Goal: Task Accomplishment & Management: Manage account settings

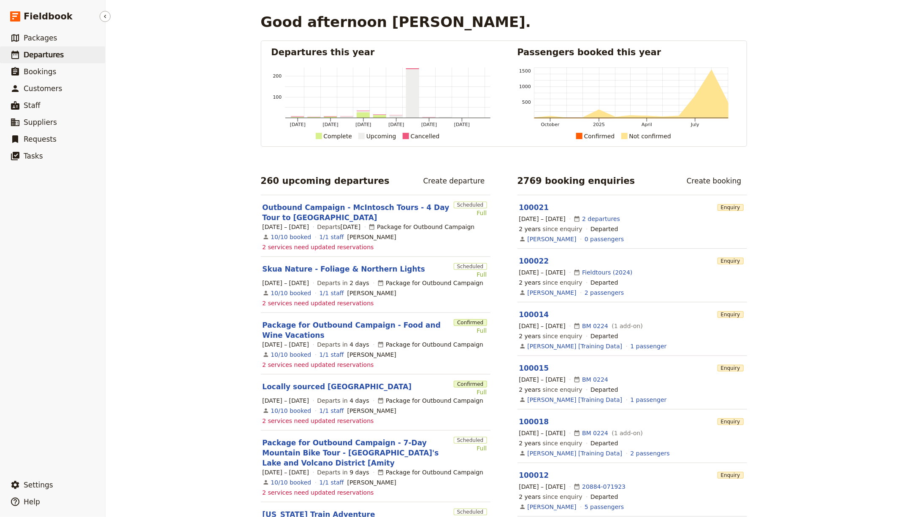
click at [79, 61] on link "​ Departures" at bounding box center [52, 54] width 105 height 17
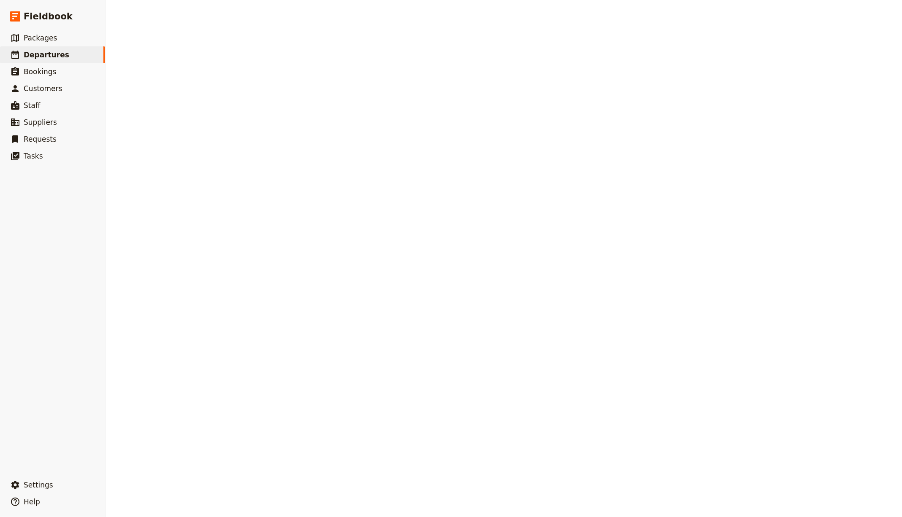
select select "CREATED_AT"
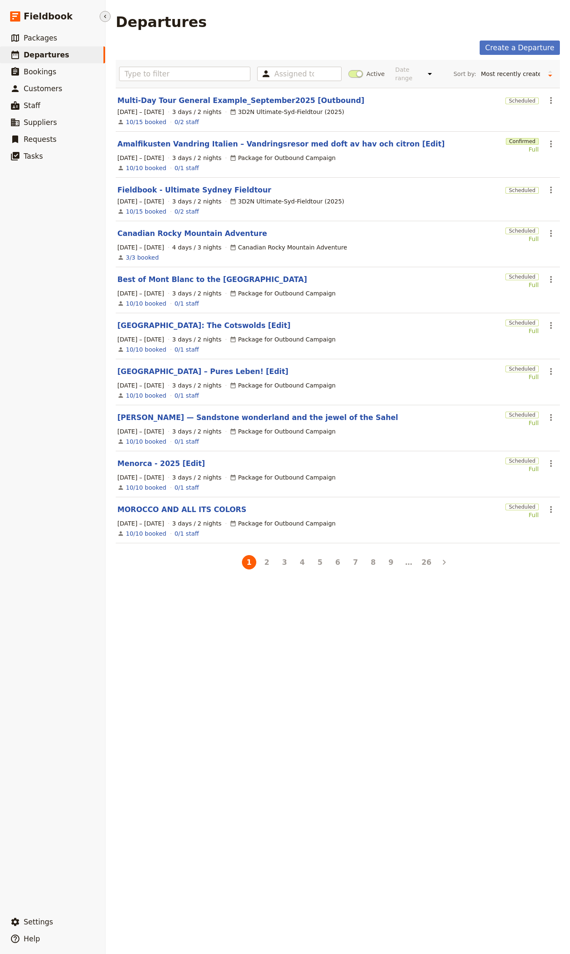
click at [102, 15] on icon "Hide menu" at bounding box center [105, 16] width 7 height 7
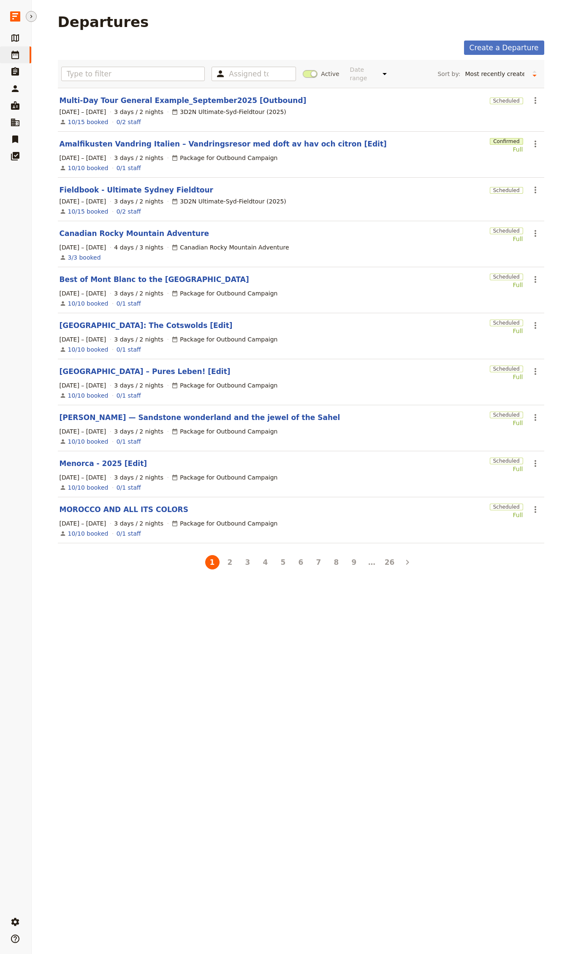
drag, startPoint x: 283, startPoint y: 945, endPoint x: 284, endPoint y: 913, distance: 32.5
click at [284, 517] on div "Departures Create a Departure Assigned to Active Date range This week Next week…" at bounding box center [301, 477] width 538 height 954
click at [294, 517] on div "Departures Create a Departure Assigned to Active Date range This week Next week…" at bounding box center [301, 477] width 538 height 954
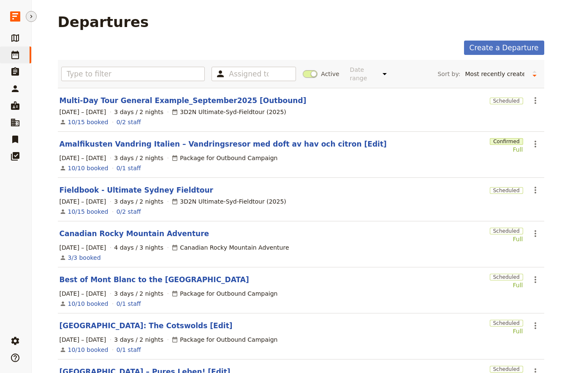
drag, startPoint x: 372, startPoint y: 107, endPoint x: 359, endPoint y: 97, distance: 16.5
click at [372, 106] on section "Multi-Day Tour General Example_September2025 [Outbound] Scheduled ​ 4 – 6 Nov 2…" at bounding box center [301, 110] width 486 height 44
click at [510, 80] on select "Start date Name Status Most recently updated Most recently created" at bounding box center [494, 74] width 67 height 13
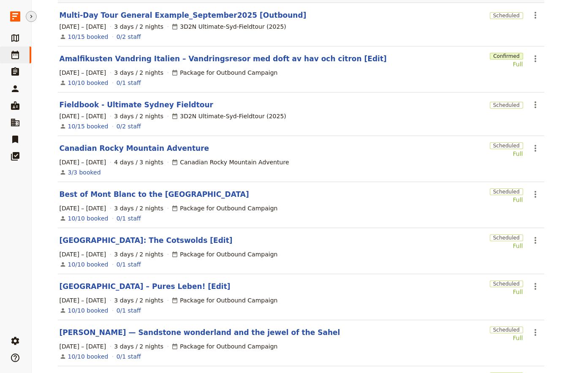
scroll to position [209, 0]
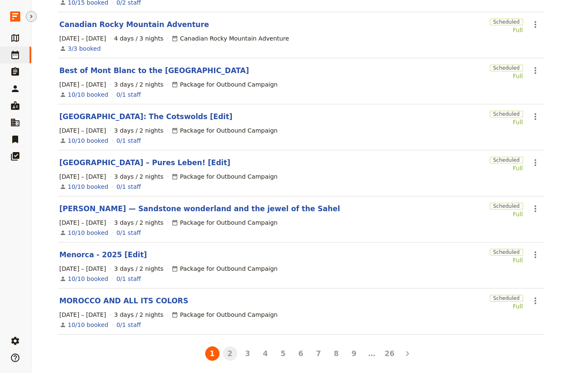
click at [223, 350] on button "2" at bounding box center [230, 353] width 14 height 14
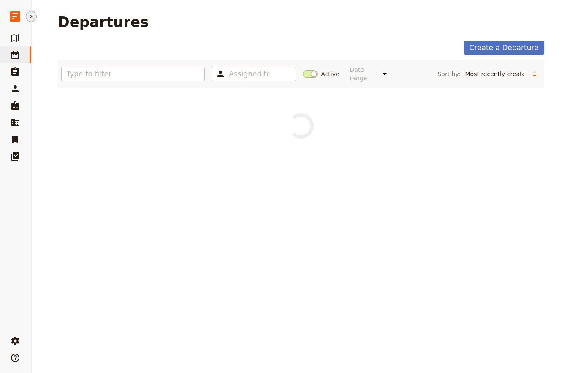
scroll to position [0, 0]
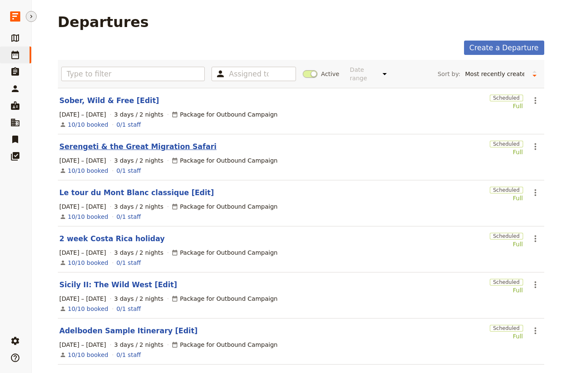
click at [141, 143] on link "Serengeti & the Great Migration Safari" at bounding box center [138, 146] width 157 height 10
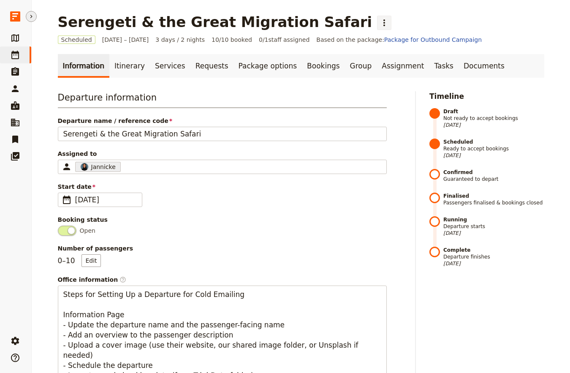
click at [379, 21] on icon "Actions" at bounding box center [384, 23] width 10 height 10
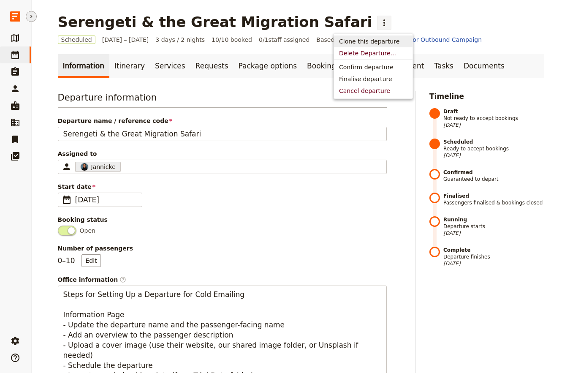
click at [361, 39] on span "Clone this departure" at bounding box center [369, 41] width 60 height 8
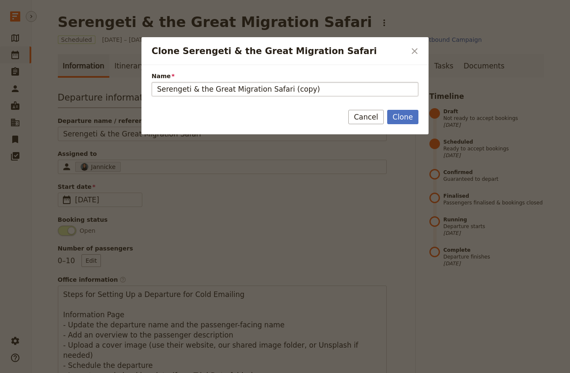
click at [288, 82] on div "Name Serengeti & the Great Migration Safari (copy)" at bounding box center [285, 84] width 267 height 24
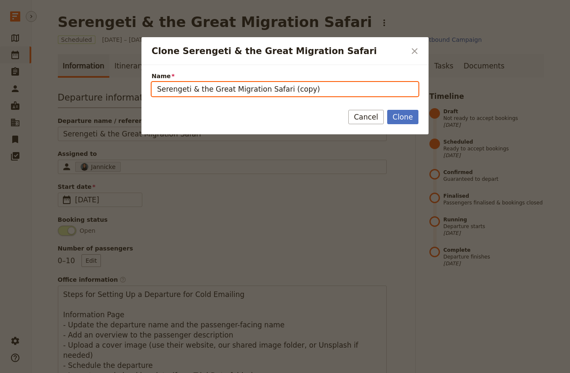
click at [287, 87] on input "Serengeti & the Great Migration Safari (copy)" at bounding box center [285, 89] width 267 height 14
paste input "Chicago Bus Tour"
type input "Chicago Bus Tour"
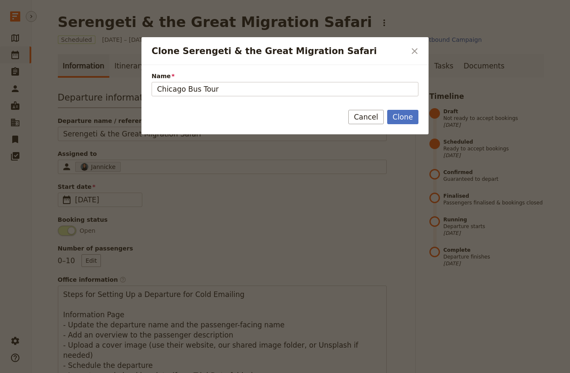
click at [425, 111] on div "Clone Cancel" at bounding box center [284, 122] width 287 height 24
click at [402, 115] on button "Clone" at bounding box center [402, 117] width 31 height 14
type input "Chicago Bus Tour"
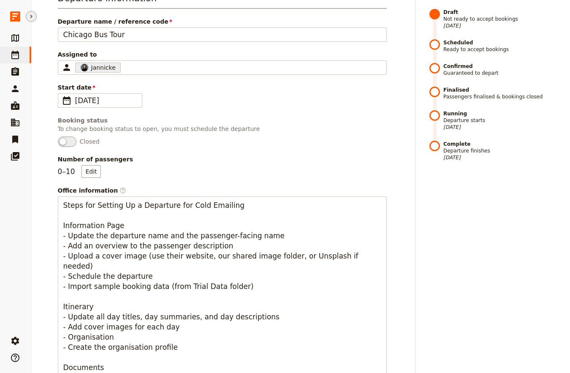
scroll to position [456, 0]
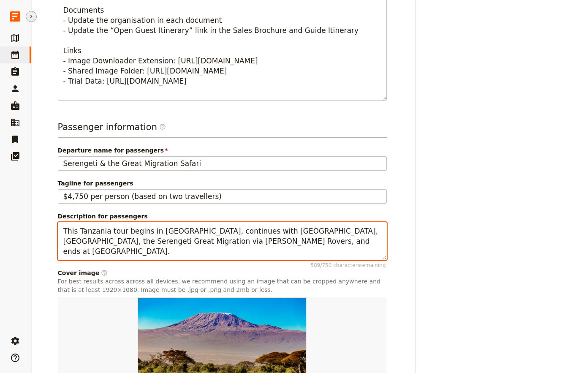
click at [143, 233] on textarea "This Tanzania tour begins in Tarangire, continues with Lake Manyara, Ngorongoro…" at bounding box center [222, 241] width 329 height 38
paste textarea "A 5-day summer escape from Winnipeg to Chicago focused on daily city excursions…"
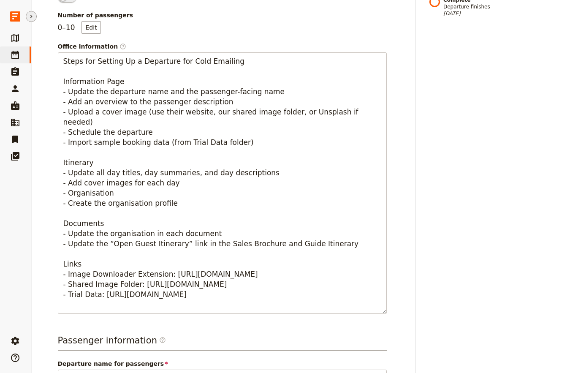
scroll to position [0, 0]
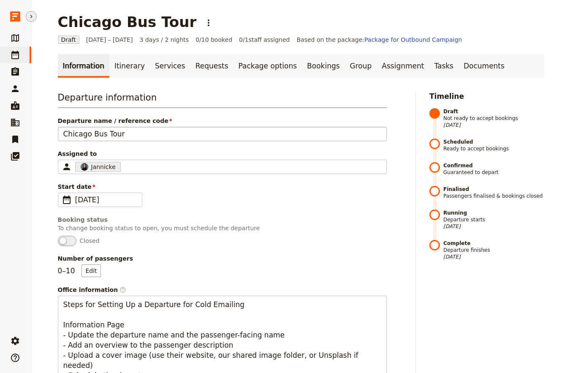
type textarea "A 5-day summer escape from Winnipeg to Chicago focused on daily city excursions…"
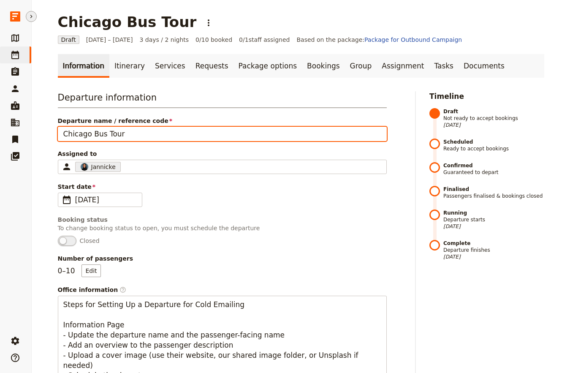
click at [116, 135] on input "Chicago Bus Tour" at bounding box center [222, 134] width 329 height 14
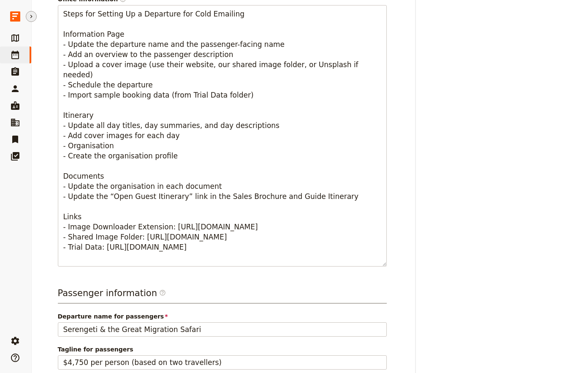
scroll to position [368, 0]
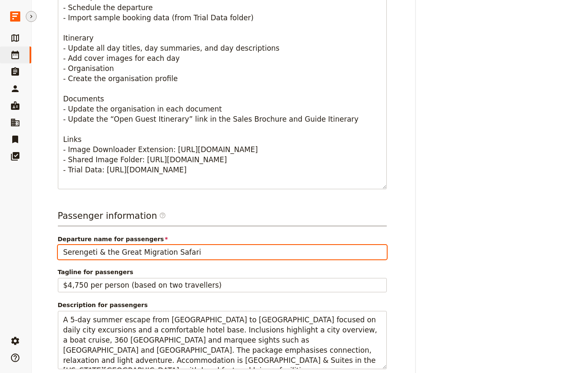
click at [103, 252] on input "Serengeti & the Great Migration Safari" at bounding box center [222, 252] width 329 height 14
paste input "Chicago Bus Tour"
type input "Chicago Bus Tour"
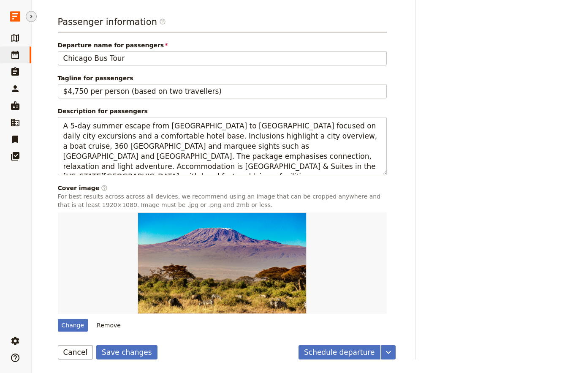
scroll to position [562, 0]
click at [123, 352] on button "Save changes" at bounding box center [126, 352] width 61 height 14
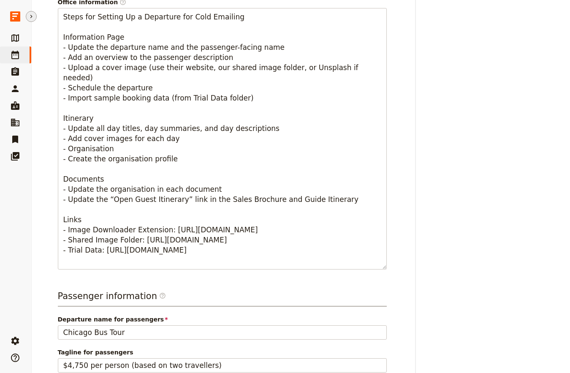
scroll to position [0, 0]
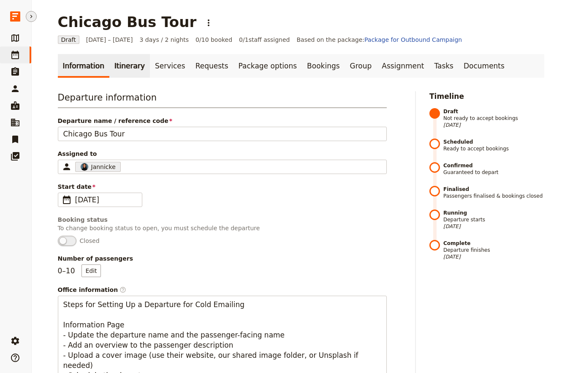
click at [133, 65] on link "Itinerary" at bounding box center [129, 66] width 41 height 24
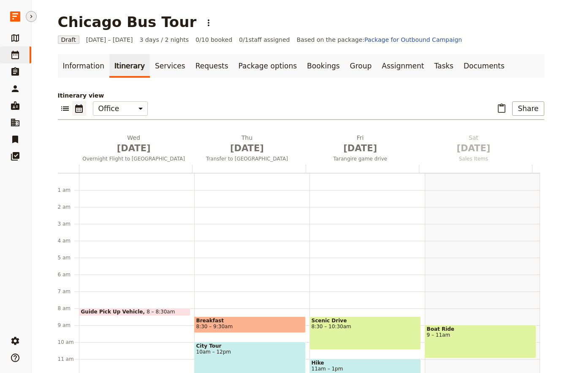
click at [120, 62] on link "Itinerary" at bounding box center [129, 66] width 41 height 24
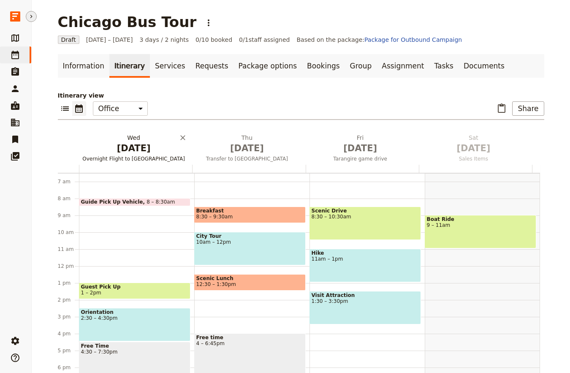
click at [147, 153] on span "Oct 1" at bounding box center [133, 148] width 103 height 13
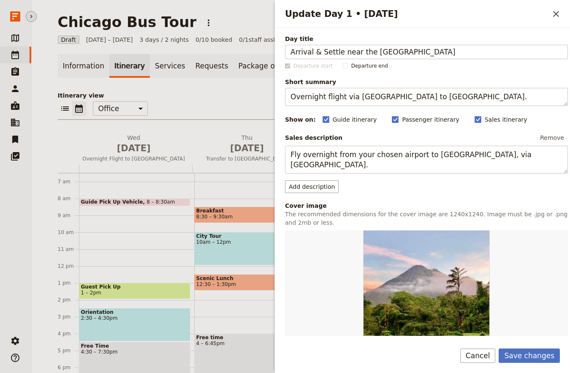
type input "Arrival & Settle near the Medical District"
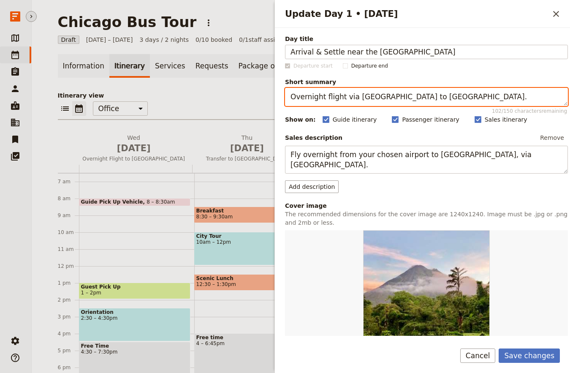
click at [371, 103] on textarea "Overnight flight via Addis Ababa to Kilimanjaro." at bounding box center [426, 97] width 283 height 18
paste textarea "Arrive, check in, and get oriented for the Windy City"
type textarea "Arrive, check in, and get oriented for the Windy City."
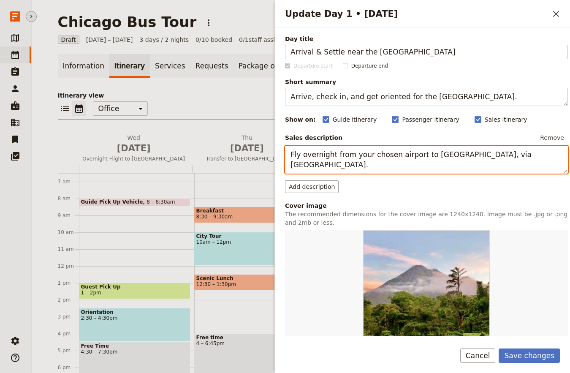
click at [357, 160] on textarea "Fly overnight from your chosen airport to Kilimanjaro, via Addis Ababa." at bounding box center [426, 160] width 283 height 28
paste textarea "Arrive from Winnipeg and settle into the Hampton Inn & Suites in the Illinois M…"
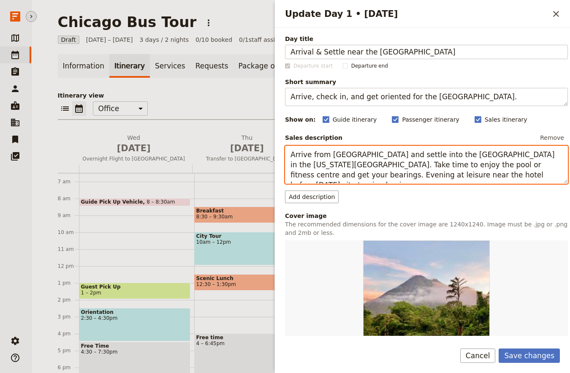
type textarea "Arrive from Winnipeg and settle into the Hampton Inn & Suites in the Illinois M…"
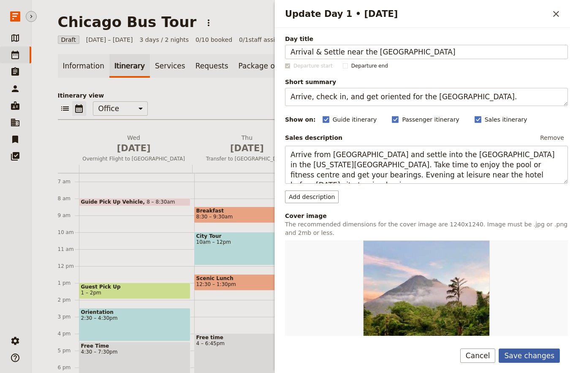
click at [519, 349] on button "Save changes" at bounding box center [528, 355] width 61 height 14
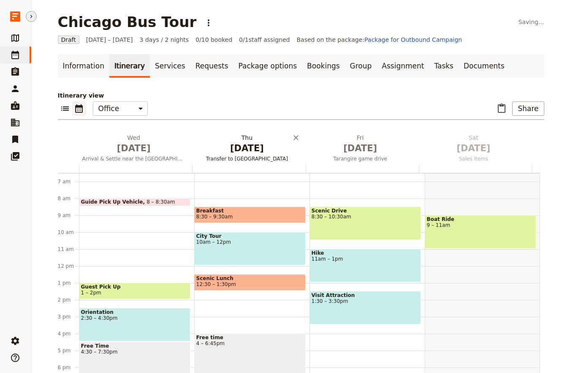
click at [246, 149] on span "Oct 2" at bounding box center [246, 148] width 103 height 13
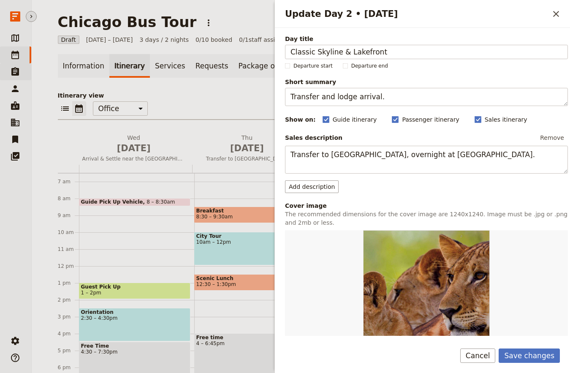
type input "Classic Skyline & Lakefront"
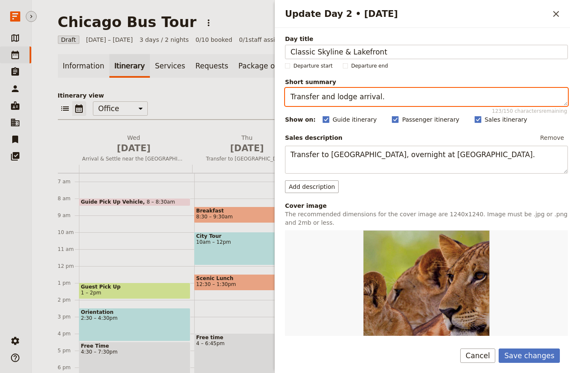
click at [334, 97] on textarea "Transfer and lodge arrival." at bounding box center [426, 97] width 283 height 18
paste textarea "City overview and boat cruise along Chicago’s lakefront"
type textarea "City overview and boat cruise along Chicago’s lakefront."
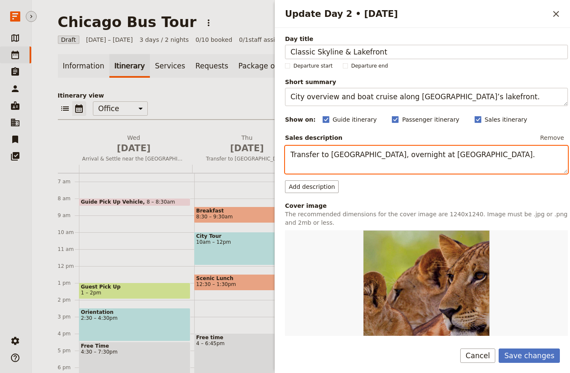
click at [377, 170] on textarea "Transfer to Arusha, overnight at Moivaro Coffee Plantation Lodge." at bounding box center [426, 160] width 283 height 28
paste textarea "Join a city overview taking in signature neighbourhoods and skyline viewpoints.…"
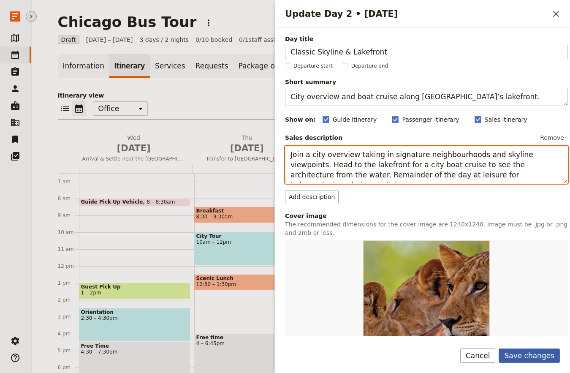
type textarea "Join a city overview taking in signature neighbourhoods and skyline viewpoints.…"
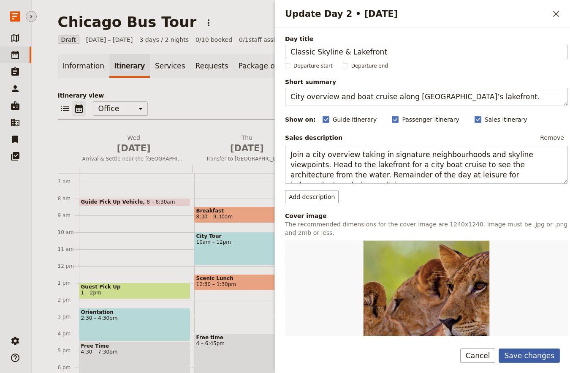
click at [535, 352] on button "Save changes" at bounding box center [528, 355] width 61 height 14
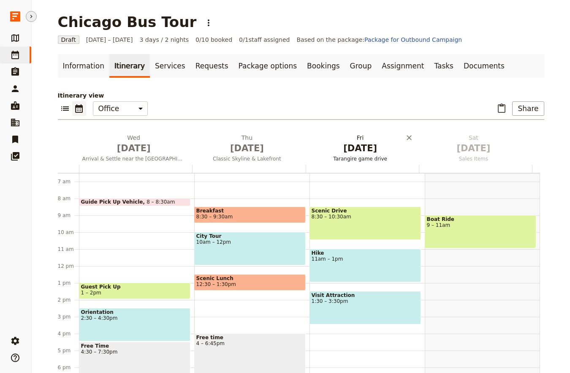
click at [354, 152] on span "Oct 3" at bounding box center [360, 148] width 103 height 13
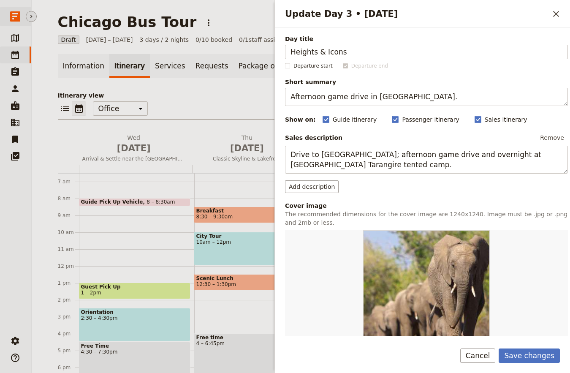
type input "Heights & Icons"
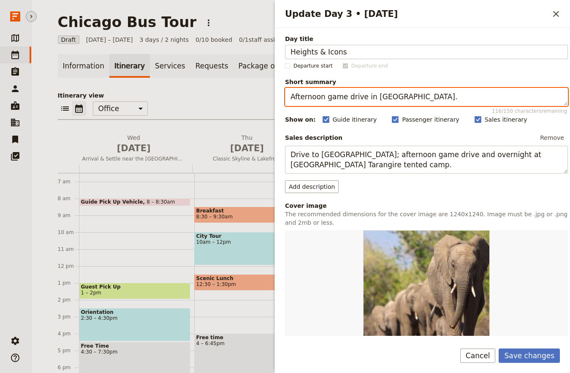
click at [317, 99] on textarea "Afternoon game drive in Tarangire." at bounding box center [426, 97] width 283 height 18
paste textarea "360 Chicago and central icons like The Bean"
type textarea "360 Chicago and central icons like The Bean."
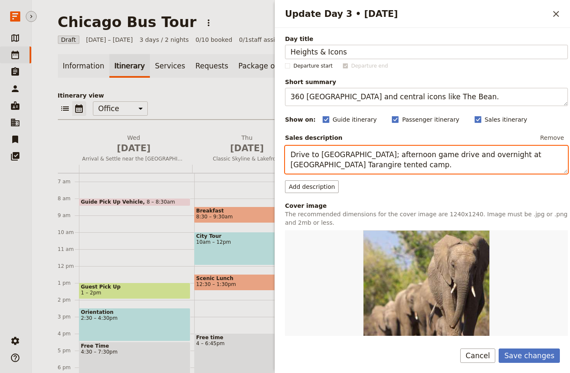
click at [349, 162] on textarea "Drive to Tarangire National Park; afternoon game drive and overnight at Kirurum…" at bounding box center [426, 160] width 283 height 28
paste textarea "Ascend to 360 Chicago for panoramic views over the lake and skyline. Continue t…"
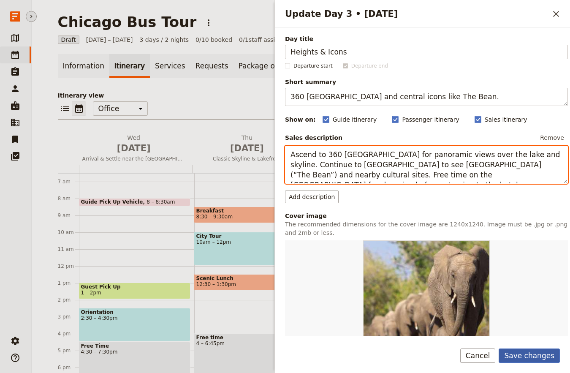
type textarea "Ascend to 360 Chicago for panoramic views over the lake and skyline. Continue t…"
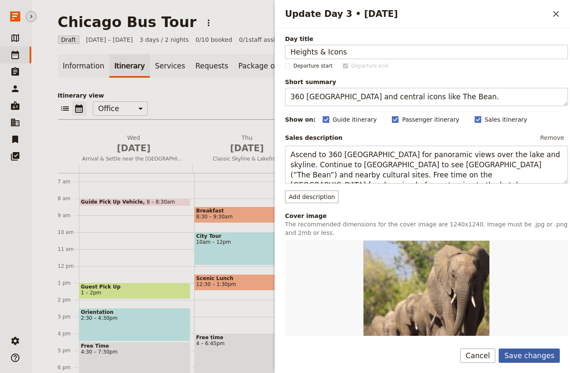
click at [527, 360] on button "Save changes" at bounding box center [528, 355] width 61 height 14
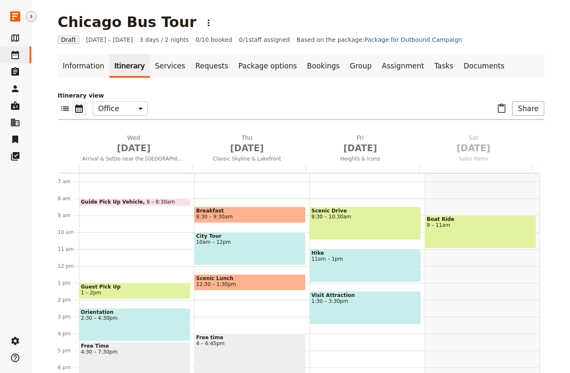
click at [15, 338] on icon "button" at bounding box center [15, 340] width 8 height 8
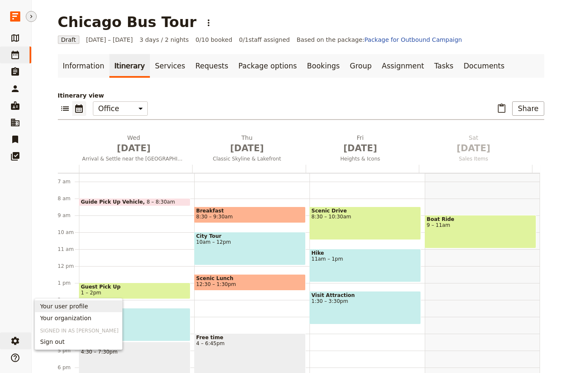
click at [337, 111] on div "​ ​ Office Guide Passenger Sales ​ Share" at bounding box center [301, 110] width 486 height 19
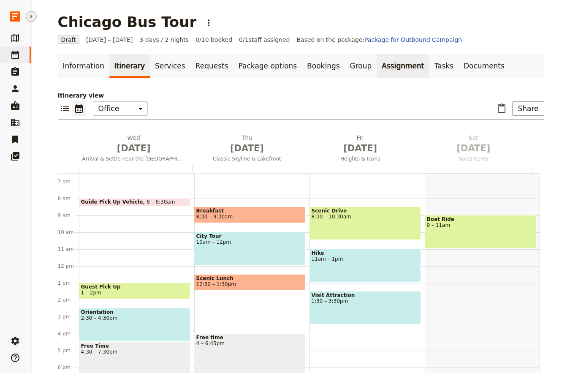
click at [385, 73] on link "Assignment" at bounding box center [402, 66] width 52 height 24
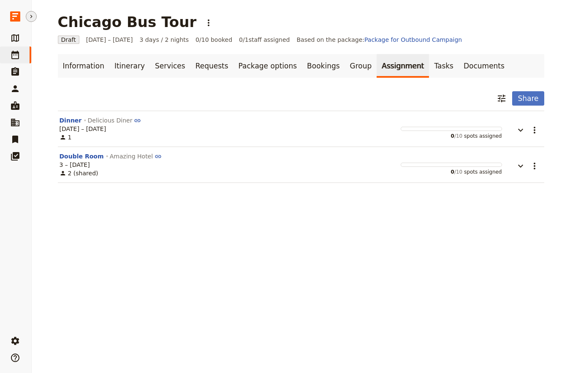
click at [168, 104] on div "​ Share" at bounding box center [301, 98] width 486 height 14
click at [112, 72] on link "Itinerary" at bounding box center [129, 66] width 41 height 24
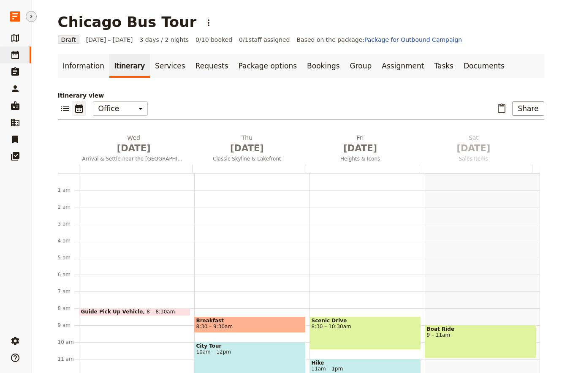
scroll to position [110, 0]
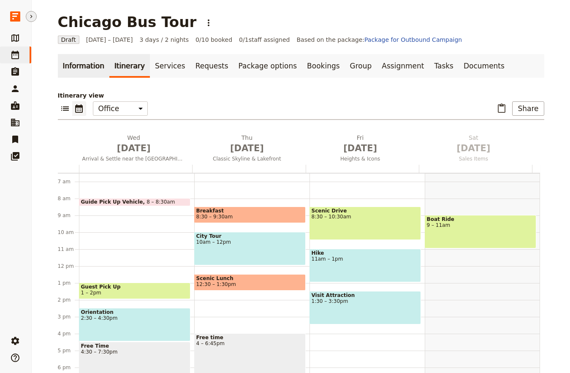
click at [76, 64] on link "Information" at bounding box center [83, 66] width 51 height 24
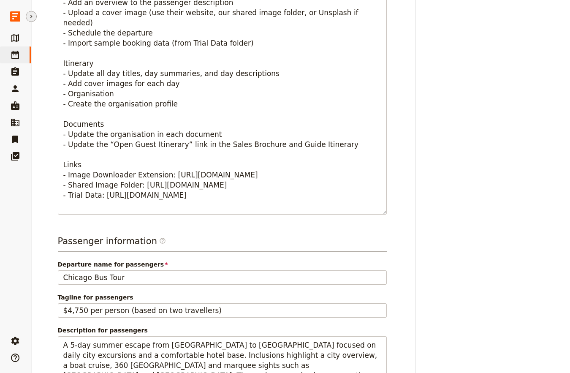
scroll to position [528, 0]
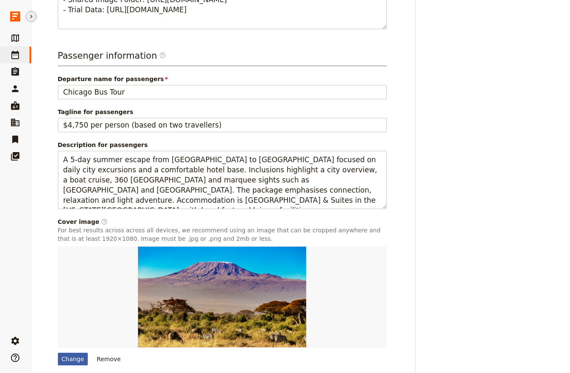
click at [66, 355] on div "Change" at bounding box center [73, 358] width 30 height 13
click at [58, 352] on input "Change" at bounding box center [57, 352] width 0 height 0
type input "C:\fakepath\pedro-lastra-Nyvq2juw4_o-unsplash.jpg"
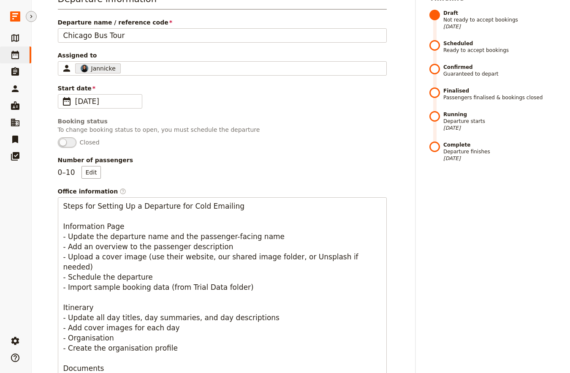
scroll to position [0, 0]
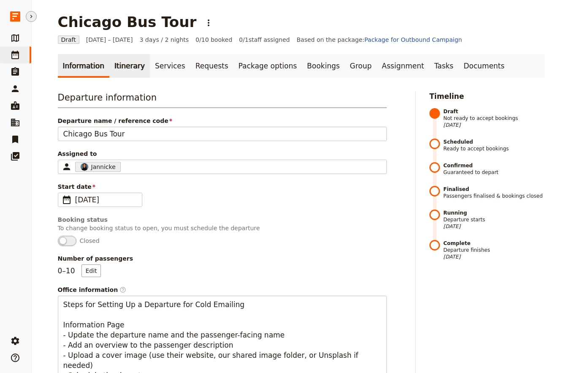
click at [115, 64] on link "Itinerary" at bounding box center [129, 66] width 41 height 24
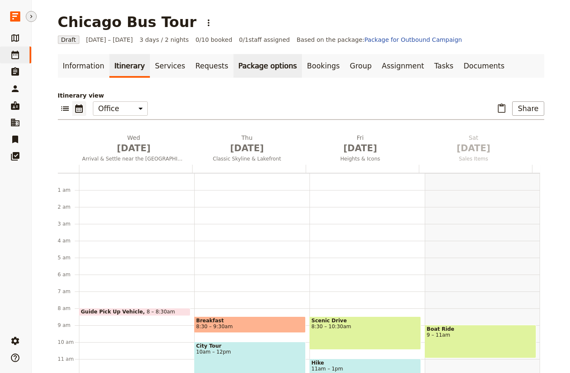
scroll to position [110, 0]
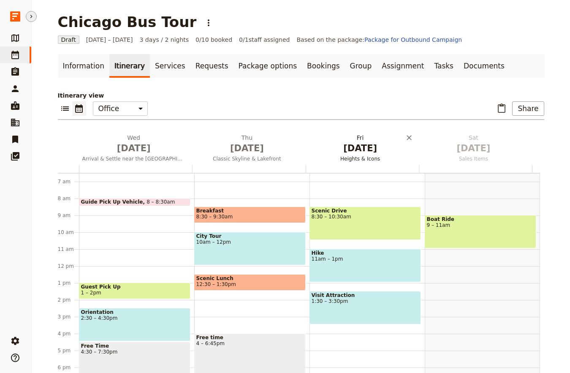
click at [328, 150] on span "Oct 3" at bounding box center [360, 148] width 103 height 13
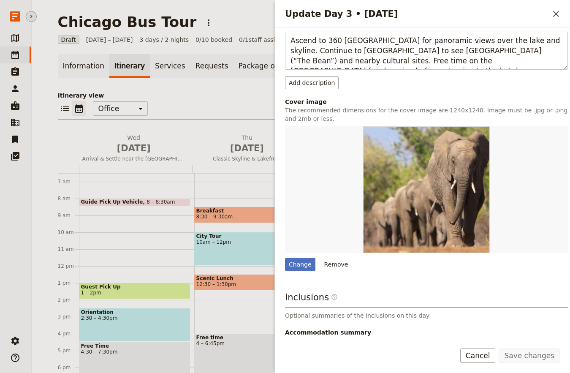
scroll to position [186, 0]
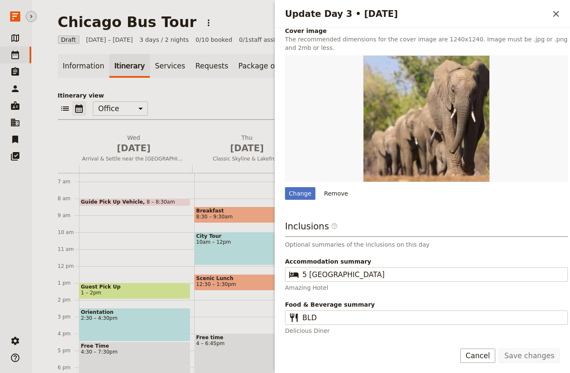
click at [302, 204] on div "Day title Heights & Icons Departure start Departure end Short summary 360 Chica…" at bounding box center [426, 92] width 283 height 485
click at [302, 193] on div "Change" at bounding box center [300, 193] width 30 height 13
click at [285, 187] on input "Change" at bounding box center [284, 187] width 0 height 0
type input "C:\fakepath\sawyer-bengtson-tnv84LOjes4-unsplash.jpg"
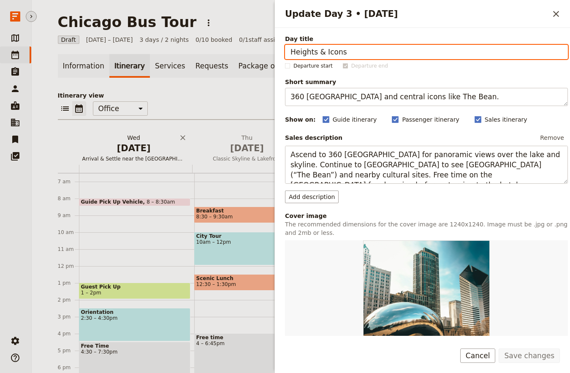
click at [133, 144] on span "Oct 1" at bounding box center [133, 148] width 103 height 13
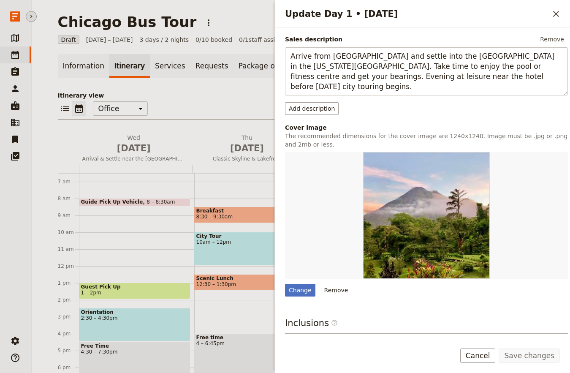
scroll to position [186, 0]
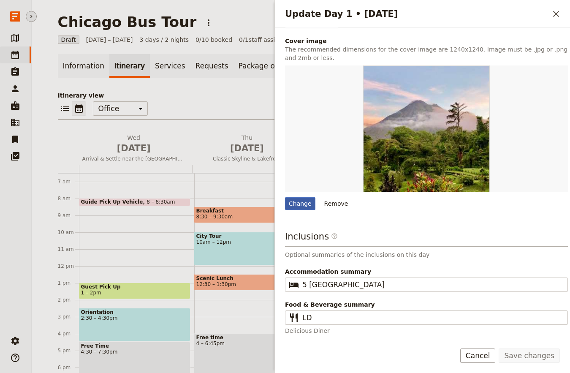
click at [301, 202] on div "Change" at bounding box center [300, 203] width 30 height 13
click at [285, 197] on input "Change" at bounding box center [284, 197] width 0 height 0
type input "C:\fakepath\sawyer-bengtson--csZbF1o5_k-unsplash.jpg"
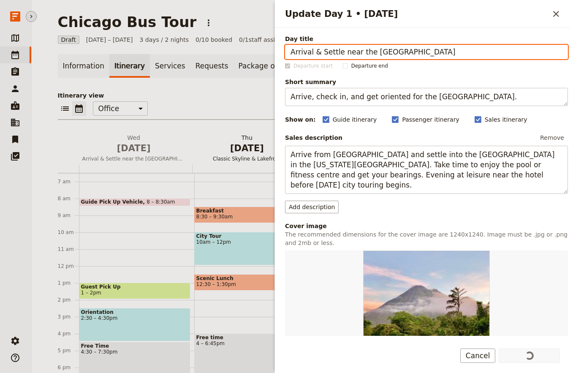
click at [223, 139] on h2 "Thu Oct 2 Classic Skyline & Lakefront" at bounding box center [246, 143] width 103 height 21
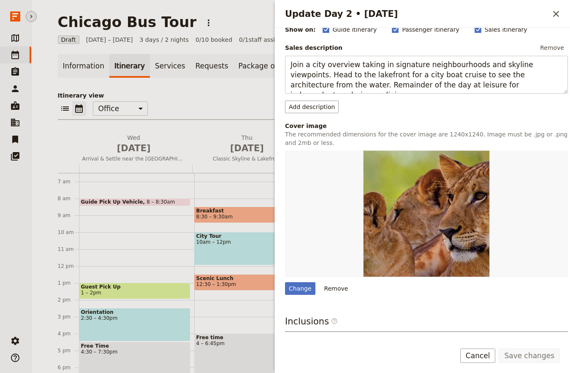
scroll to position [176, 0]
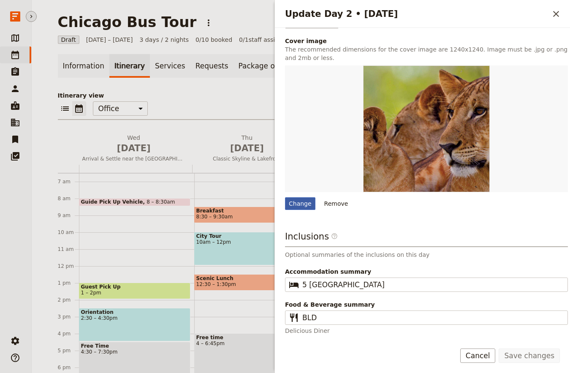
click at [302, 206] on div "Change" at bounding box center [300, 203] width 30 height 13
click at [285, 197] on input "Change" at bounding box center [284, 197] width 0 height 0
type input "C:\fakepath\aveedibya-dey-wRyQocoKOBA-unsplash.jpg"
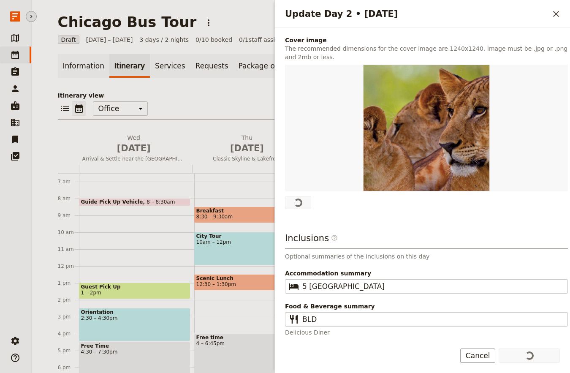
scroll to position [0, 0]
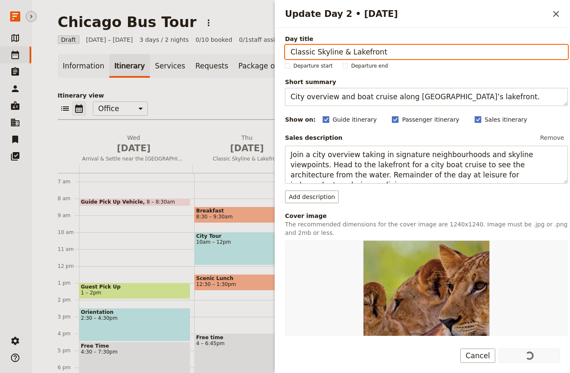
click at [241, 93] on p "Itinerary view" at bounding box center [301, 95] width 486 height 8
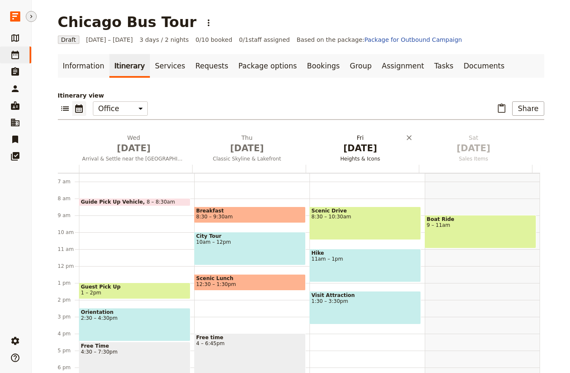
click at [354, 136] on h2 "Fri Oct 3 Heights & Icons" at bounding box center [360, 143] width 103 height 21
click at [74, 56] on link "Information" at bounding box center [83, 66] width 51 height 24
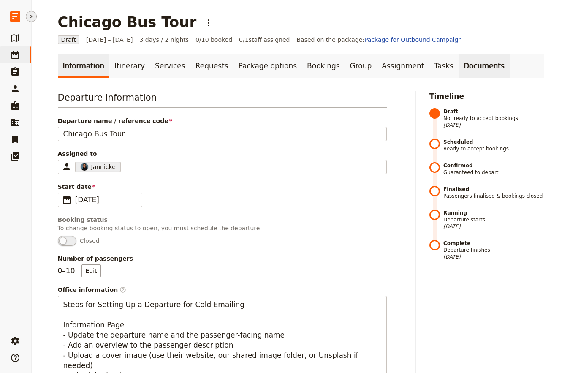
click at [458, 62] on link "Documents" at bounding box center [483, 66] width 51 height 24
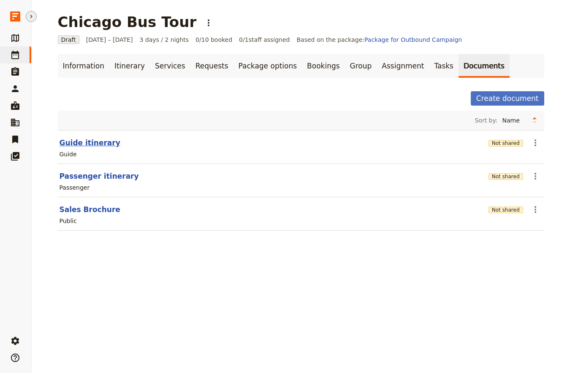
click at [95, 143] on button "Guide itinerary" at bounding box center [90, 143] width 61 height 10
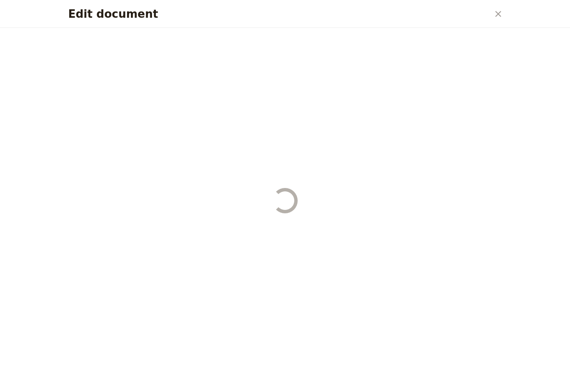
select select "STAFF"
select select "RUN_SHEET"
select select "LARGE"
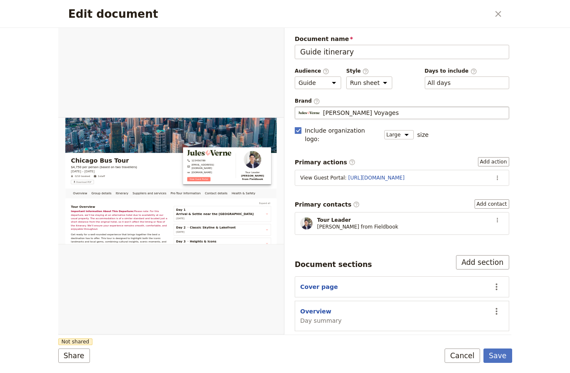
click at [357, 108] on span "Jules Verne Voyages" at bounding box center [361, 112] width 76 height 8
click at [298, 107] on input "Jules Verne Voyages" at bounding box center [298, 106] width 0 height 0
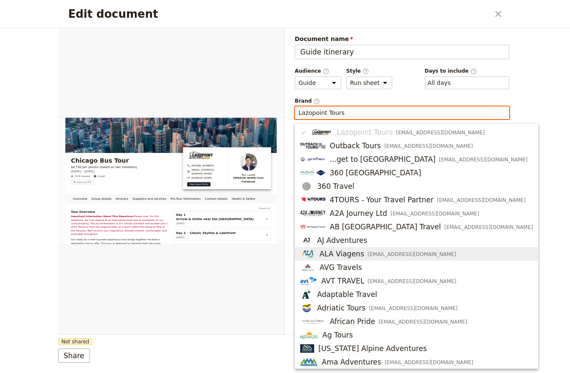
type input "Lazopoint Tours"
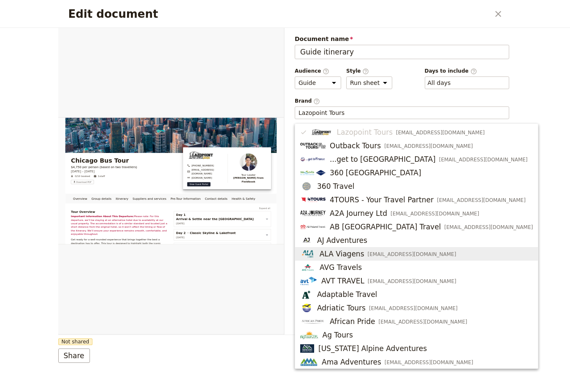
click at [556, 240] on div "Edit document ​ Overview Group details Itinerary Suppliers and services Pre-Tou…" at bounding box center [285, 186] width 570 height 373
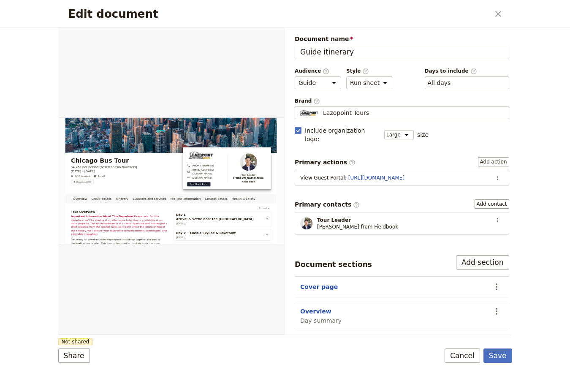
click at [500, 347] on form "Overview Group details Itinerary Suppliers and services Pre-Tour Information Co…" at bounding box center [285, 200] width 454 height 345
click at [501, 351] on button "Save" at bounding box center [497, 355] width 29 height 14
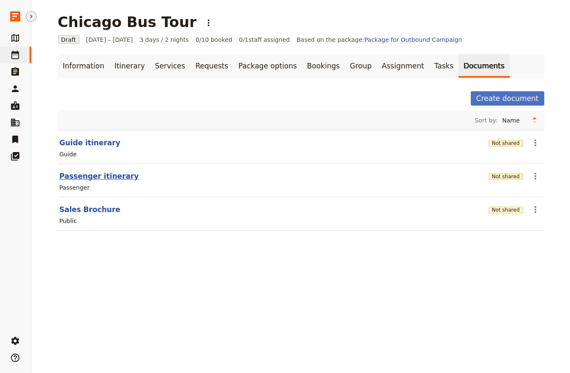
click at [81, 179] on button "Passenger itinerary" at bounding box center [99, 176] width 79 height 10
select select "PASSENGER"
select select "RUN_SHEET"
select select "LARGE"
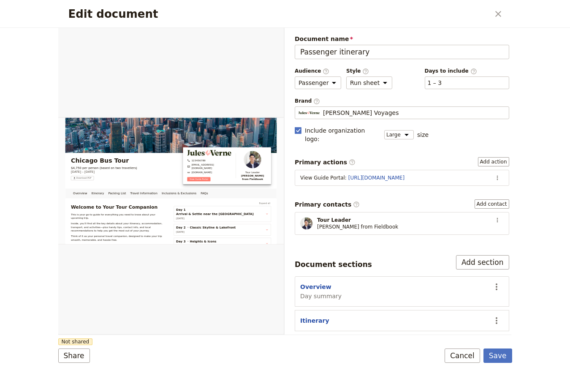
click at [344, 101] on span "Brand ​" at bounding box center [402, 100] width 214 height 7
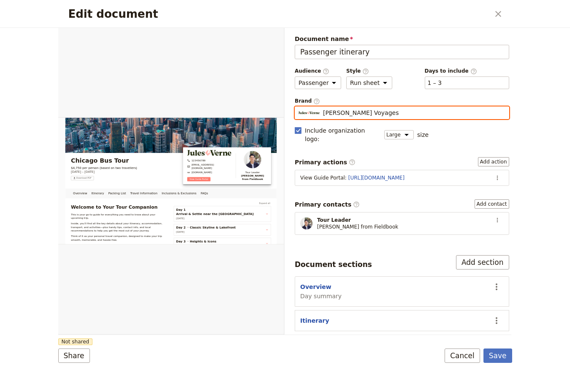
click at [298, 106] on input "Jules Verne Voyages" at bounding box center [298, 106] width 0 height 0
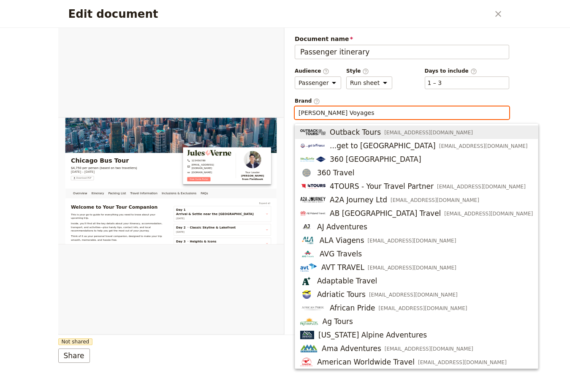
click at [344, 109] on input "Jules Verne Voyages" at bounding box center [401, 112] width 207 height 8
paste input "Lazopoint Tour"
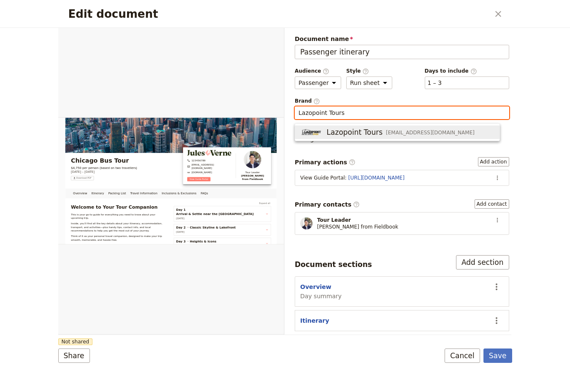
click at [352, 126] on button "Lazopoint Tours lazopointtours@yahoo.com" at bounding box center [397, 132] width 204 height 14
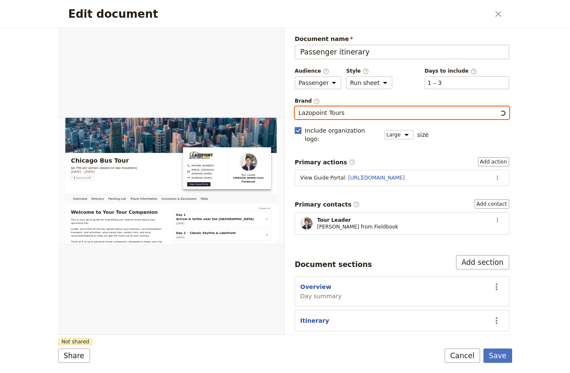
type input "Lazopoint Tours"
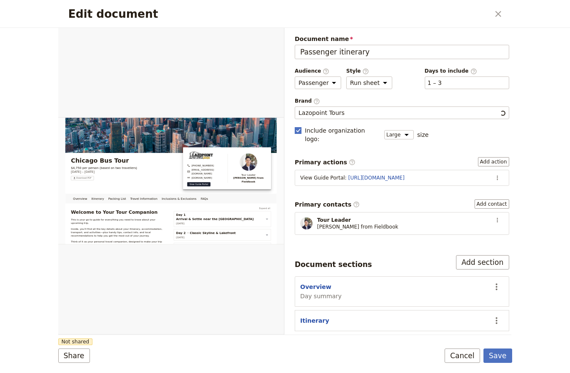
click at [350, 127] on span "Include organization logo :" at bounding box center [342, 134] width 74 height 17
click at [295, 126] on input "Include organization logo :" at bounding box center [294, 126] width 0 height 0
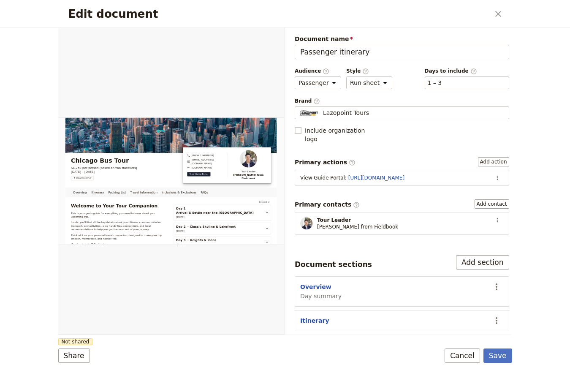
click at [338, 128] on span "Include organization logo" at bounding box center [342, 134] width 74 height 17
click at [295, 126] on input "Include organization logo" at bounding box center [294, 126] width 0 height 0
checkbox input "true"
select select "LARGE"
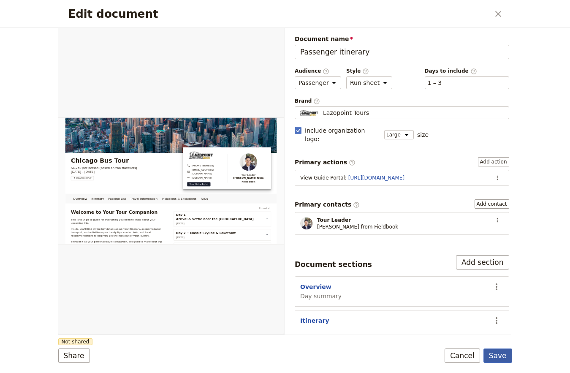
click at [496, 357] on button "Save" at bounding box center [497, 355] width 29 height 14
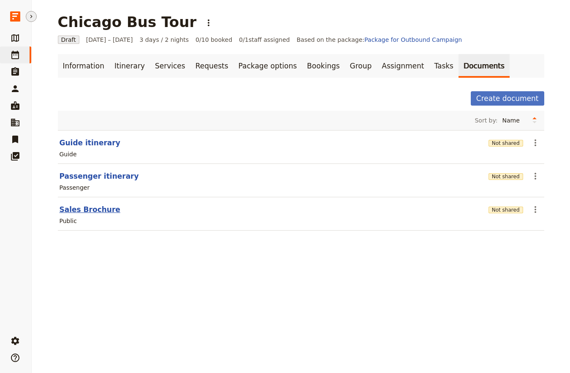
click at [97, 209] on button "Sales Brochure" at bounding box center [90, 209] width 61 height 10
select select "DEFAULT"
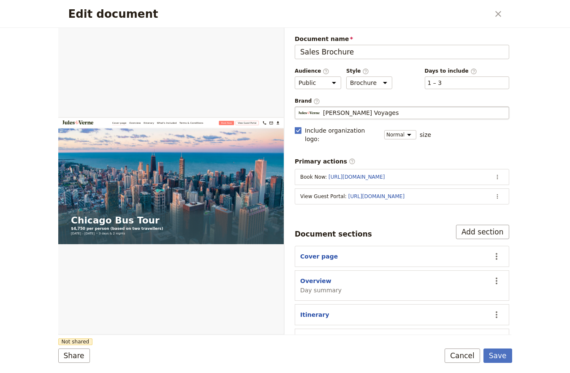
click at [349, 114] on span "Jules Verne Voyages" at bounding box center [361, 112] width 76 height 8
click at [298, 107] on input "Jules Verne Voyages" at bounding box center [298, 106] width 0 height 0
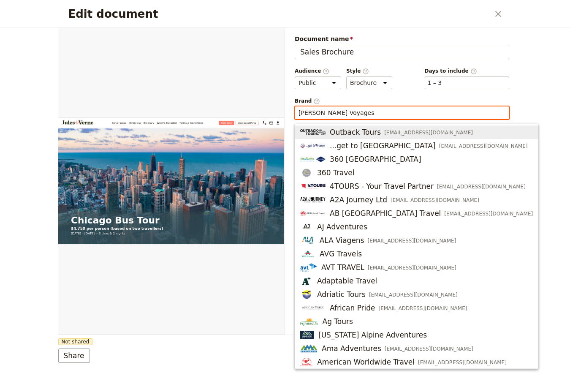
paste input "Lazopoint Tour"
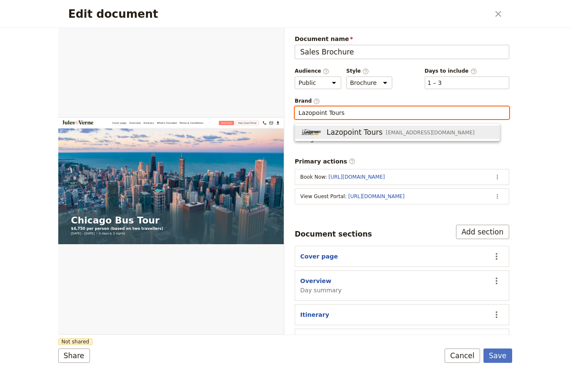
click at [333, 130] on span "Lazopoint Tours" at bounding box center [355, 132] width 56 height 10
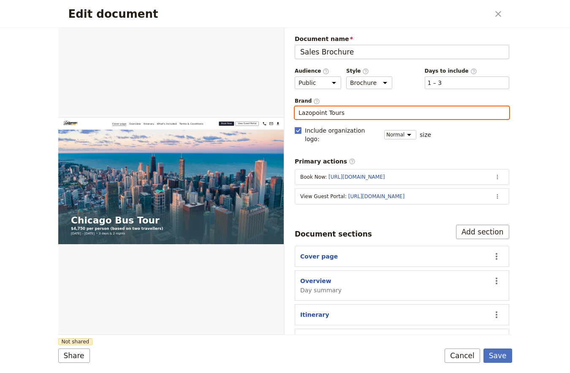
type input "Lazopoint Tours"
click at [505, 355] on button "Save" at bounding box center [497, 355] width 29 height 14
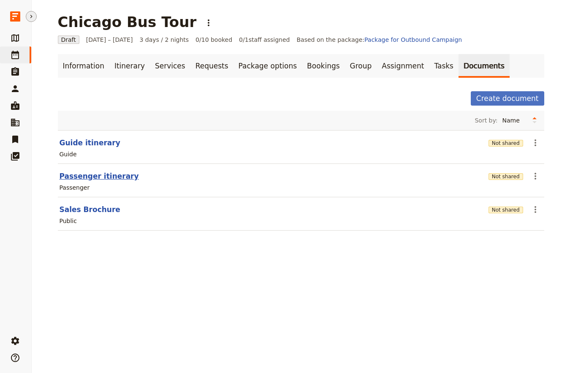
click at [86, 179] on button "Passenger itinerary" at bounding box center [99, 176] width 79 height 10
select select "PASSENGER"
select select "RUN_SHEET"
select select "LARGE"
click at [514, 140] on button "Not shared" at bounding box center [505, 143] width 35 height 7
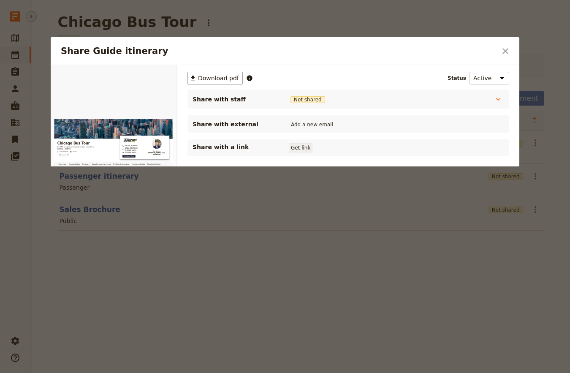
click at [289, 150] on button "Get link" at bounding box center [301, 147] width 24 height 9
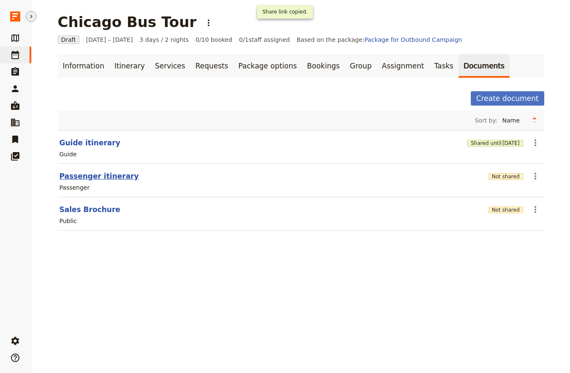
click at [111, 174] on button "Passenger itinerary" at bounding box center [99, 176] width 79 height 10
select select "PASSENGER"
select select "RUN_SHEET"
select select "LARGE"
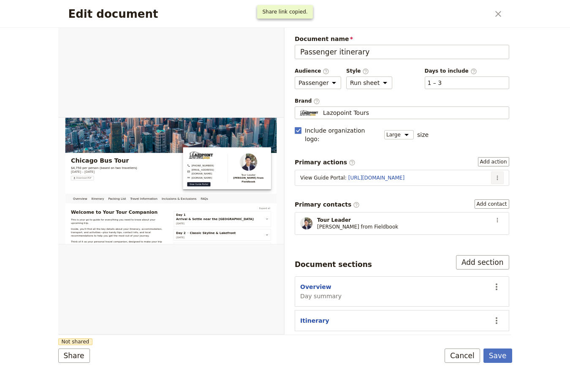
click at [494, 174] on icon "Actions" at bounding box center [497, 177] width 7 height 7
click at [459, 187] on span "Edit action" at bounding box center [462, 188] width 32 height 8
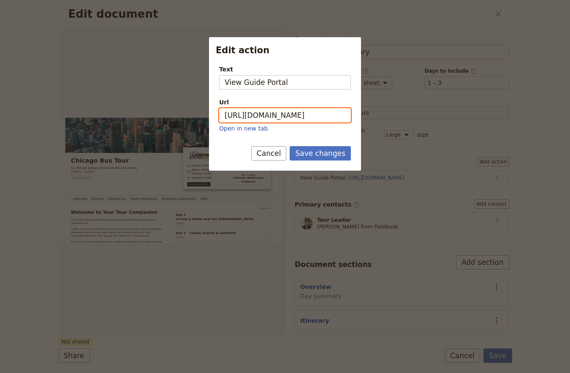
click at [303, 117] on input "https://trips.fieldbook.com/d/LZr3O0GLTCuNoVvauoTX9" at bounding box center [285, 115] width 132 height 14
paste input "axfsBllMThxo9LwrVx4Bf"
type input "https://trips.fieldbook.com/d/axfsBllMThxo9LwrVx4Bf"
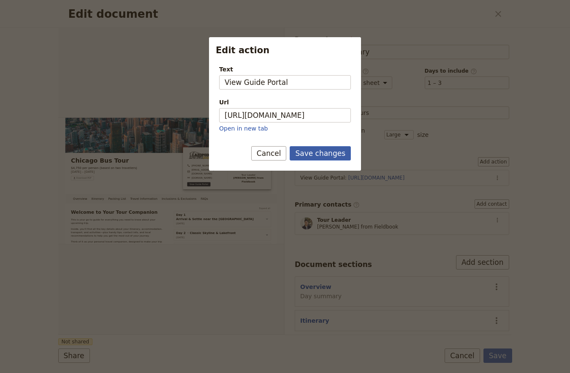
click at [315, 149] on button "Save changes" at bounding box center [320, 153] width 61 height 14
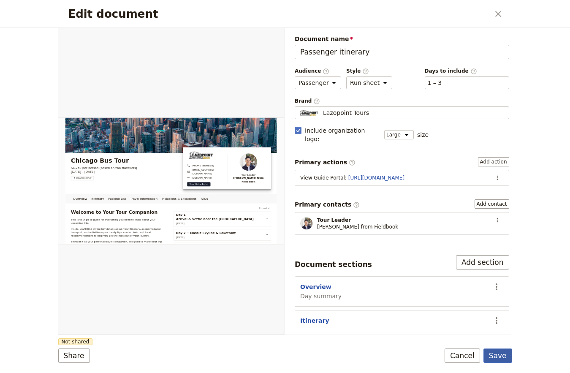
click at [499, 357] on button "Save" at bounding box center [497, 355] width 29 height 14
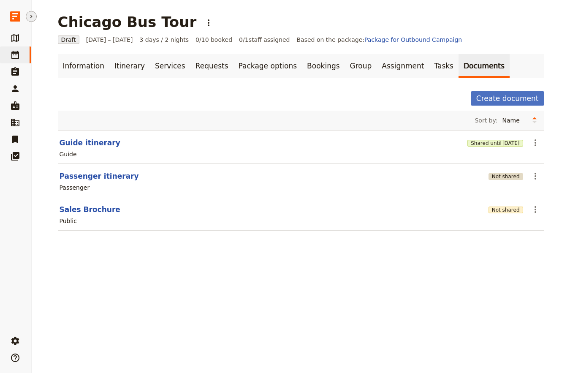
click at [504, 177] on button "Not shared" at bounding box center [505, 176] width 35 height 7
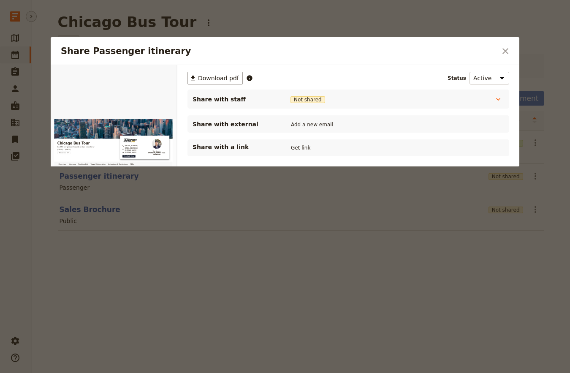
click at [298, 137] on div "​ Download pdf Status Active Inactive Share with staff Not shared Tour Guide No…" at bounding box center [348, 114] width 322 height 84
click at [297, 147] on button "Get link" at bounding box center [301, 147] width 24 height 9
click at [309, 306] on div at bounding box center [285, 186] width 570 height 373
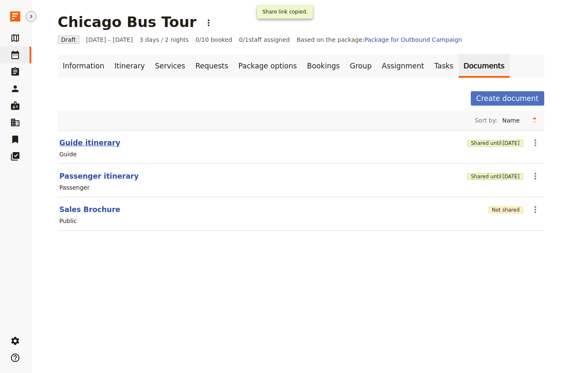
click at [74, 143] on button "Guide itinerary" at bounding box center [90, 143] width 61 height 10
select select "STAFF"
select select "RUN_SHEET"
select select "LARGE"
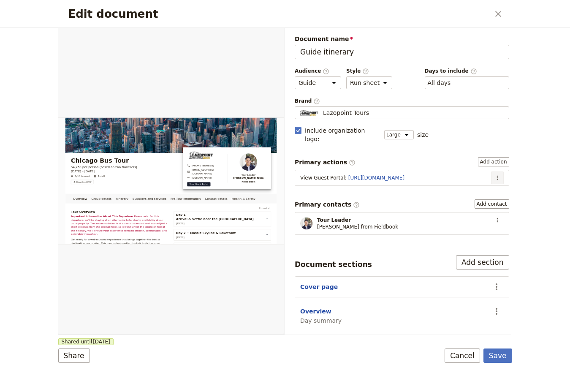
click at [494, 174] on icon "Actions" at bounding box center [497, 177] width 7 height 7
click at [478, 183] on button "Edit action" at bounding box center [468, 188] width 54 height 12
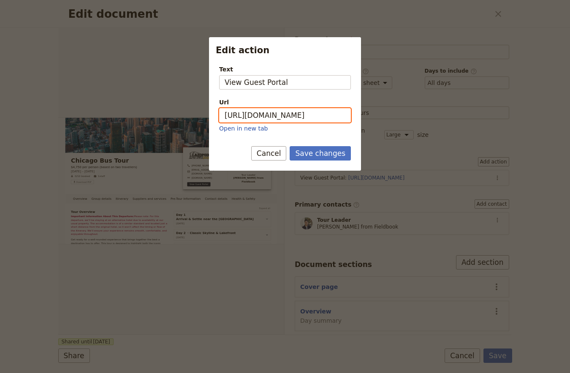
click at [295, 110] on input "https://trips.fieldbook.com/d/tX_q_3PmU_cuqNHat9hT3" at bounding box center [285, 115] width 132 height 14
paste input "U-kJosO-AfFGc2c5cdpIg"
type input "https://trips.fieldbook.com/d/U-kJosO-AfFGc2c5cdpIg"
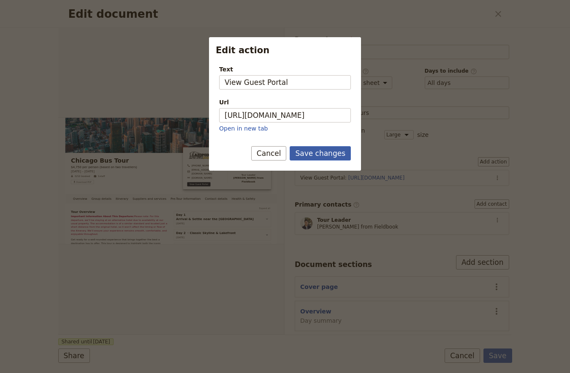
click at [315, 156] on button "Save changes" at bounding box center [320, 153] width 61 height 14
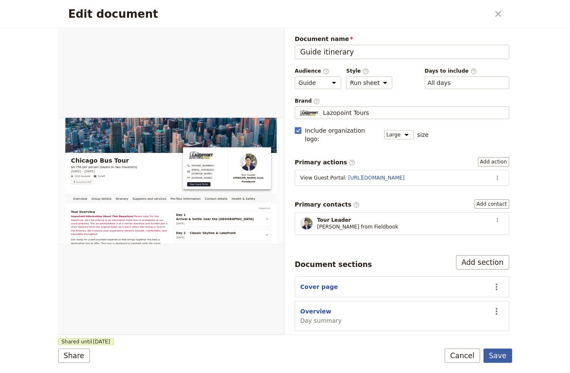
click at [504, 355] on button "Save" at bounding box center [497, 355] width 29 height 14
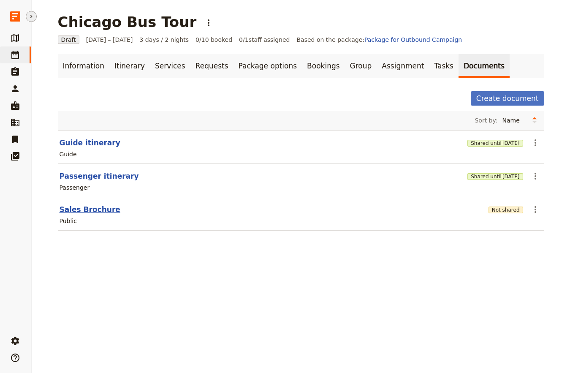
click at [91, 212] on button "Sales Brochure" at bounding box center [90, 209] width 61 height 10
select select "DEFAULT"
click at [484, 172] on div "Shared until 3 Nov 2025" at bounding box center [494, 176] width 55 height 8
click at [483, 175] on button "Shared until 3 Nov 2025" at bounding box center [494, 176] width 55 height 7
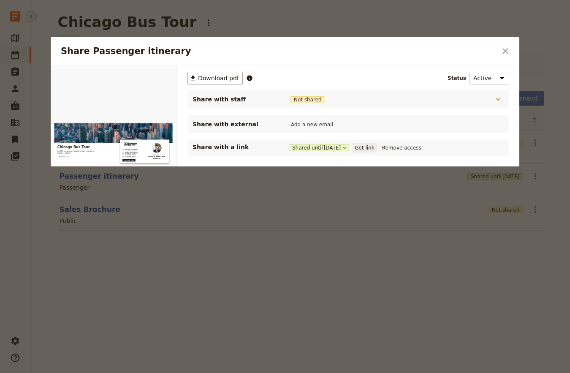
click at [367, 148] on button "Get link" at bounding box center [364, 147] width 24 height 9
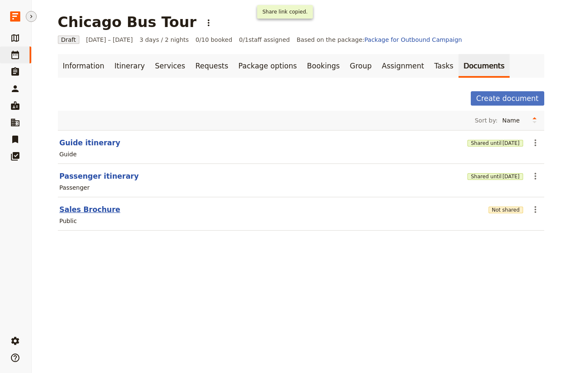
click at [71, 209] on button "Sales Brochure" at bounding box center [90, 209] width 61 height 10
select select "DEFAULT"
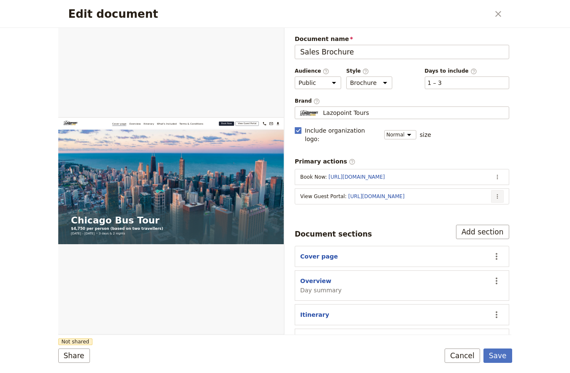
click at [494, 193] on icon "Actions" at bounding box center [497, 196] width 7 height 7
click at [461, 207] on span "Edit action" at bounding box center [456, 207] width 68 height 8
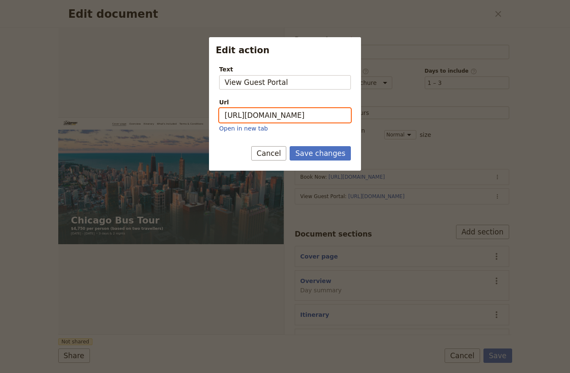
click at [306, 122] on input "https://trips.fieldbook.com/d/tX_q_3PmU_cuqNHat9hT3" at bounding box center [285, 115] width 132 height 14
paste input "U-kJosO-AfFGc2c5cdpIg"
type input "https://trips.fieldbook.com/d/U-kJosO-AfFGc2c5cdpIg"
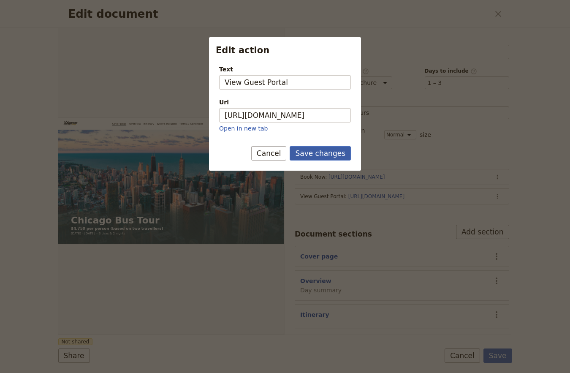
click at [322, 151] on button "Save changes" at bounding box center [320, 153] width 61 height 14
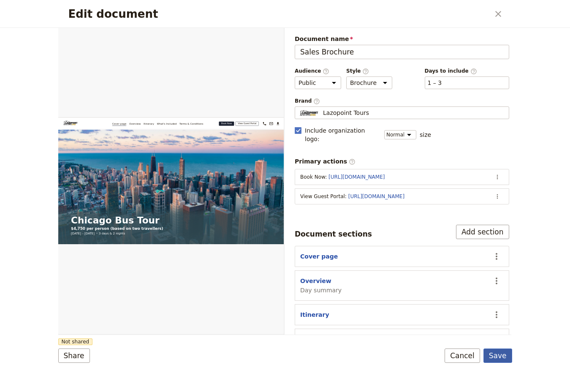
click at [499, 352] on button "Save" at bounding box center [497, 355] width 29 height 14
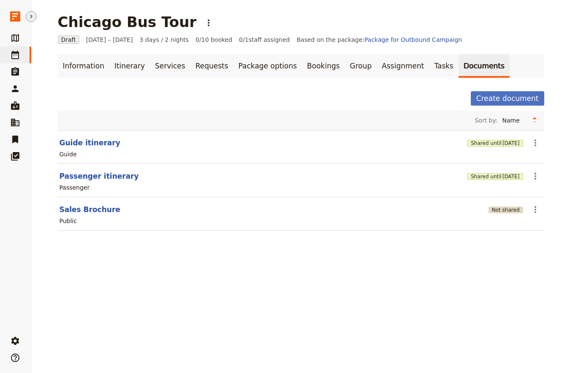
click at [507, 213] on button "Not shared" at bounding box center [505, 209] width 35 height 7
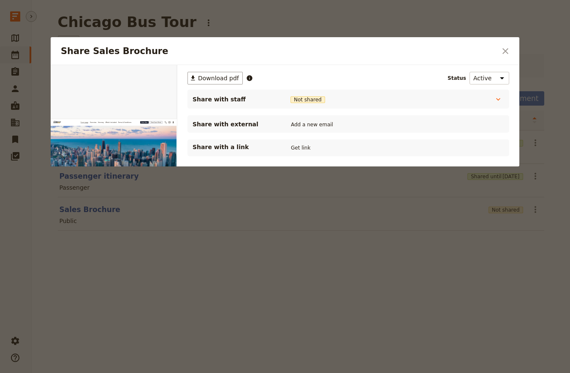
click at [282, 147] on div "Share with a link Get link" at bounding box center [347, 148] width 311 height 10
click at [304, 149] on button "Get link" at bounding box center [301, 147] width 24 height 9
click at [231, 276] on div at bounding box center [285, 186] width 570 height 373
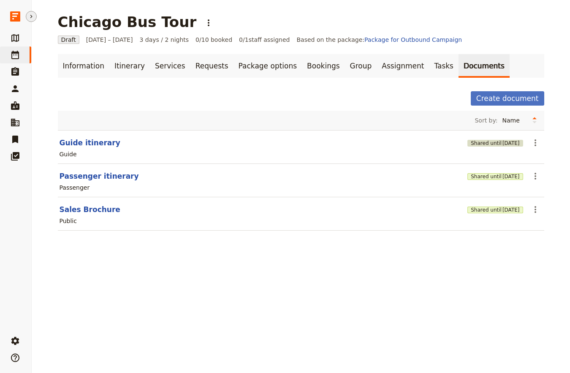
click at [502, 144] on span "4 Nov 2025" at bounding box center [510, 143] width 17 height 7
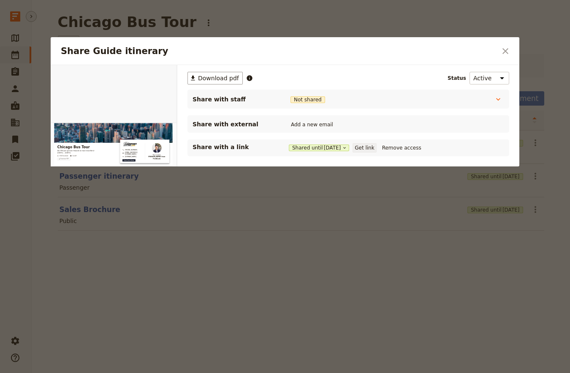
click at [376, 146] on button "Get link" at bounding box center [364, 147] width 24 height 9
click at [262, 277] on div at bounding box center [285, 186] width 570 height 373
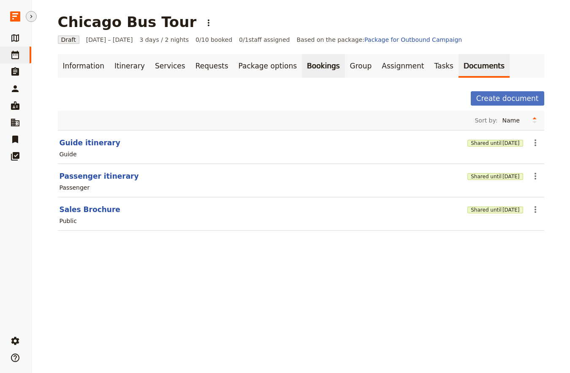
click at [302, 64] on link "Bookings" at bounding box center [323, 66] width 43 height 24
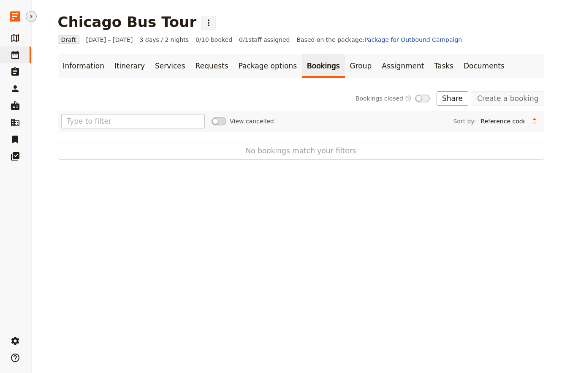
click at [203, 21] on icon "Actions" at bounding box center [208, 23] width 10 height 10
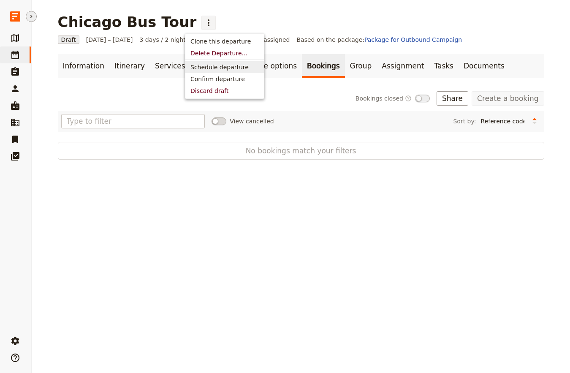
click at [208, 70] on span "Schedule departure" at bounding box center [219, 67] width 58 height 8
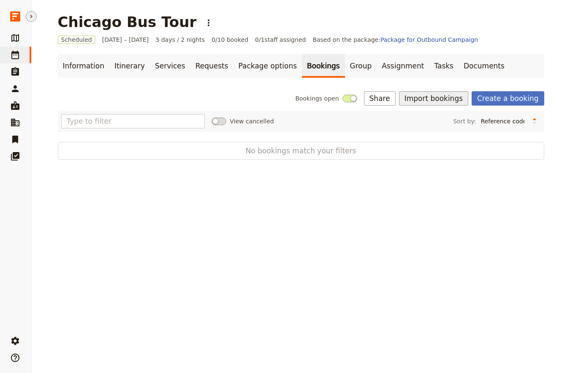
click at [461, 91] on button "Import bookings" at bounding box center [433, 98] width 69 height 14
click at [431, 119] on span "Import Bookings" at bounding box center [434, 117] width 49 height 8
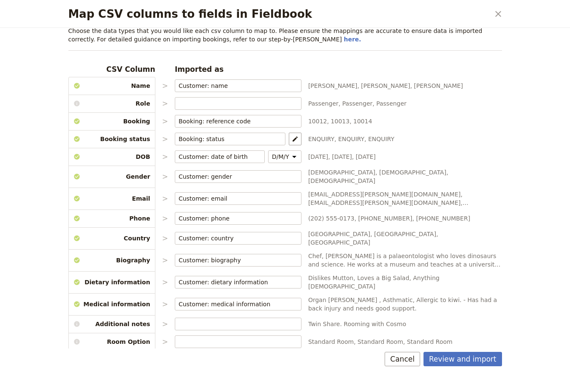
scroll to position [28, 0]
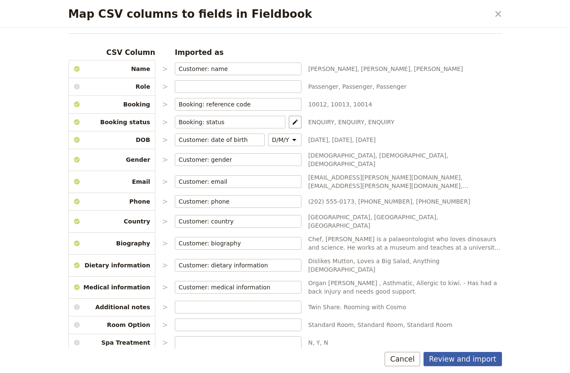
click at [466, 353] on button "Review and import" at bounding box center [462, 359] width 79 height 14
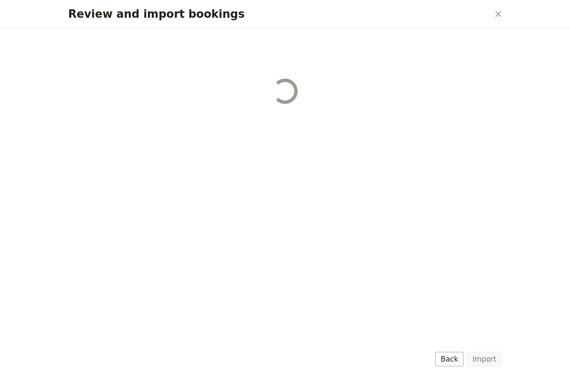
click at [481, 355] on button "Import" at bounding box center [484, 359] width 35 height 14
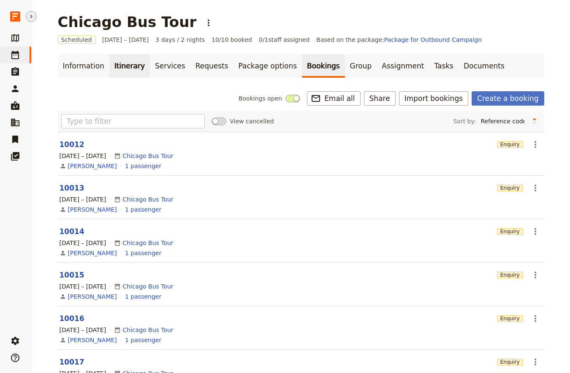
click at [119, 66] on link "Itinerary" at bounding box center [129, 66] width 41 height 24
click at [19, 57] on icon at bounding box center [15, 55] width 10 height 10
select select "CREATED_AT"
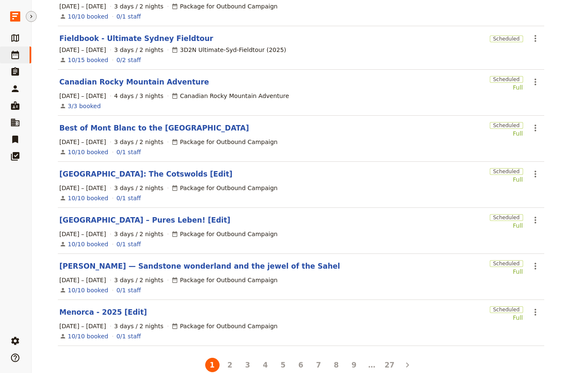
scroll to position [207, 0]
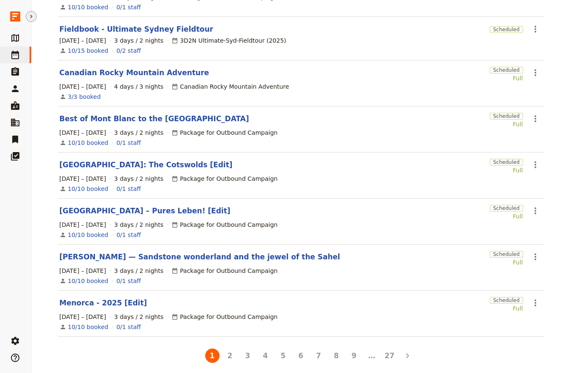
click at [95, 298] on link "Menorca - 2025 [Edit]" at bounding box center [104, 303] width 88 height 10
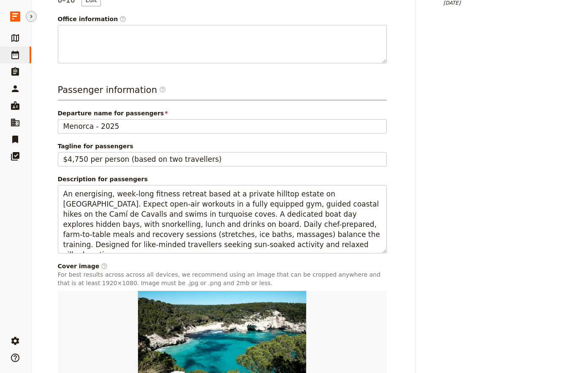
scroll to position [339, 0]
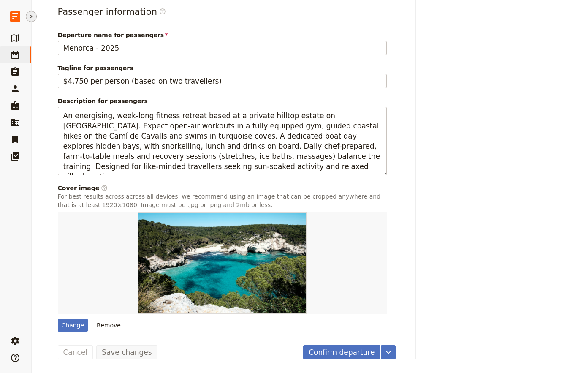
select select "CREATED_AT"
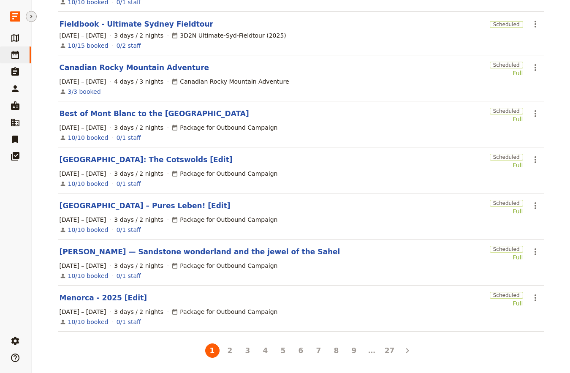
scroll to position [207, 0]
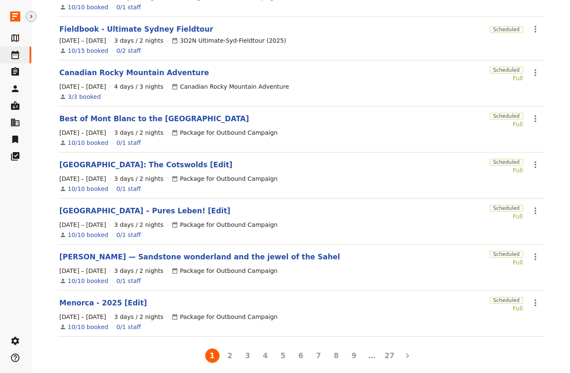
click at [520, 301] on section "Menorca - 2025 [Edit] Scheduled Full ​ 1 – 3 Oct 2025 3 days / 2 nights Package…" at bounding box center [301, 313] width 486 height 46
click at [530, 301] on icon "Actions" at bounding box center [535, 303] width 10 height 10
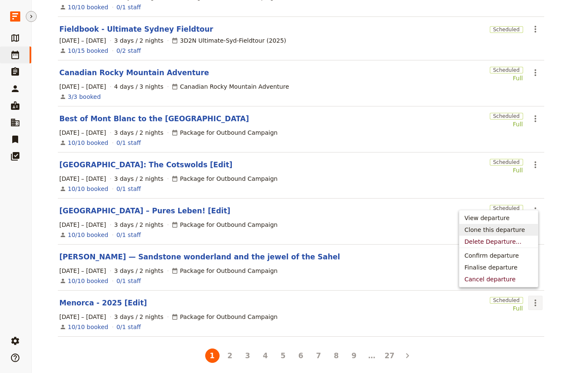
click at [490, 227] on span "Clone this departure" at bounding box center [494, 229] width 60 height 8
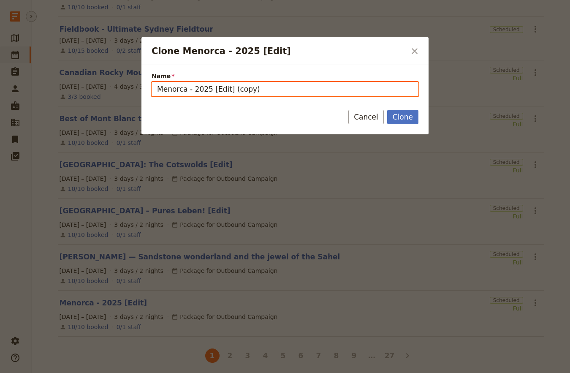
click at [198, 82] on input "Menorca - 2025 [Edit] (copy)" at bounding box center [285, 89] width 267 height 14
paste input "Enchanting Switzerland Small Group Tour"
type input "Enchanting Switzerland Small Group Tour [Edit]"
click at [387, 110] on button "Clone" at bounding box center [402, 117] width 31 height 14
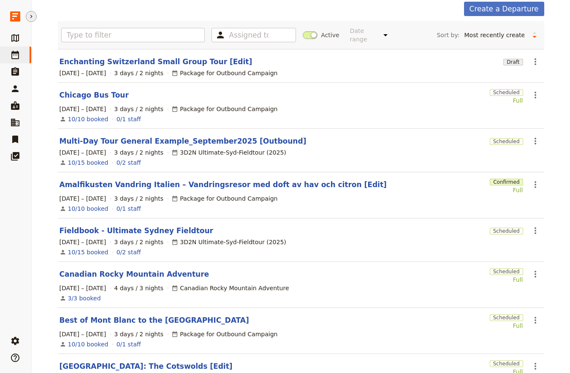
scroll to position [0, 0]
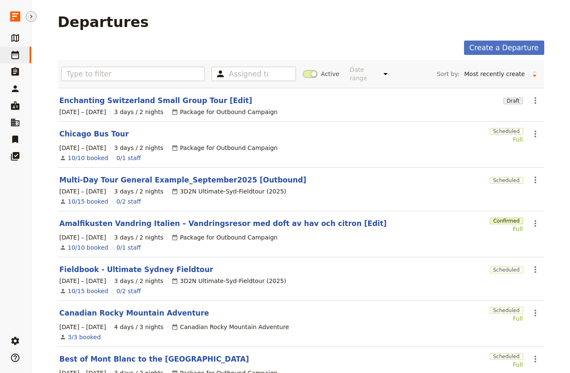
click at [157, 100] on section "Enchanting Switzerland Small Group Tour [Edit] Draft ​ 1 – 3 Oct 2025 3 days / …" at bounding box center [301, 105] width 486 height 34
click at [157, 97] on link "Enchanting Switzerland Small Group Tour [Edit]" at bounding box center [156, 100] width 193 height 10
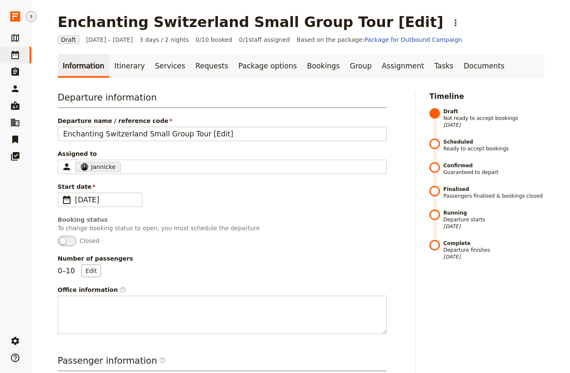
scroll to position [349, 0]
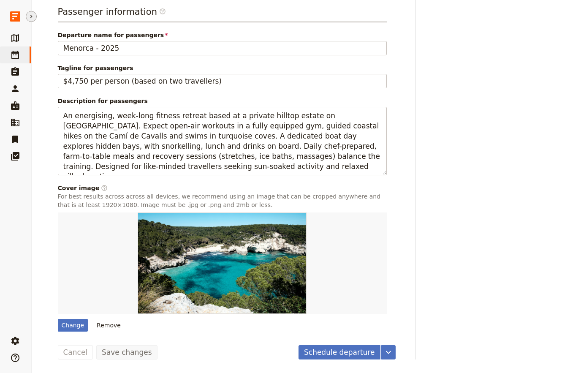
click at [145, 69] on span "Tagline for passengers" at bounding box center [222, 68] width 329 height 8
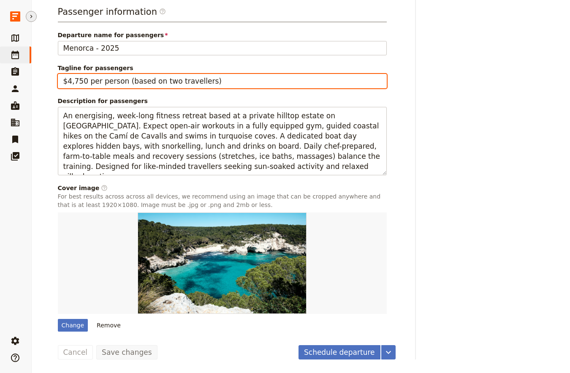
click at [145, 74] on input "$4,750 per person (based on two travellers)" at bounding box center [222, 81] width 329 height 14
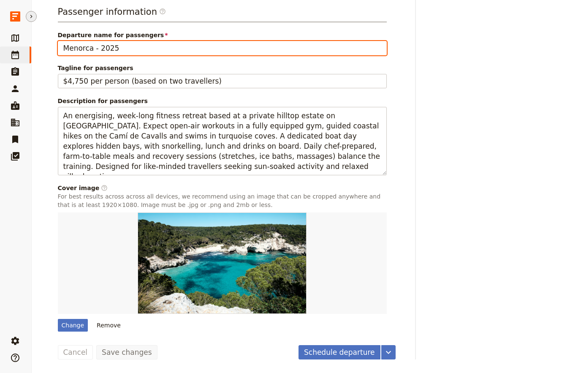
click at [107, 44] on input "Menorca - 2025" at bounding box center [222, 48] width 329 height 14
paste input "Enchanting Switzerland Small Group Tour"
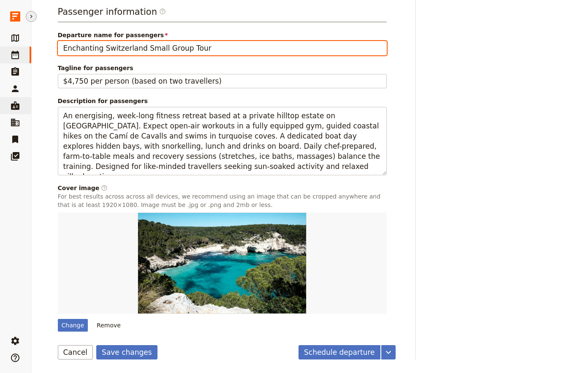
type input "Enchanting Switzerland Small Group Tour"
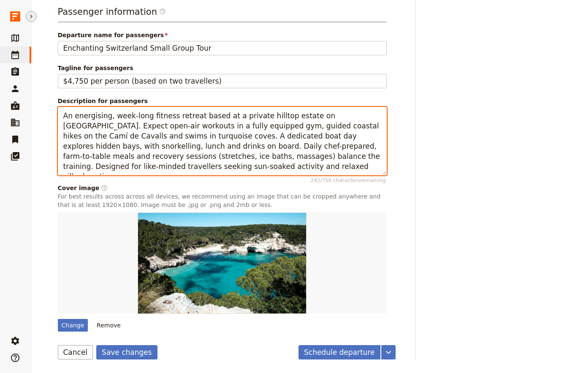
click at [151, 154] on textarea "An energising, week-long fitness retreat based at a private hilltop estate on M…" at bounding box center [222, 141] width 329 height 69
paste textarea "7-day small-group journey linking Zurich, Interlaken, the Lake Geneva region an…"
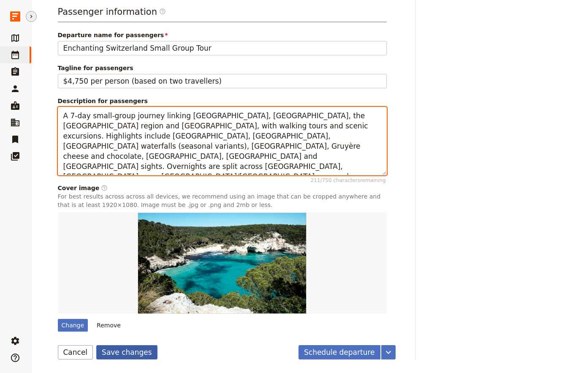
type textarea "A 7-day small-group journey linking Zurich, Interlaken, the Lake Geneva region …"
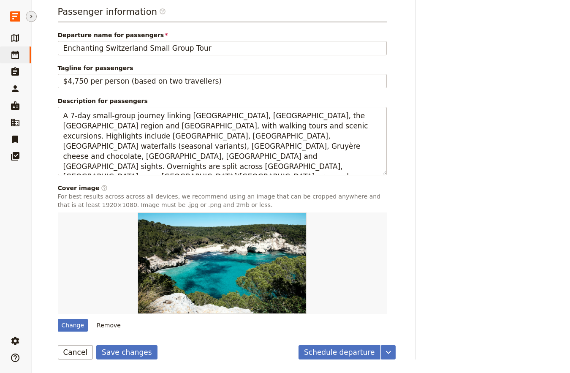
drag, startPoint x: 127, startPoint y: 347, endPoint x: 125, endPoint y: 343, distance: 4.6
click at [127, 347] on button "Save changes" at bounding box center [126, 352] width 61 height 14
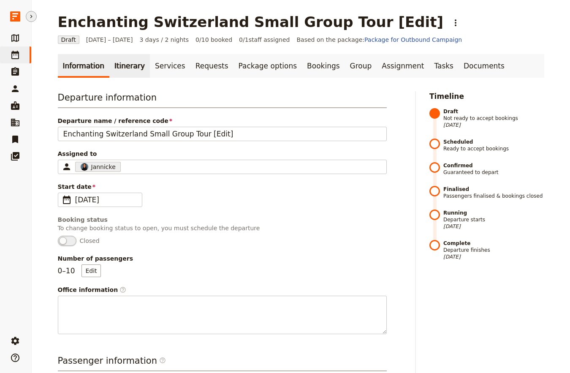
click at [116, 65] on link "Itinerary" at bounding box center [129, 66] width 41 height 24
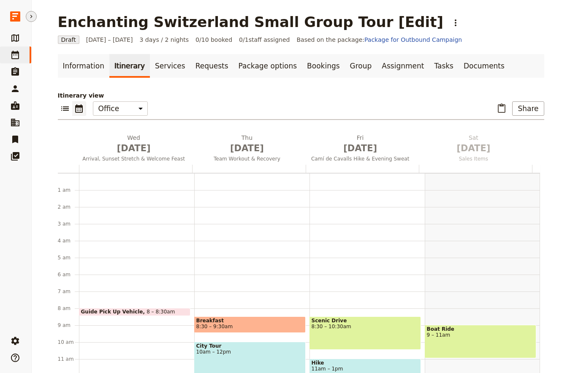
scroll to position [110, 0]
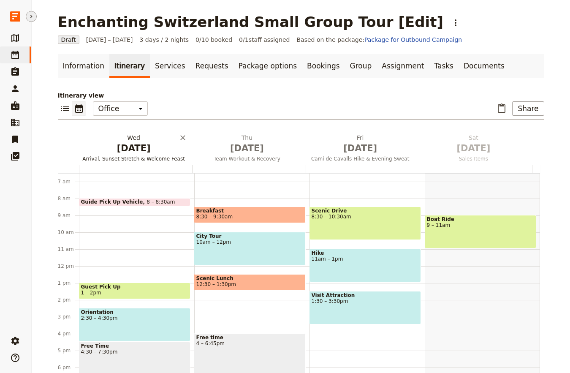
click at [141, 140] on h2 "Wed Oct 1 Arrival, Sunset Stretch & Welcome Feast" at bounding box center [133, 143] width 103 height 21
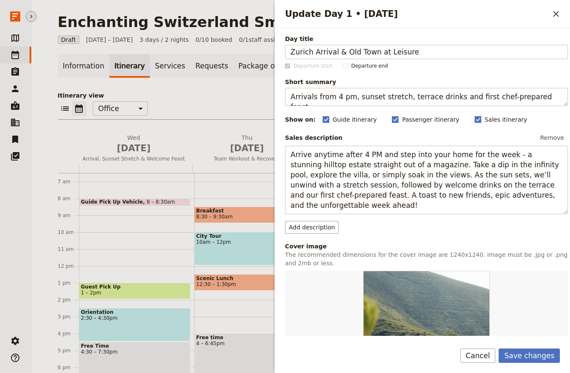
type input "Zurich Arrival & Old Town at Leisure"
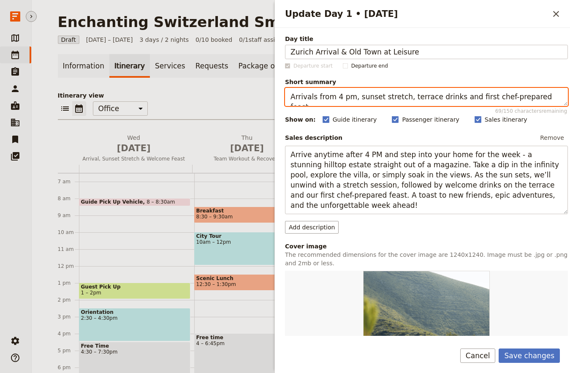
click at [320, 94] on textarea "Arrivals from 4 pm, sunset stretch, terrace drinks and first chef-prepared feas…" at bounding box center [426, 97] width 283 height 18
paste textarea "Private transfer; explore Zurich at your own pace"
type textarea "Private transfer; explore Zurich at your own pace."
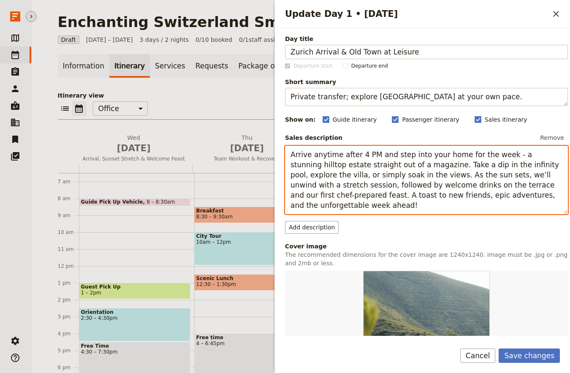
click at [376, 184] on textarea "Arrive anytime after 4 PM and step into your home for the week - a stunning hil…" at bounding box center [426, 180] width 283 height 69
paste textarea "Meet your driver at Zurich Airport for a private transfer to your hotel. Spend …"
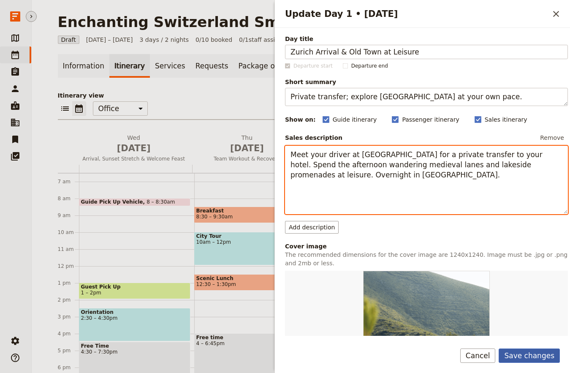
type textarea "Meet your driver at Zurich Airport for a private transfer to your hotel. Spend …"
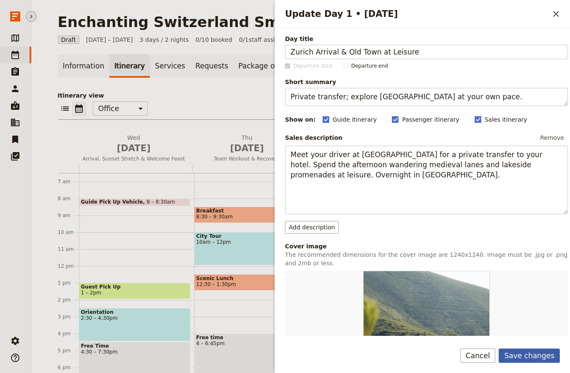
click at [530, 356] on button "Save changes" at bounding box center [528, 355] width 61 height 14
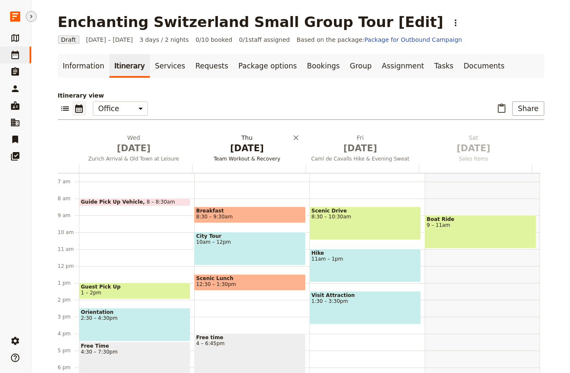
click at [232, 152] on span "Oct 2" at bounding box center [246, 148] width 103 height 13
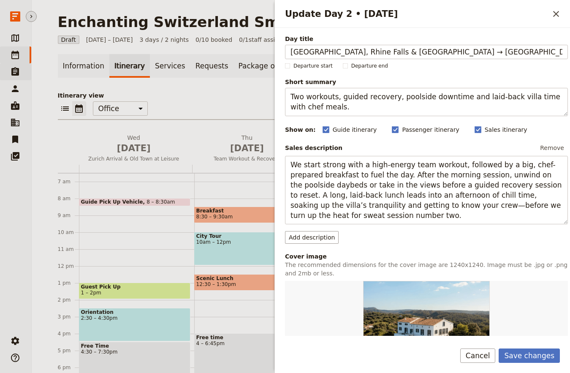
type input "Zurich, Rhine Falls & Lucerne → Interlaken"
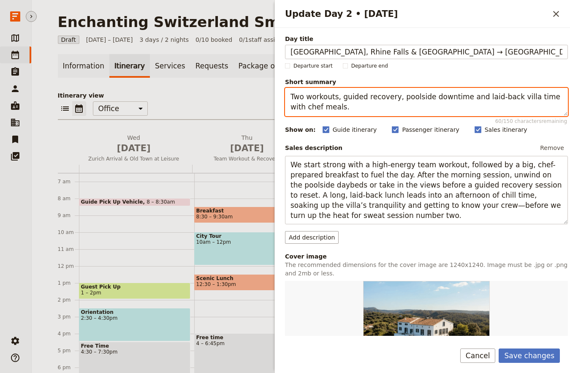
click at [358, 110] on textarea "Two workouts, guided recovery, poolside downtime and laid-back villa time with …" at bounding box center [426, 102] width 283 height 28
paste textarea "Walk Zurich, see Rhine Falls, tour Lucerne, stay in Interlaken"
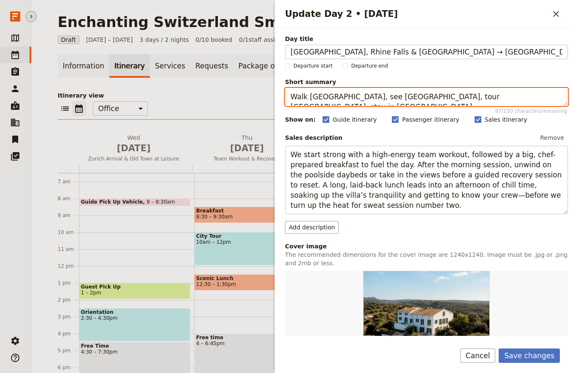
type textarea "Walk Zurich, see Rhine Falls, tour Lucerne, stay in Interlaken."
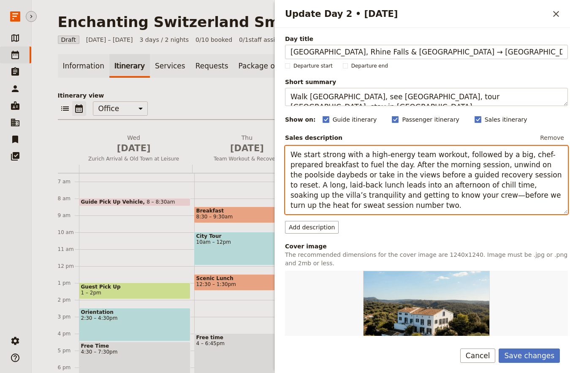
click at [378, 188] on textarea "We start strong with a high-energy team workout, followed by a big, chef-prepar…" at bounding box center [426, 180] width 283 height 69
paste textarea "Join a Zurich walking tour, then continue to Europe’s largest waterfall at Rhin…"
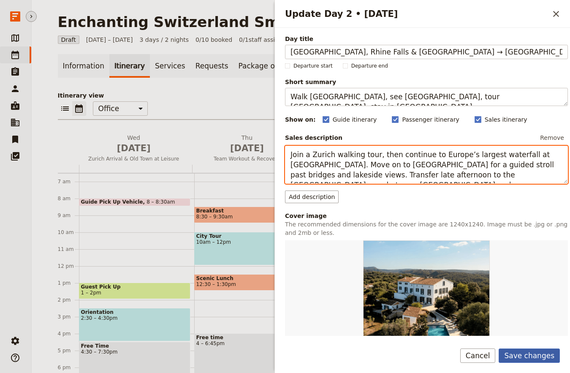
type textarea "Join a Zurich walking tour, then continue to Europe’s largest waterfall at Rhin…"
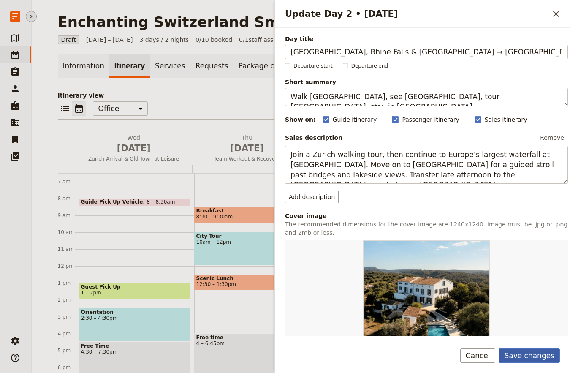
click at [528, 355] on button "Save changes" at bounding box center [528, 355] width 61 height 14
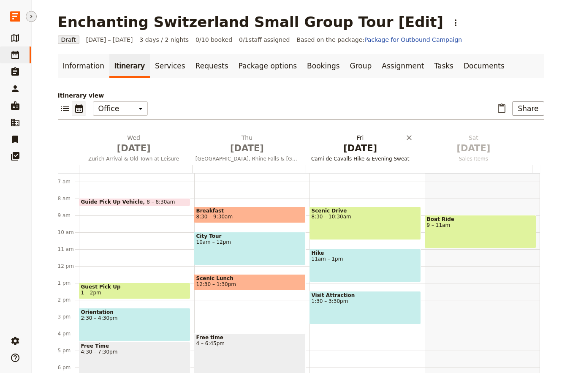
click at [343, 147] on span "Oct 3" at bounding box center [360, 148] width 103 height 13
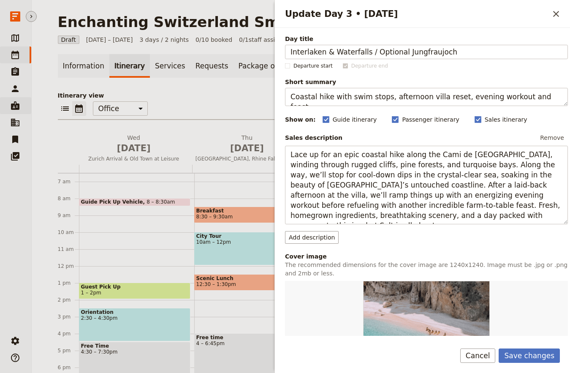
type input "Interlaken & Waterfalls / Optional Jungfraujoch"
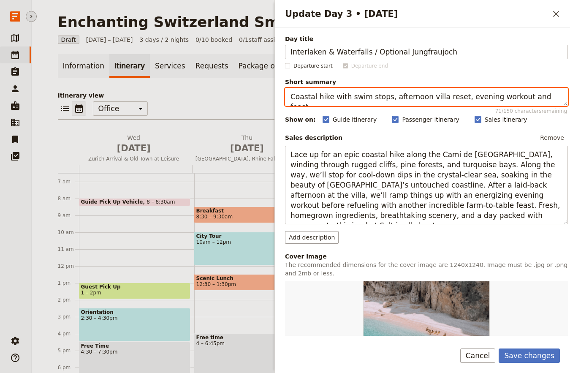
click at [416, 101] on textarea "Coastal hike with swim stops, afternoon villa reset, evening workout and feast." at bounding box center [426, 97] width 283 height 18
paste textarea "Explore Lauterbrunnen Valley; optional Jungfraujoch"
type textarea "Explore Lauterbrunnen Valley; optional Jungfraujoch."
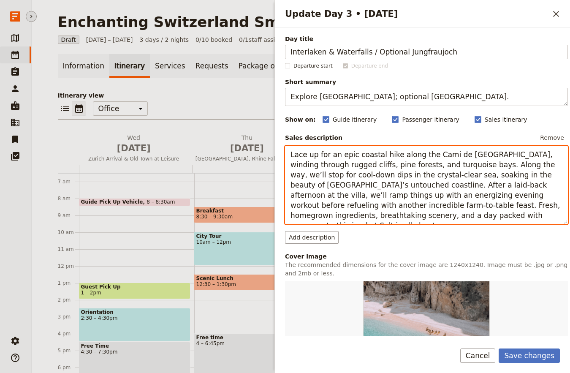
click at [430, 190] on textarea "Lace up for an epic coastal hike along the Cami de Cavalls, winding through rug…" at bounding box center [426, 185] width 283 height 79
paste textarea "Discover waterfall-filled Lauterbrunnen Valley, with seasonal alternatives such…"
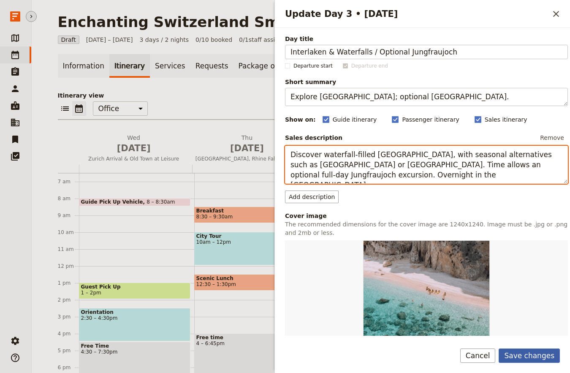
type textarea "Discover waterfall-filled Lauterbrunnen Valley, with seasonal alternatives such…"
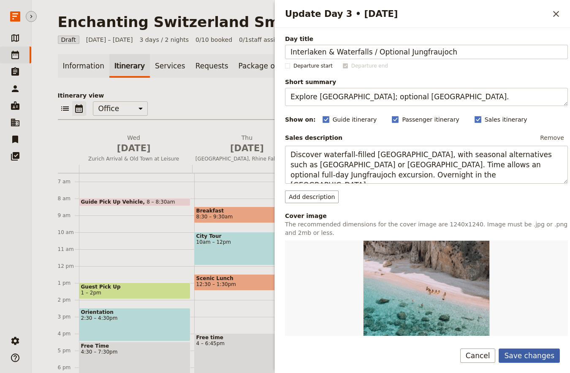
click at [539, 357] on button "Save changes" at bounding box center [528, 355] width 61 height 14
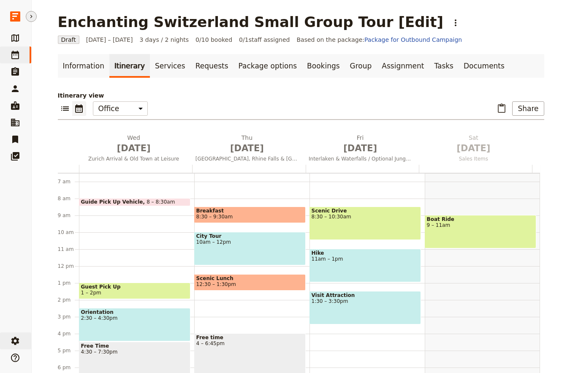
click at [8, 336] on button "​ Settings" at bounding box center [15, 340] width 31 height 17
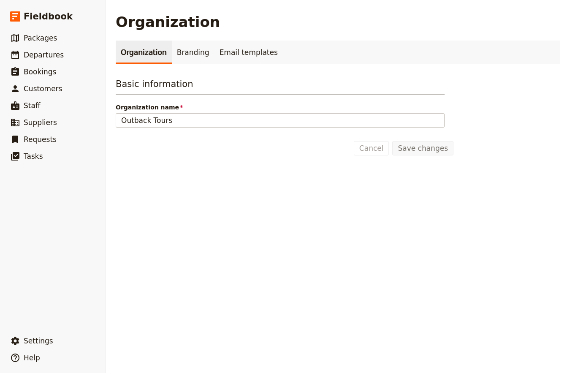
click at [198, 66] on div "Organization Branding Email templates Basic information Organization name Outba…" at bounding box center [338, 98] width 444 height 115
click at [184, 49] on link "Branding" at bounding box center [193, 53] width 43 height 24
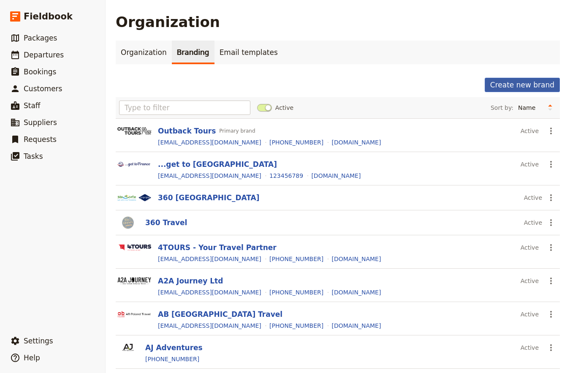
click at [513, 78] on button "Create new brand" at bounding box center [522, 85] width 75 height 14
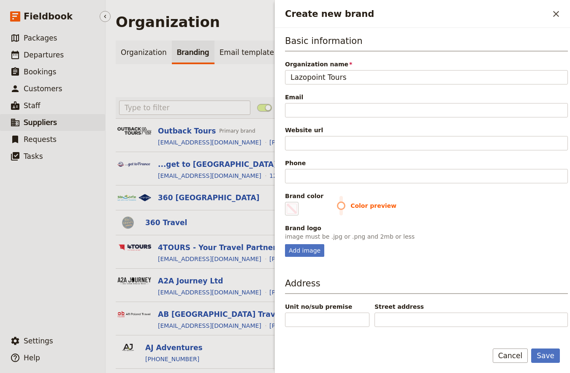
type input "Lazopoint Tours"
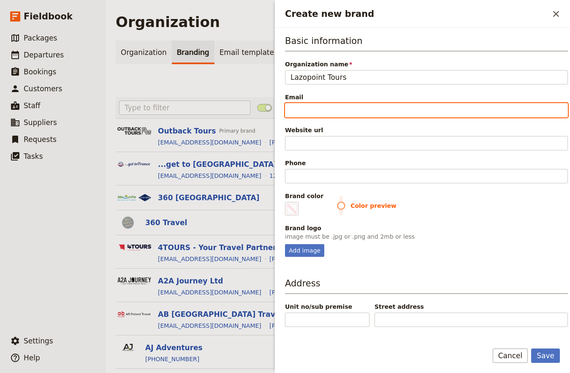
click at [317, 112] on input "Email" at bounding box center [426, 110] width 283 height 14
paste input "[EMAIL_ADDRESS][DOMAIN_NAME]"
type input "[EMAIL_ADDRESS][DOMAIN_NAME]"
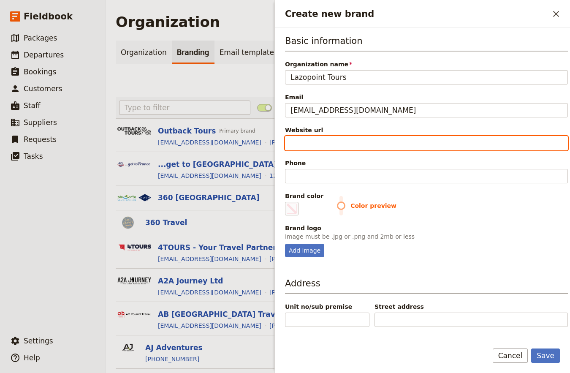
click at [311, 143] on input "Website url" at bounding box center [426, 143] width 283 height 14
paste input "[URL][DOMAIN_NAME]"
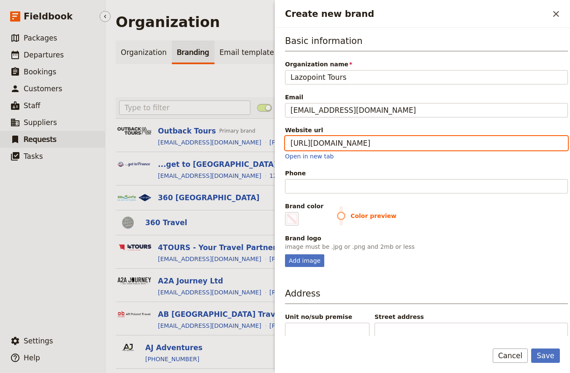
type input "[URL][DOMAIN_NAME]"
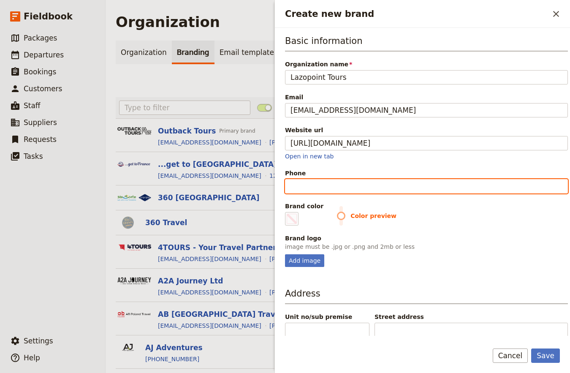
click at [327, 184] on input "Phone" at bounding box center [426, 186] width 283 height 14
paste input "+1 204-990-3102"
type input "+1 204-990-3102"
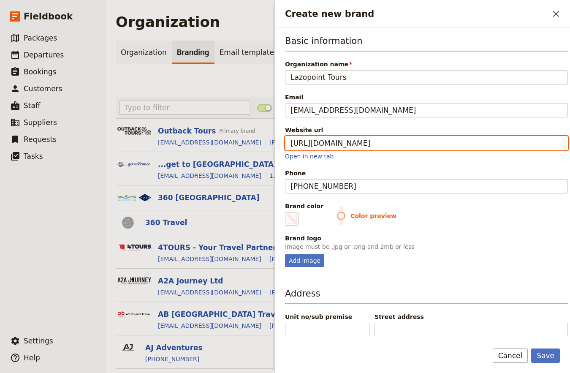
drag, startPoint x: 429, startPoint y: 144, endPoint x: 297, endPoint y: 146, distance: 131.7
click at [288, 139] on input "https://www.lazopointtours.com" at bounding box center [426, 143] width 283 height 14
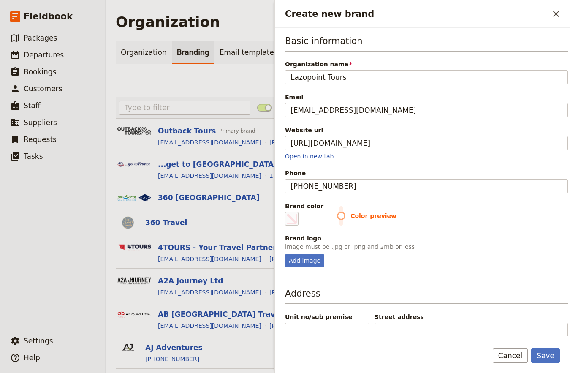
click at [297, 153] on link "Open in new tab" at bounding box center [309, 156] width 49 height 7
click at [307, 263] on div "Add image" at bounding box center [304, 260] width 39 height 13
click at [285, 254] on input "Add image" at bounding box center [284, 254] width 0 height 0
type input "C:\fakepath\Lazopoint Tours Logo Wide 4S.png"
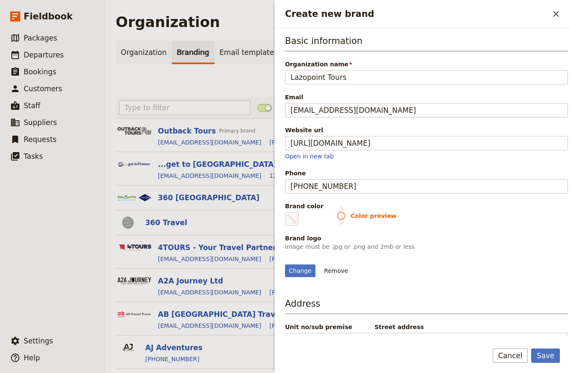
click at [299, 217] on label "Brand color #000000" at bounding box center [304, 214] width 38 height 24
click at [287, 212] on input "#000000" at bounding box center [287, 211] width 0 height 0
type input "#1e2025"
click at [486, 277] on div "Change Remove" at bounding box center [426, 270] width 283 height 13
click at [544, 350] on button "Save" at bounding box center [545, 355] width 29 height 14
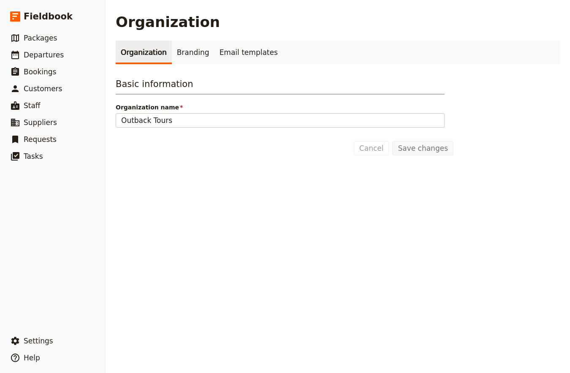
click at [157, 56] on link "Organization" at bounding box center [144, 53] width 56 height 24
click at [181, 53] on link "Branding" at bounding box center [193, 53] width 43 height 24
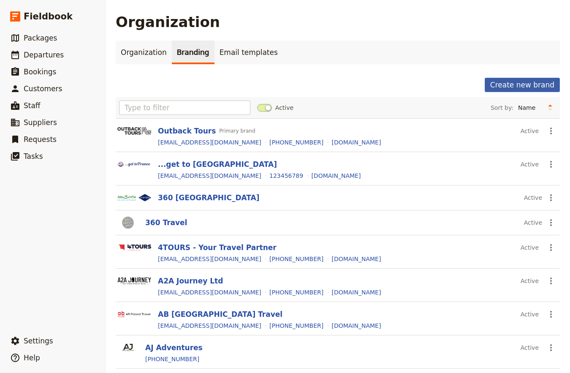
click at [498, 80] on button "Create new brand" at bounding box center [522, 85] width 75 height 14
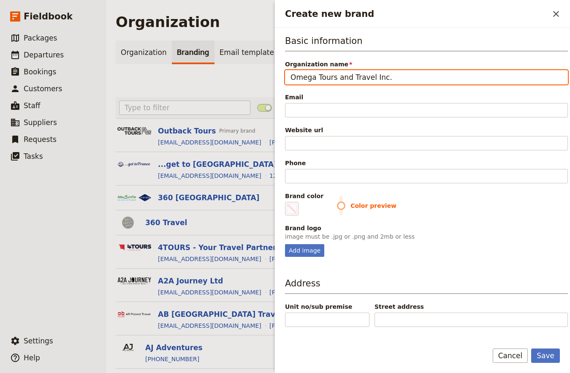
drag, startPoint x: 370, startPoint y: 78, endPoint x: 434, endPoint y: 81, distance: 63.8
click at [434, 81] on input "Omega Tours and Travel Inc." at bounding box center [426, 77] width 283 height 14
type input "Omega Tours and Travel"
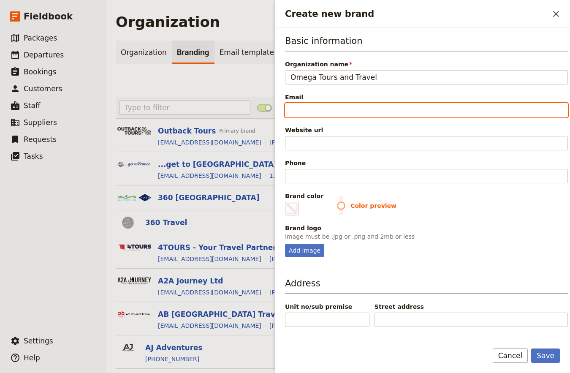
click at [312, 113] on input "Email" at bounding box center [426, 110] width 283 height 14
paste input "info@omegatours.ca"
type input "info@omegatours.ca"
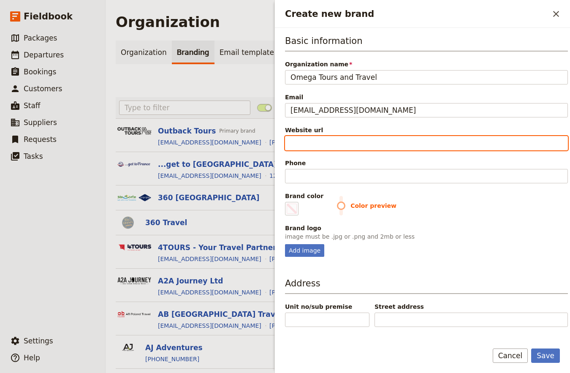
click at [325, 147] on input "Website url" at bounding box center [426, 143] width 283 height 14
paste input "https://omegatours.ca"
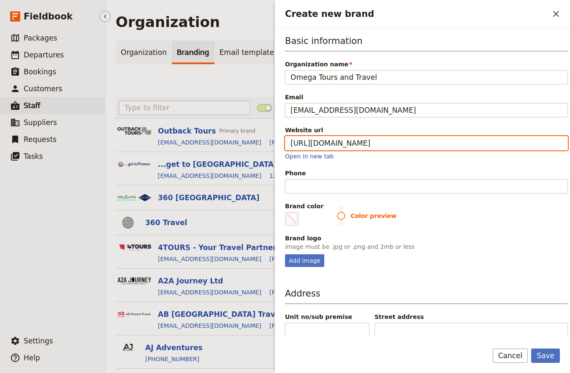
type input "https://omegatours.ca"
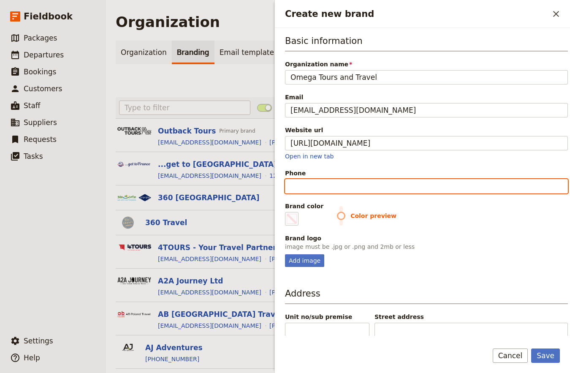
click at [329, 193] on input "Phone" at bounding box center [426, 186] width 283 height 14
paste input "+1 905-695-1250; +1-800-663-4293"
type input "+1 905-695-1250; +1-800-663-4293"
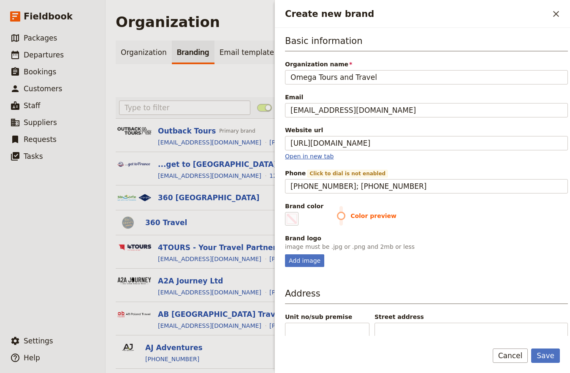
click at [325, 156] on link "Open in new tab" at bounding box center [309, 156] width 49 height 7
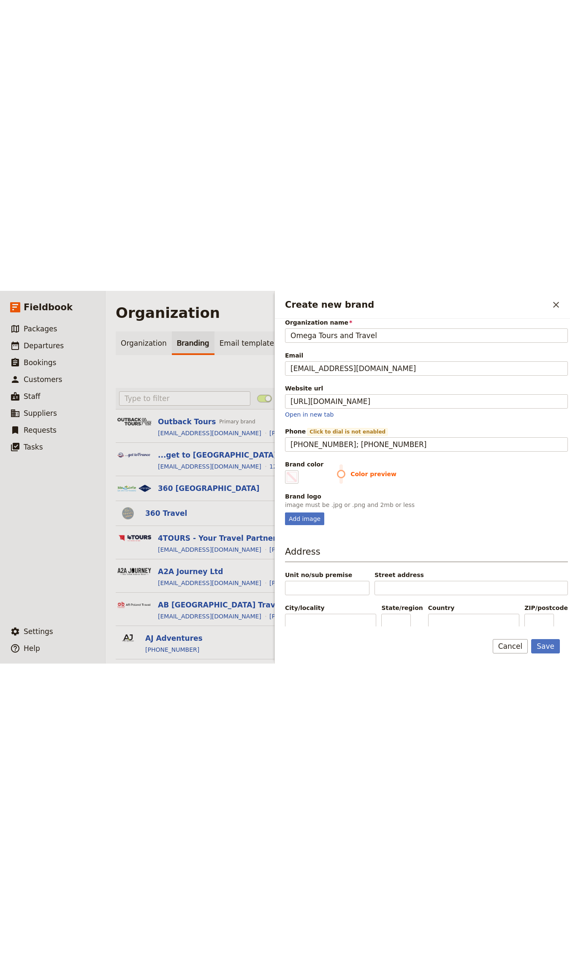
scroll to position [35, 0]
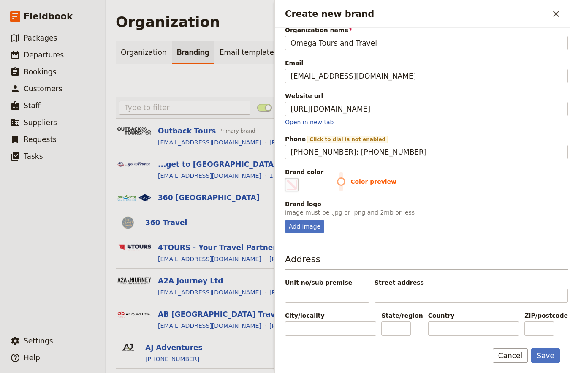
click at [292, 187] on span "Create new brand" at bounding box center [292, 184] width 10 height 10
click at [287, 178] on input "#000000" at bounding box center [287, 177] width 0 height 0
type input "#4595d1"
click at [512, 241] on div "Basic information Organization name Omega Tours and Travel Email info@omegatour…" at bounding box center [426, 150] width 283 height 300
click at [306, 223] on div "Add image" at bounding box center [304, 226] width 39 height 13
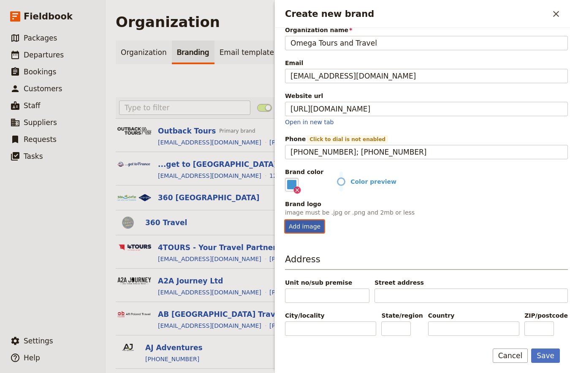
click at [285, 220] on input "Add image" at bounding box center [284, 219] width 0 height 0
type input "C:\fakepath\Screenshot 2025-09-10 at 3.32.24 PM.png"
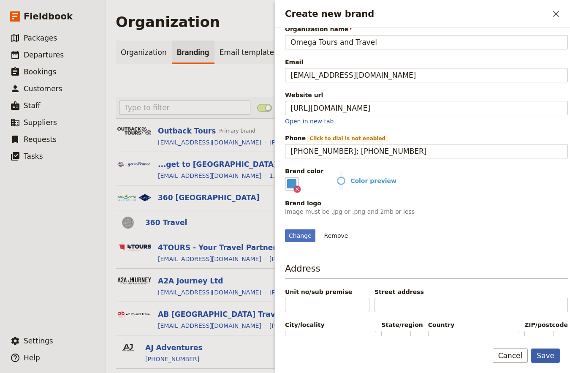
click at [544, 355] on button "Save" at bounding box center [545, 355] width 29 height 14
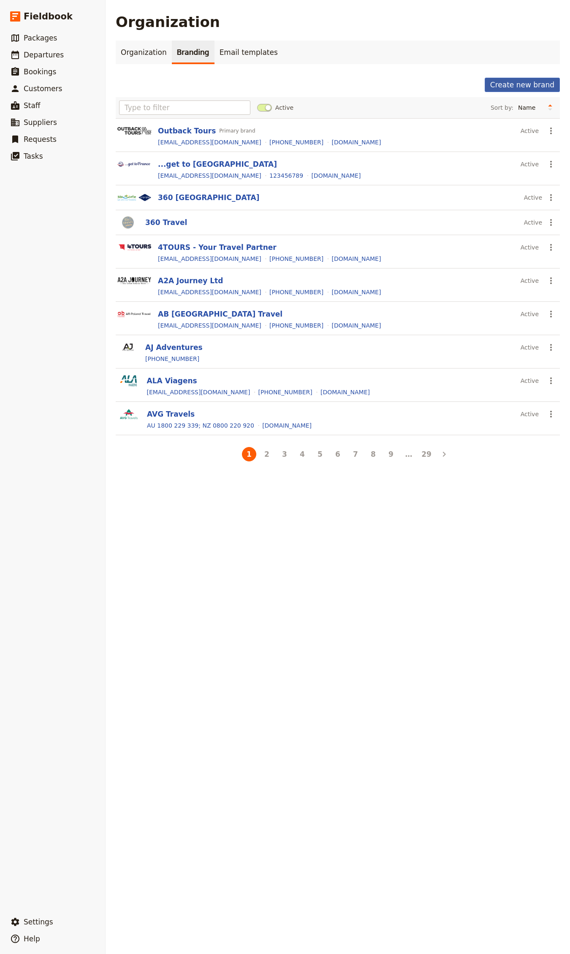
click at [518, 83] on button "Create new brand" at bounding box center [522, 85] width 75 height 14
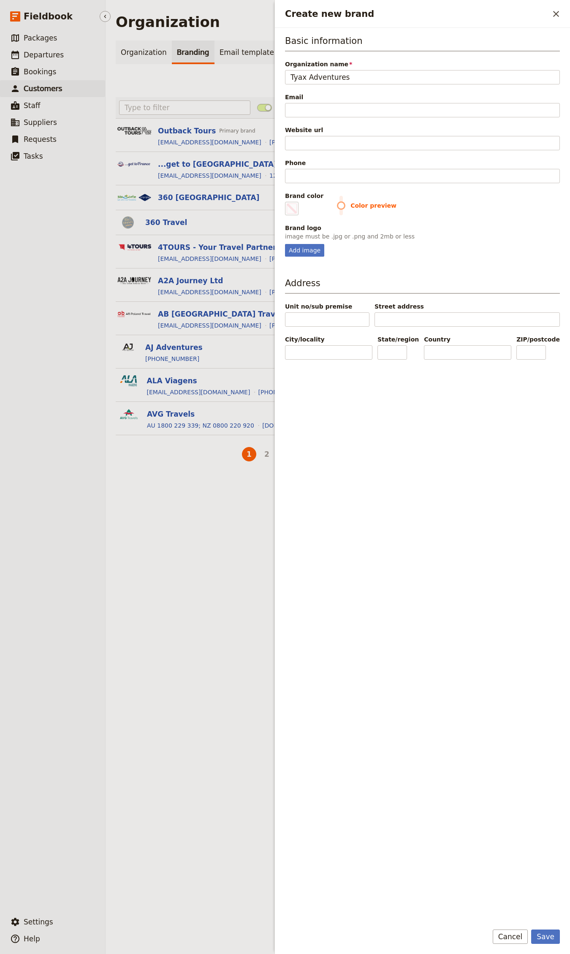
type input "Tyax Adventures"
click at [313, 116] on input "Email" at bounding box center [422, 110] width 275 height 14
paste input "fun@tyaxadventures.com"
type input "fun@tyaxadventures.com"
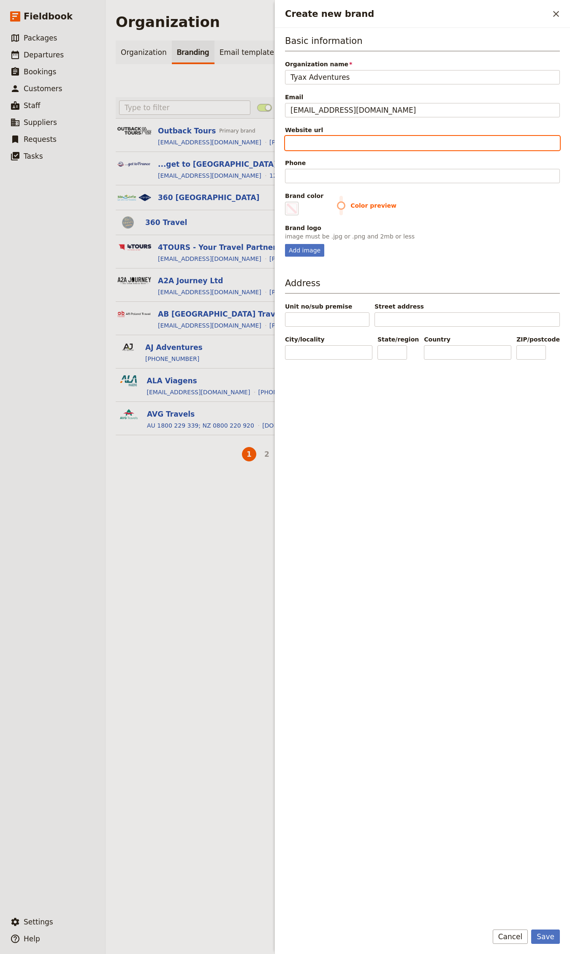
click at [312, 145] on input "Website url" at bounding box center [422, 143] width 275 height 14
paste input "https://www.tyaxadventures.com"
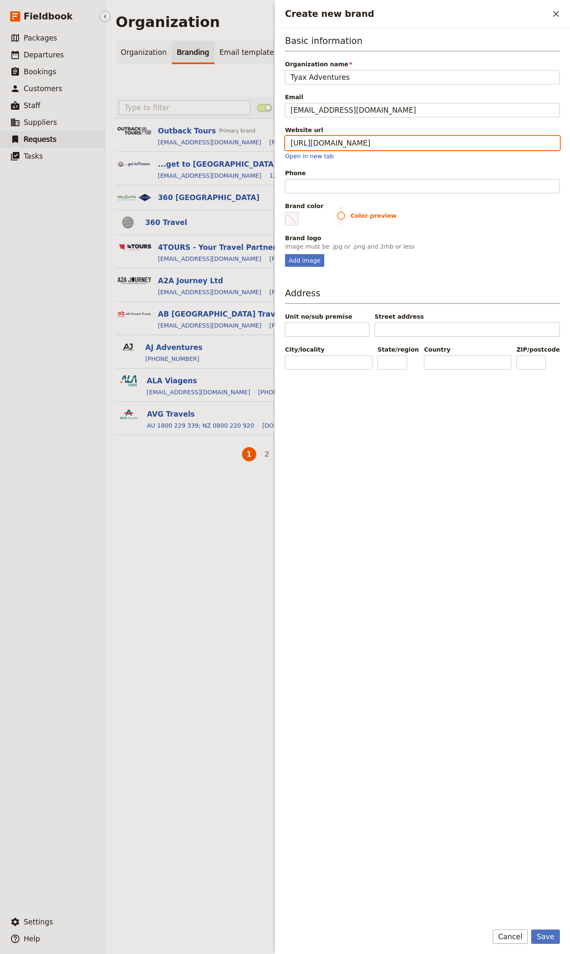
type input "https://www.tyaxadventures.com"
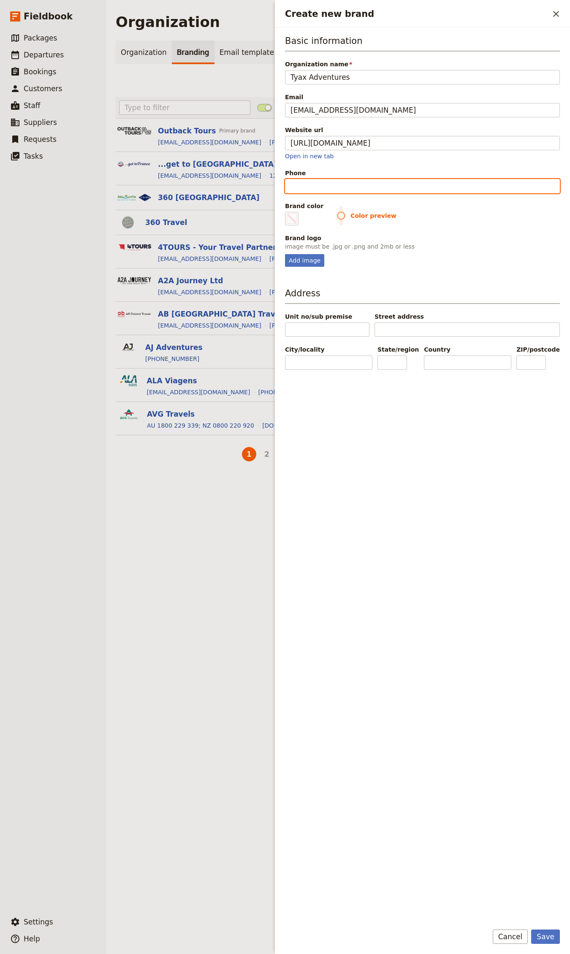
click at [333, 189] on input "Phone" at bounding box center [422, 186] width 275 height 14
paste input "+1 778-765-1519"
type input "+1 778-765-1519"
click at [325, 157] on link "Open in new tab" at bounding box center [309, 156] width 49 height 7
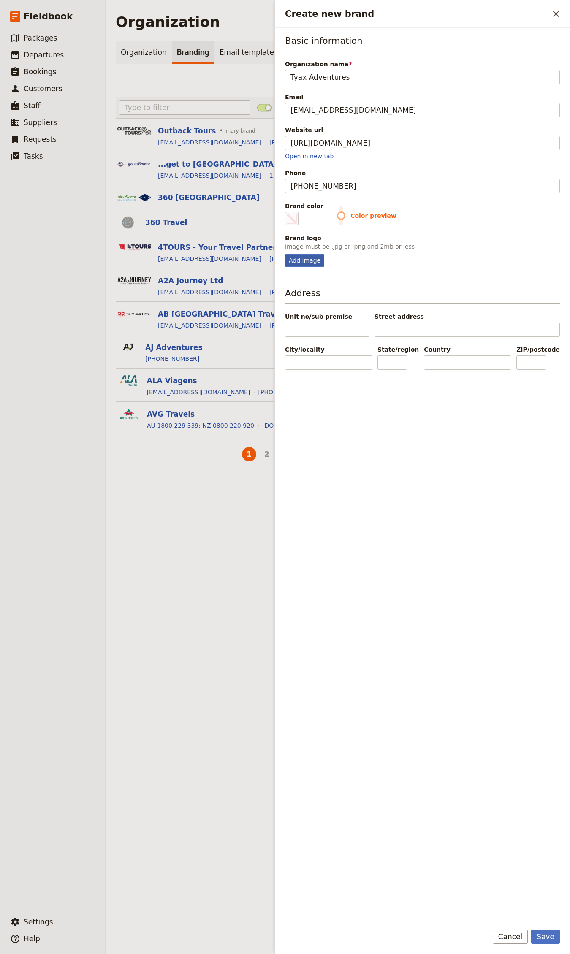
click at [307, 262] on div "Add image" at bounding box center [304, 260] width 39 height 13
click at [285, 254] on input "Add image" at bounding box center [284, 254] width 0 height 0
click at [307, 262] on div "Add image" at bounding box center [304, 260] width 39 height 13
click at [285, 254] on input "Add image" at bounding box center [284, 254] width 0 height 0
click at [292, 218] on span "Create new brand" at bounding box center [292, 219] width 10 height 10
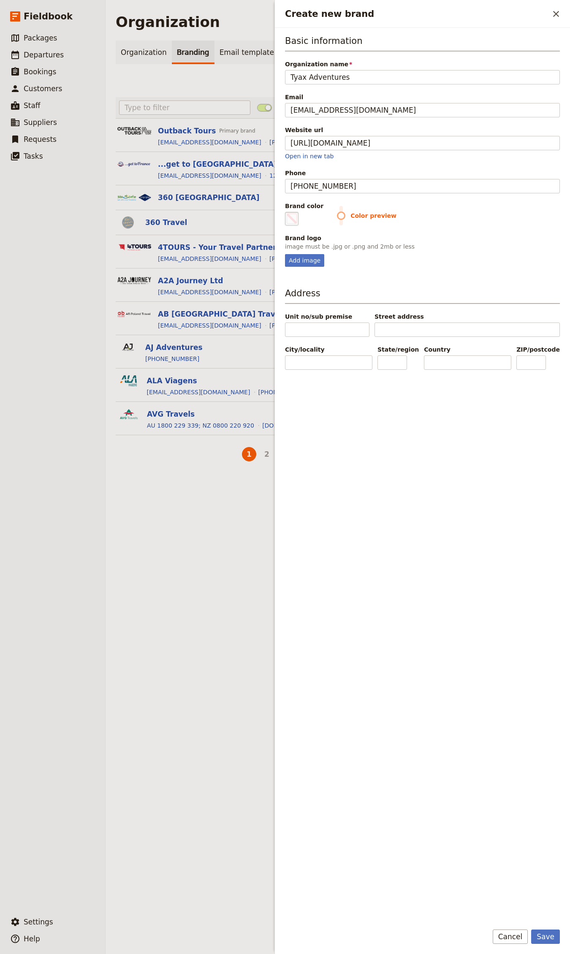
click at [287, 212] on input "#000000" at bounding box center [287, 211] width 0 height 0
type input "#07353d"
click at [310, 263] on div "Add image" at bounding box center [304, 260] width 39 height 13
click at [285, 254] on input "Add image" at bounding box center [284, 254] width 0 height 0
type input "C:\fakepath\images (7).jpeg"
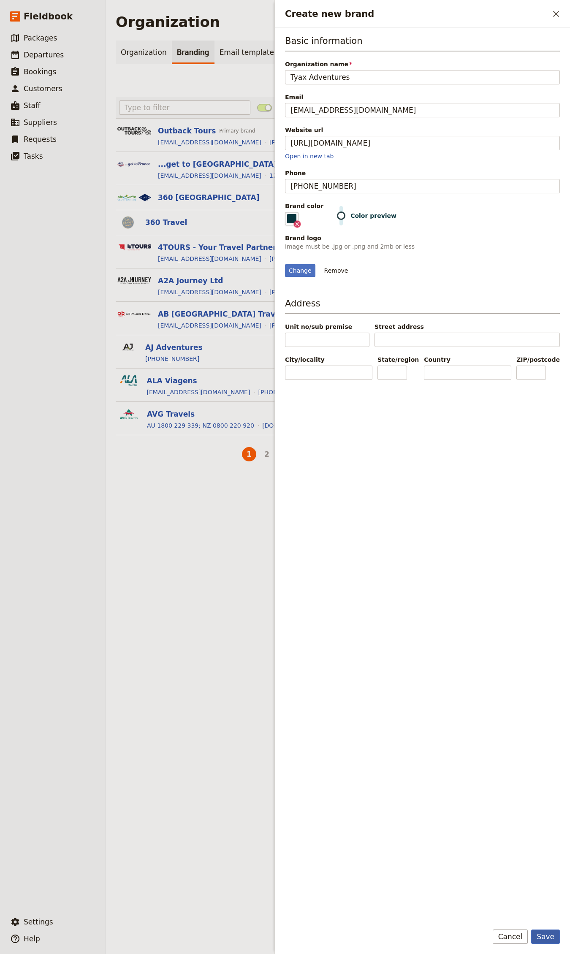
click at [543, 372] on button "Save" at bounding box center [545, 936] width 29 height 14
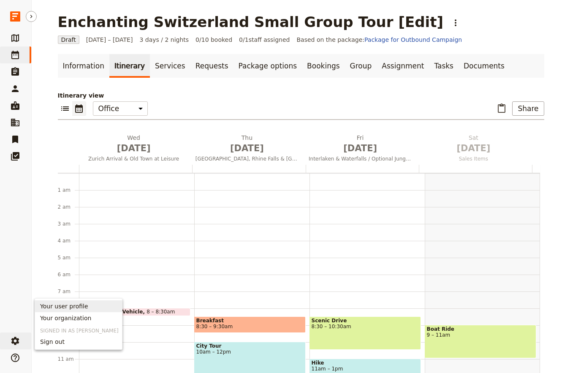
scroll to position [110, 0]
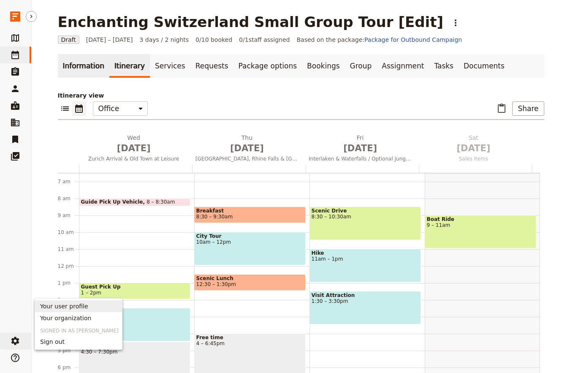
click at [84, 68] on link "Information" at bounding box center [83, 66] width 51 height 24
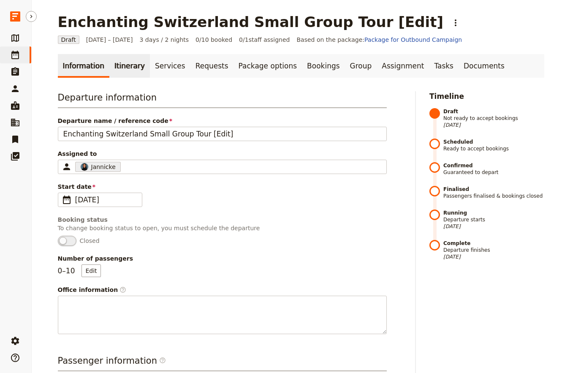
click at [113, 65] on link "Itinerary" at bounding box center [129, 66] width 41 height 24
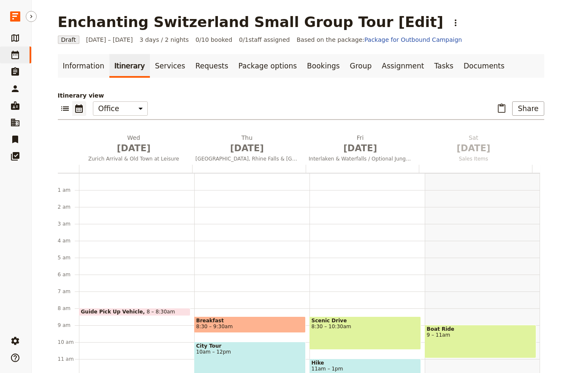
scroll to position [110, 0]
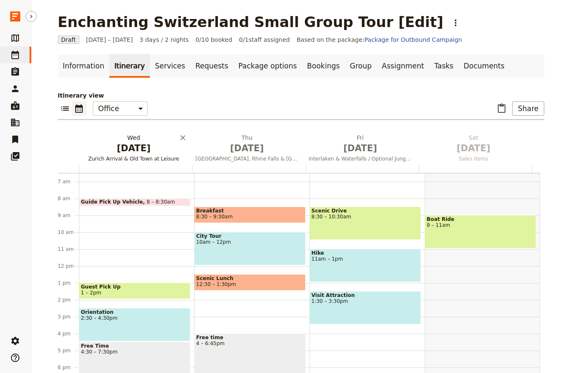
click at [130, 149] on span "[DATE]" at bounding box center [133, 148] width 103 height 13
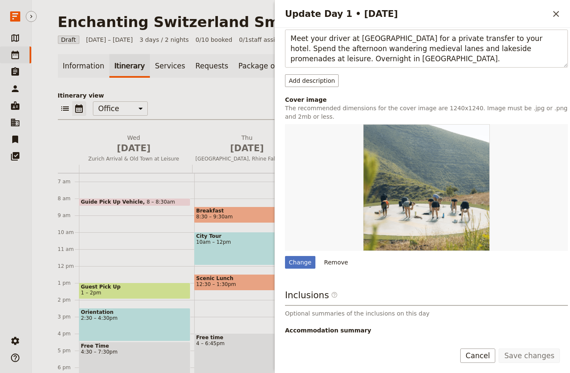
scroll to position [176, 0]
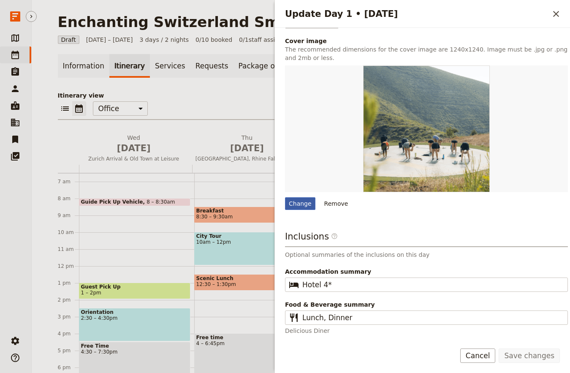
click at [306, 203] on div "Change" at bounding box center [300, 203] width 30 height 13
click at [285, 197] on input "Change" at bounding box center [284, 197] width 0 height 0
click at [195, 96] on p "Itinerary view" at bounding box center [301, 95] width 486 height 8
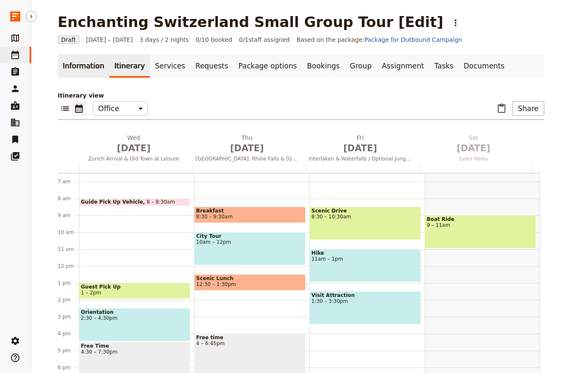
click at [74, 71] on link "Information" at bounding box center [83, 66] width 51 height 24
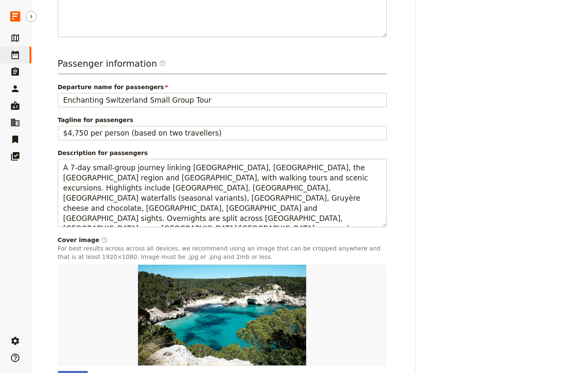
scroll to position [349, 0]
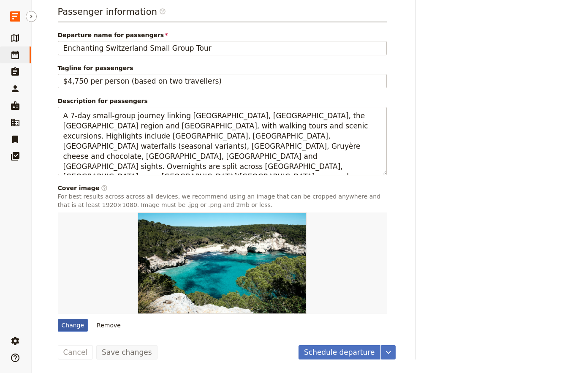
click at [70, 322] on div "Change" at bounding box center [73, 325] width 30 height 13
click at [58, 319] on input "Change" at bounding box center [57, 318] width 0 height 0
type input "C:\fakepath\large.jpg"
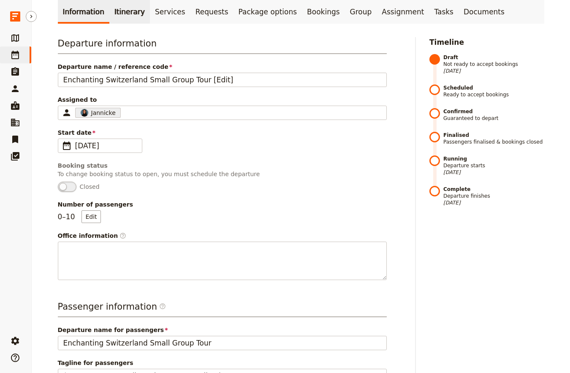
scroll to position [0, 0]
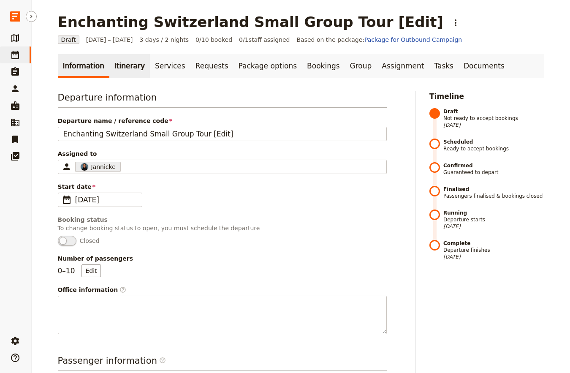
click at [118, 68] on link "Itinerary" at bounding box center [129, 66] width 41 height 24
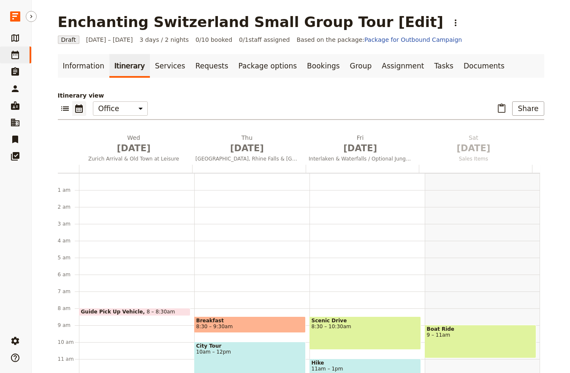
scroll to position [110, 0]
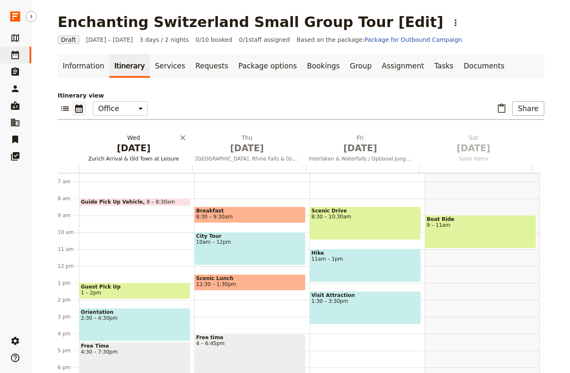
click at [113, 155] on span "Zurich Arrival & Old Town at Leisure" at bounding box center [134, 158] width 110 height 7
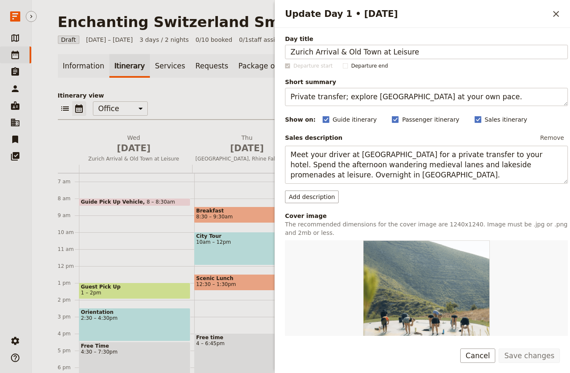
scroll to position [108, 0]
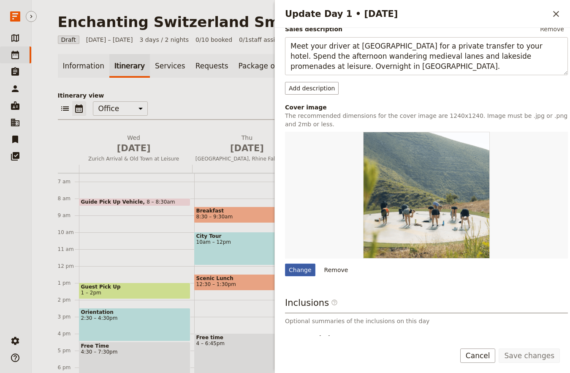
click at [300, 274] on div "Change" at bounding box center [300, 269] width 30 height 13
click at [285, 263] on input "Change" at bounding box center [284, 263] width 0 height 0
type input "C:\fakepath\large (1).jpg"
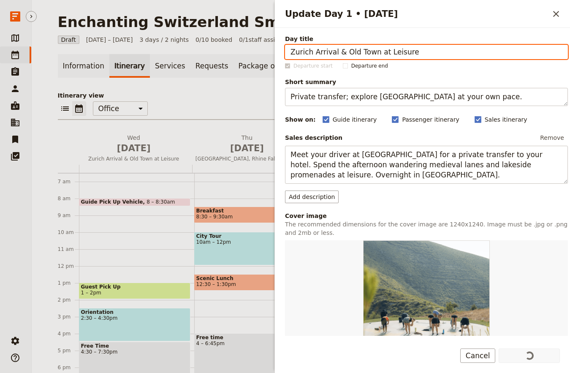
click at [230, 129] on div "Itinerary view ​ ​ Office Guide Passenger Sales ​ Share Wed Oct 1 Zurich Arriva…" at bounding box center [301, 234] width 486 height 287
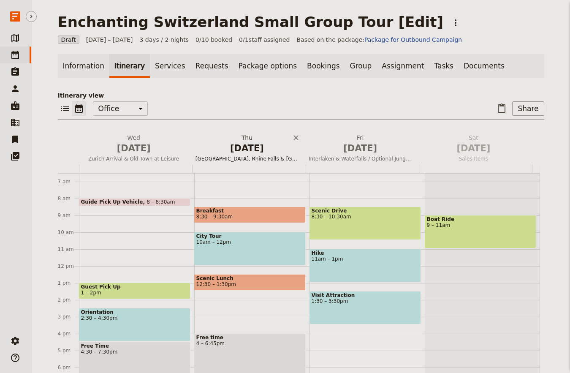
click at [240, 146] on span "Oct 2" at bounding box center [246, 148] width 103 height 13
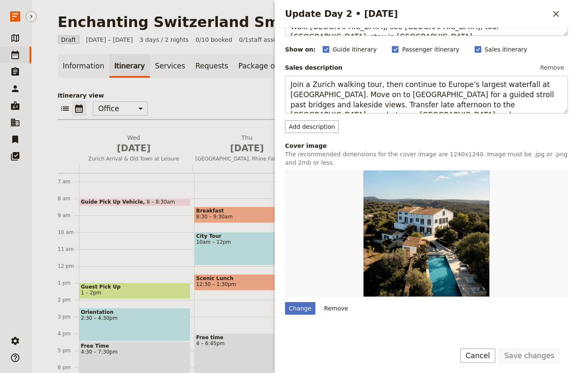
scroll to position [176, 0]
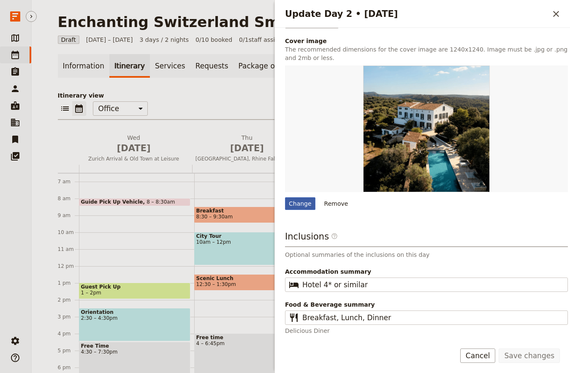
click at [295, 206] on div "Change" at bounding box center [300, 203] width 30 height 13
click at [285, 197] on input "Change" at bounding box center [284, 197] width 0 height 0
type input "C:\fakepath\large (2).jpg"
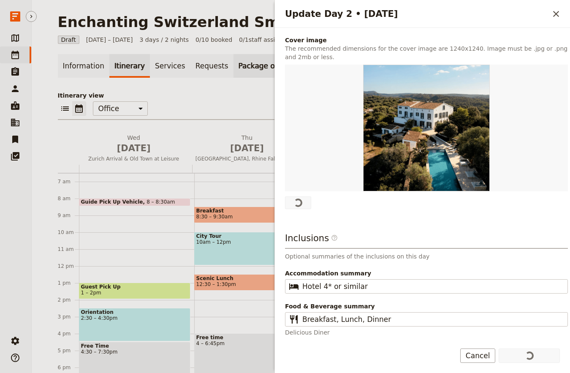
scroll to position [0, 0]
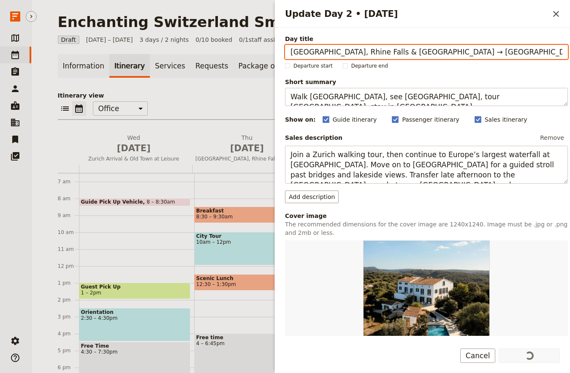
click at [264, 99] on div "Itinerary view ​ ​ Office Guide Passenger Sales ​ Share Wed Oct 1 Zurich Arriva…" at bounding box center [301, 234] width 486 height 287
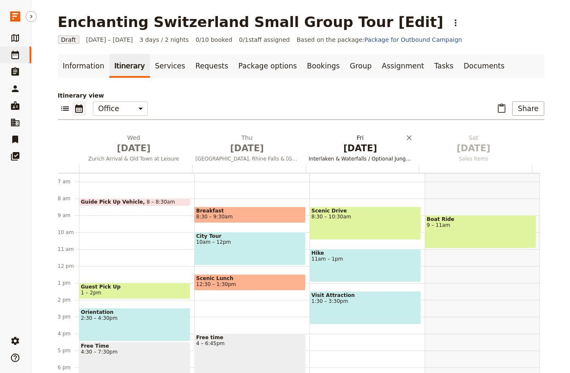
click at [351, 133] on h2 "Fri Oct 3 Interlaken & Waterfalls / Optional Jungfraujoch" at bounding box center [360, 143] width 103 height 21
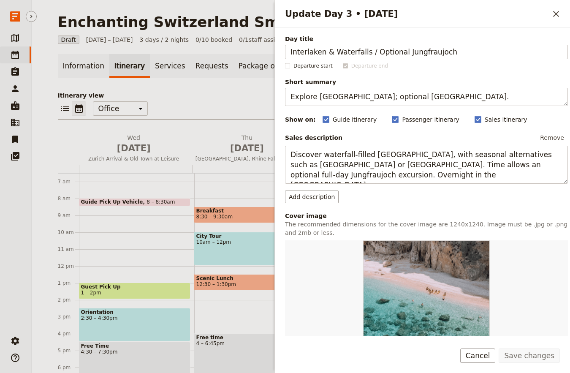
scroll to position [186, 0]
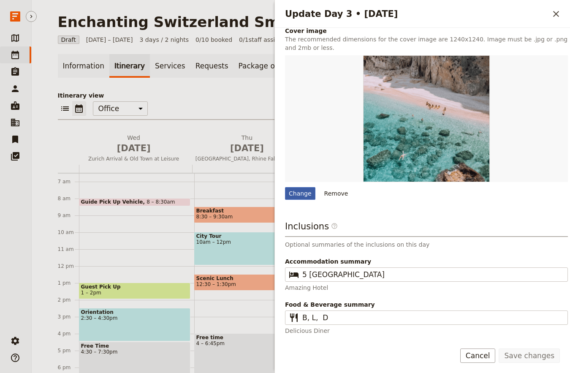
click at [289, 199] on div "Change" at bounding box center [300, 193] width 30 height 13
click at [285, 187] on input "Change" at bounding box center [284, 187] width 0 height 0
type input "C:\fakepath\large (3).jpg"
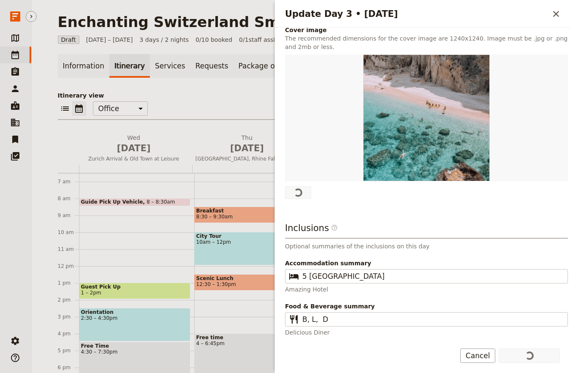
scroll to position [0, 0]
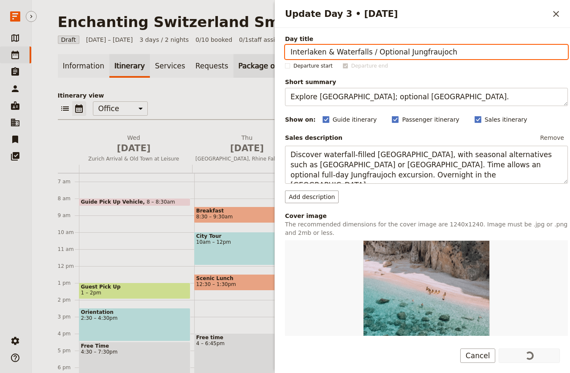
click at [209, 106] on div "​ ​ Office Guide Passenger Sales ​ Share" at bounding box center [301, 110] width 486 height 19
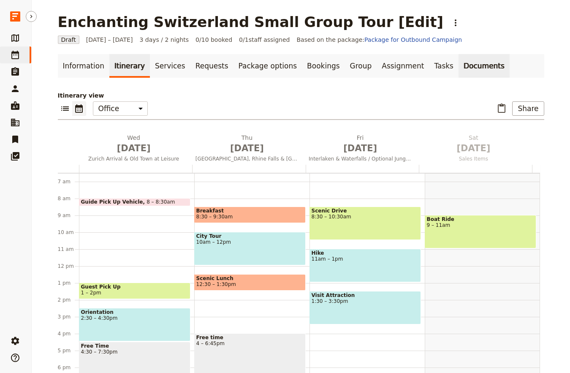
click at [458, 70] on link "Documents" at bounding box center [483, 66] width 51 height 24
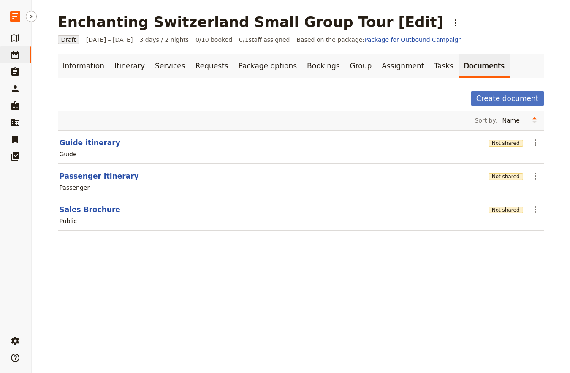
click at [95, 146] on button "Guide itinerary" at bounding box center [90, 143] width 61 height 10
select select "STAFF"
select select "RUN_SHEET"
select select "LARGE"
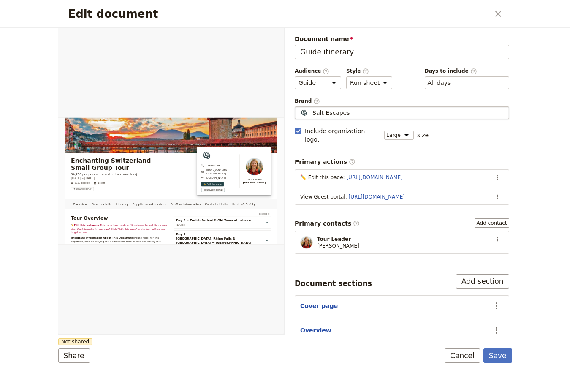
click at [333, 114] on span "Salt Escapes" at bounding box center [331, 112] width 38 height 8
click at [298, 107] on input "Salt Escapes" at bounding box center [298, 106] width 0 height 0
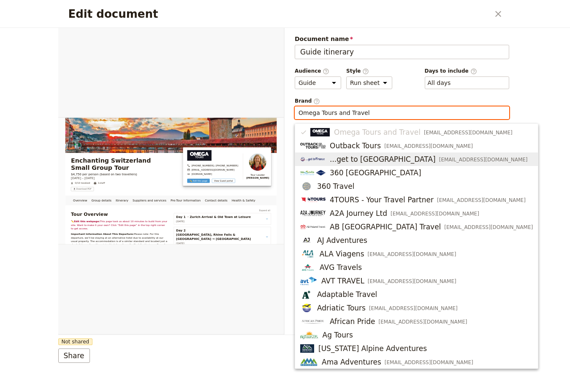
type input "Omega Tours and Travel"
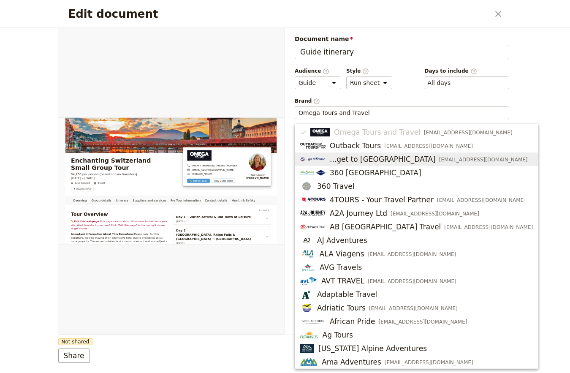
click at [544, 145] on div "Edit document ​ Overview Group details Itinerary Suppliers and services Pre-Tou…" at bounding box center [285, 186] width 570 height 373
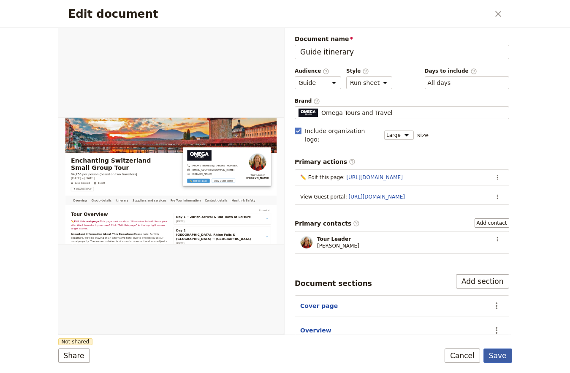
click at [498, 351] on button "Save" at bounding box center [497, 355] width 29 height 14
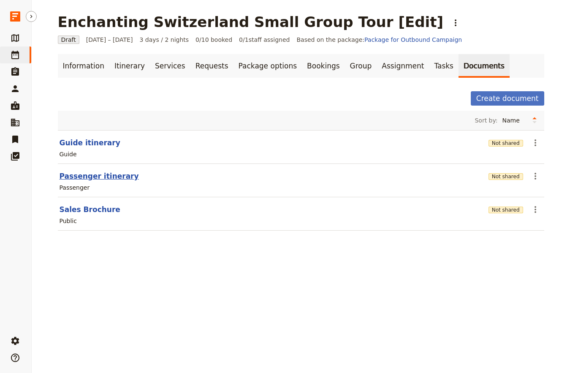
click at [71, 175] on button "Passenger itinerary" at bounding box center [99, 176] width 79 height 10
select select "PASSENGER"
select select "RUN_SHEET"
select select "LARGE"
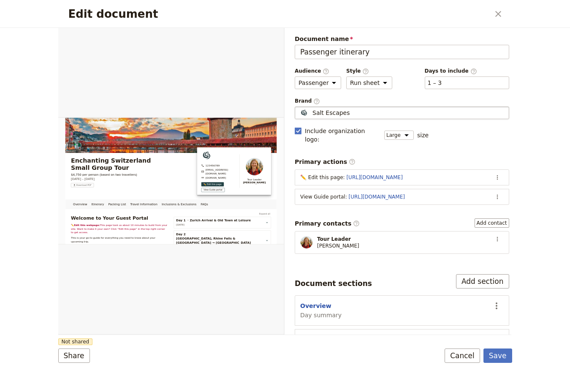
click at [368, 106] on fieldset "Salt Escapes Salt Escapes" at bounding box center [402, 112] width 214 height 13
click at [298, 106] on input "Salt Escapes" at bounding box center [298, 106] width 0 height 0
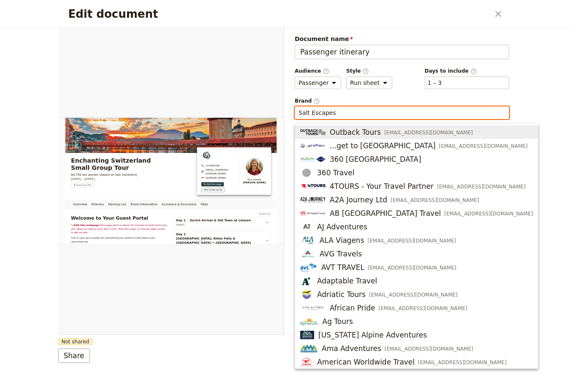
paste input "Omega Tours and Travel"
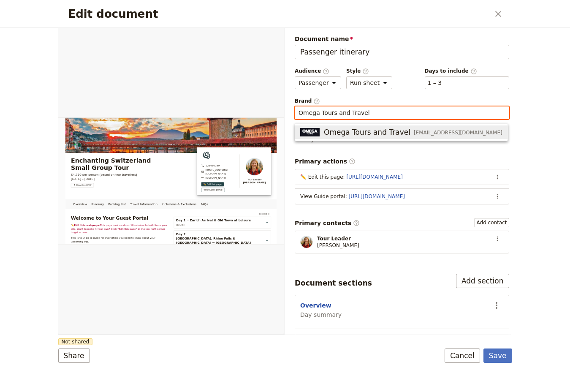
click at [342, 129] on span "Omega Tours and Travel" at bounding box center [367, 132] width 87 height 10
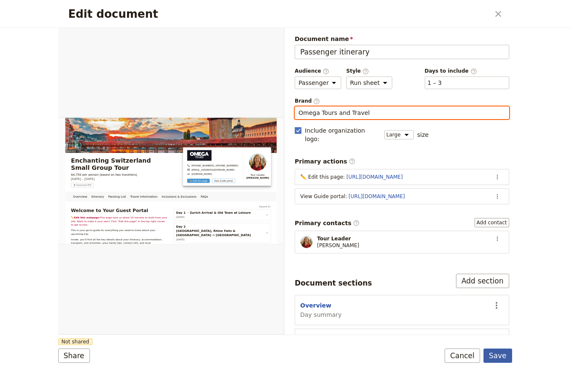
type input "Omega Tours and Travel"
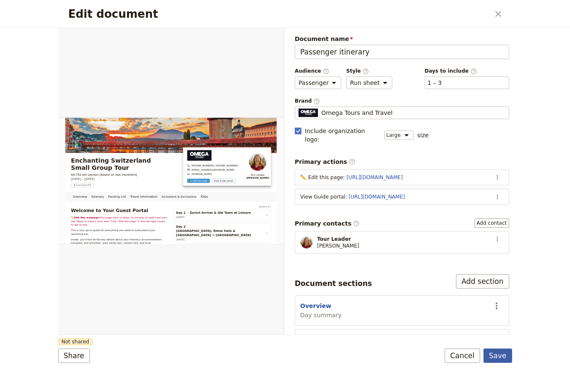
click at [492, 349] on button "Save" at bounding box center [497, 355] width 29 height 14
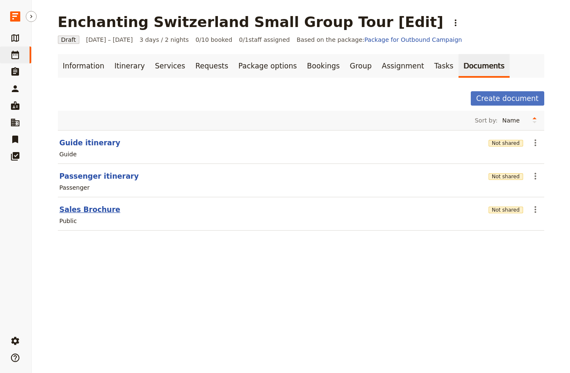
click at [87, 208] on button "Sales Brochure" at bounding box center [90, 209] width 61 height 10
select select "DEFAULT"
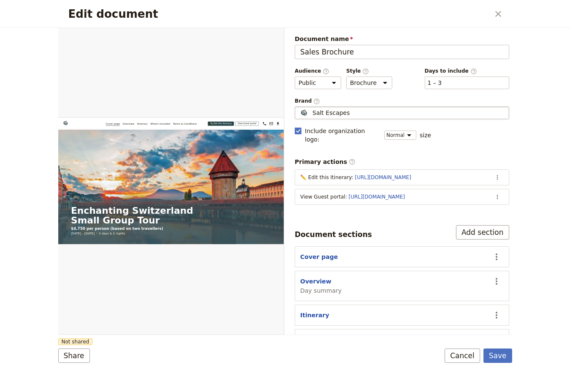
click at [380, 108] on div "Salt Escapes" at bounding box center [401, 112] width 207 height 8
click at [298, 107] on input "Salt Escapes" at bounding box center [298, 106] width 0 height 0
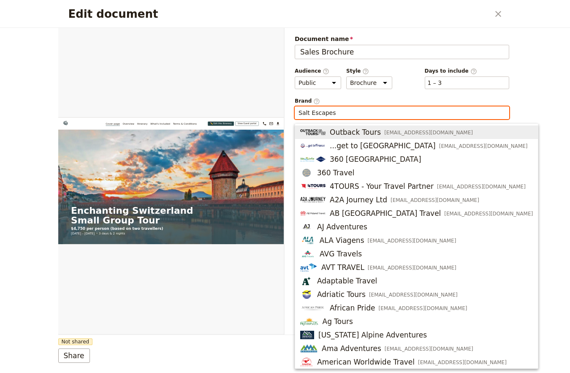
paste input "Omega Tours and Travel"
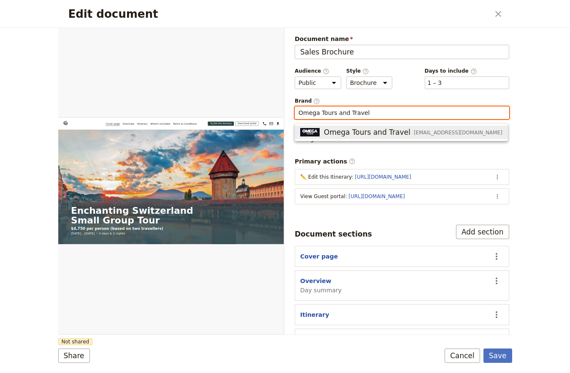
click at [351, 127] on span "Omega Tours and Travel" at bounding box center [367, 132] width 87 height 10
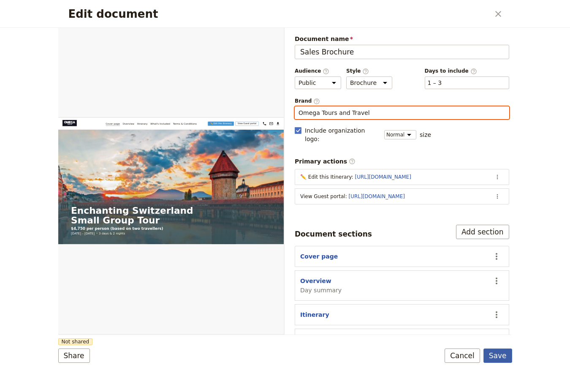
type input "Omega Tours and Travel"
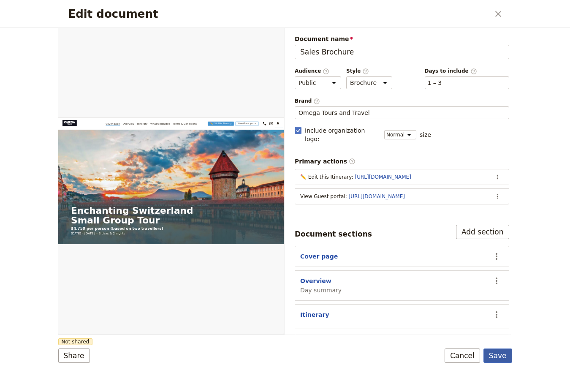
click at [485, 355] on button "Save" at bounding box center [497, 355] width 29 height 14
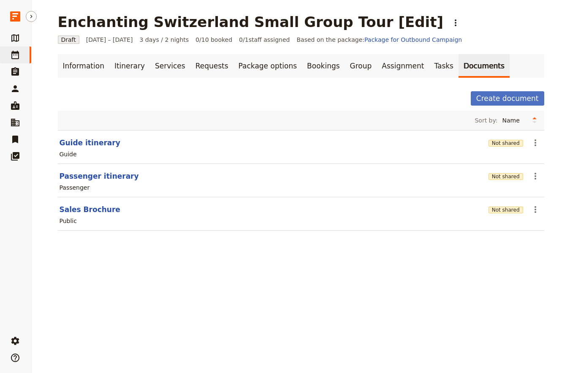
click at [501, 139] on div "Not shared" at bounding box center [505, 142] width 35 height 8
click at [523, 211] on section "Sales Brochure Not shared ​ Public" at bounding box center [301, 213] width 486 height 33
click at [511, 211] on button "Not shared" at bounding box center [505, 209] width 35 height 7
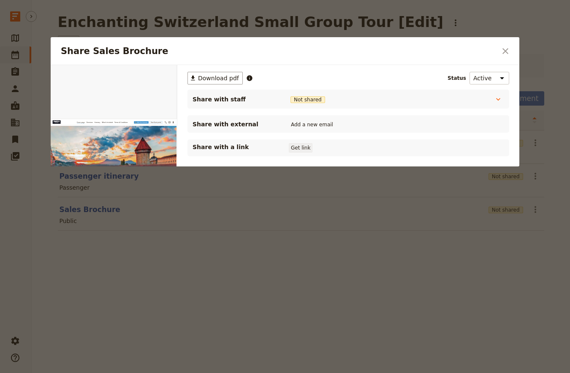
click at [305, 152] on button "Get link" at bounding box center [301, 147] width 24 height 9
click at [293, 292] on div at bounding box center [285, 186] width 570 height 373
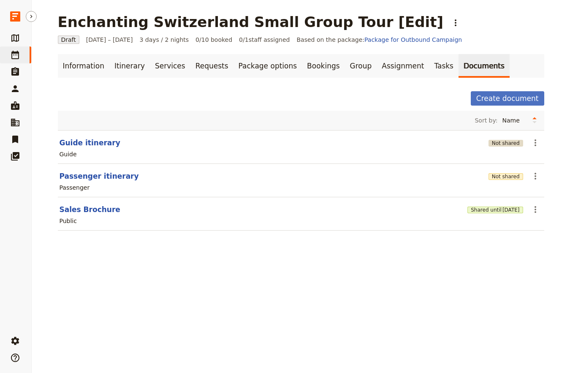
click at [508, 146] on button "Not shared" at bounding box center [505, 143] width 35 height 7
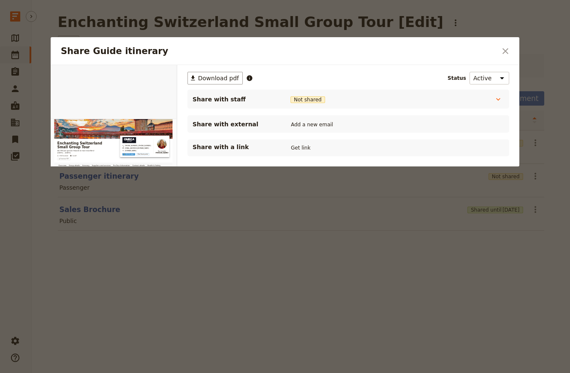
click at [286, 149] on div "Share with a link Get link" at bounding box center [347, 148] width 311 height 10
click at [292, 148] on button "Get link" at bounding box center [301, 147] width 24 height 9
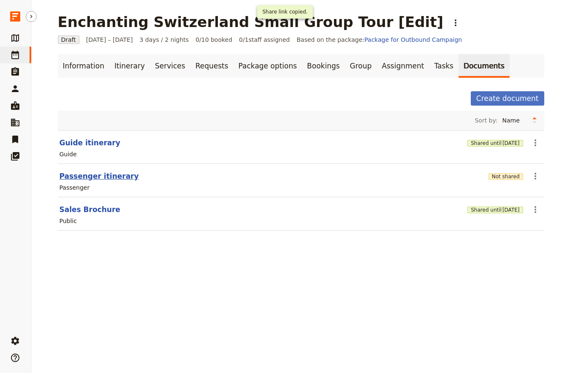
click at [101, 176] on button "Passenger itinerary" at bounding box center [99, 176] width 79 height 10
select select "PASSENGER"
select select "RUN_SHEET"
select select "LARGE"
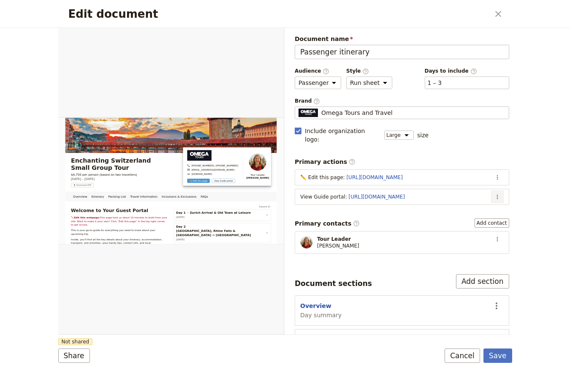
click at [491, 195] on button "​" at bounding box center [497, 196] width 13 height 13
click at [473, 205] on span "Edit action" at bounding box center [456, 207] width 68 height 8
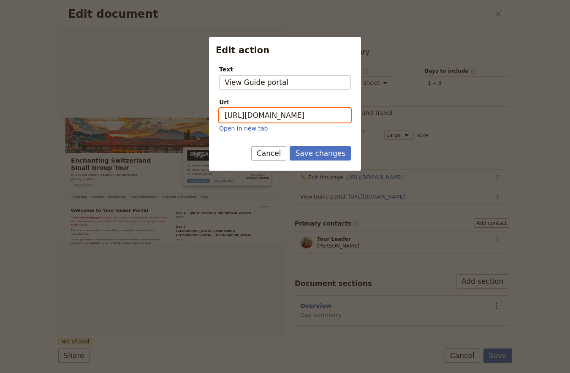
click at [305, 116] on input "https://trips.fieldbook.com/d/JQmqxP-ZRk2jEkW2x71im" at bounding box center [285, 115] width 132 height 14
paste input "-KUGsX2ABs5nDCh3FnAh4"
type input "https://trips.fieldbook.com/d/-KUGsX2ABs5nDCh3FnAh4"
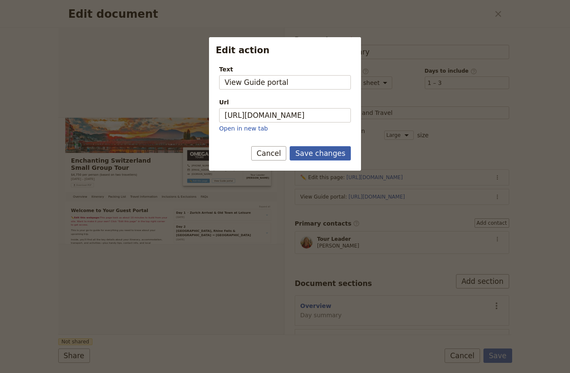
click at [308, 157] on button "Save changes" at bounding box center [320, 153] width 61 height 14
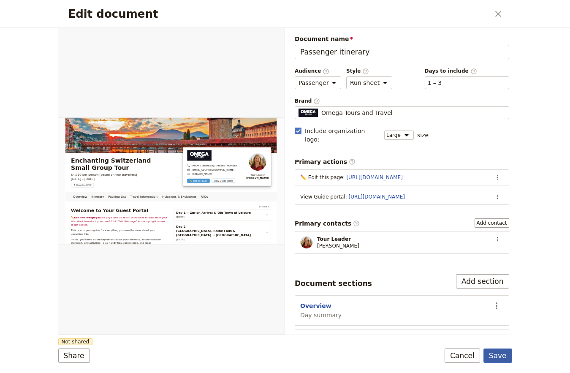
click at [490, 353] on button "Save" at bounding box center [497, 355] width 29 height 14
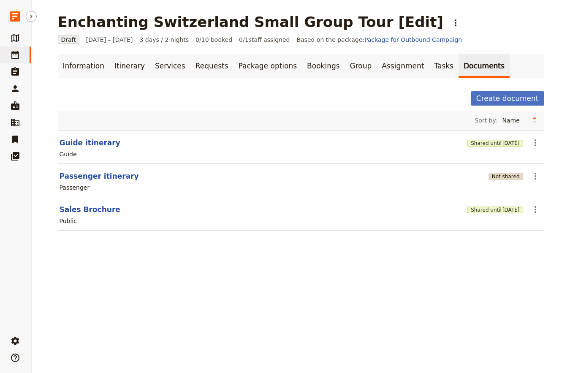
click at [504, 175] on button "Not shared" at bounding box center [505, 176] width 35 height 7
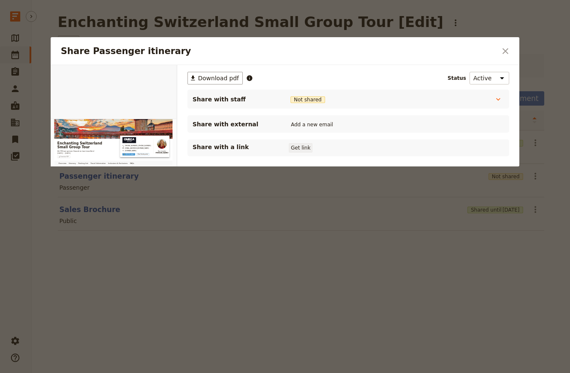
click at [302, 151] on button "Get link" at bounding box center [301, 147] width 24 height 9
click at [336, 295] on div at bounding box center [285, 186] width 570 height 373
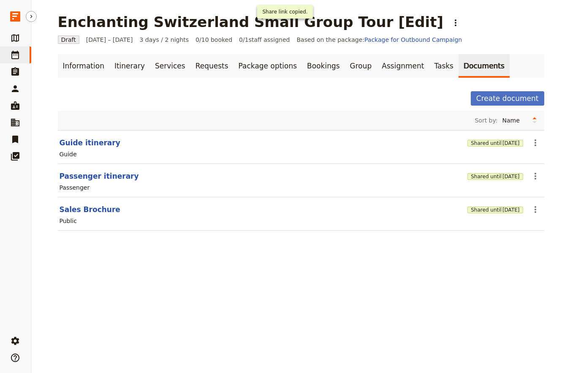
click at [58, 134] on section "Guide itinerary Shared until 4 Nov 2025 ​ Guide" at bounding box center [301, 147] width 486 height 34
click at [67, 141] on button "Guide itinerary" at bounding box center [90, 143] width 61 height 10
select select "STAFF"
select select "RUN_SHEET"
select select "LARGE"
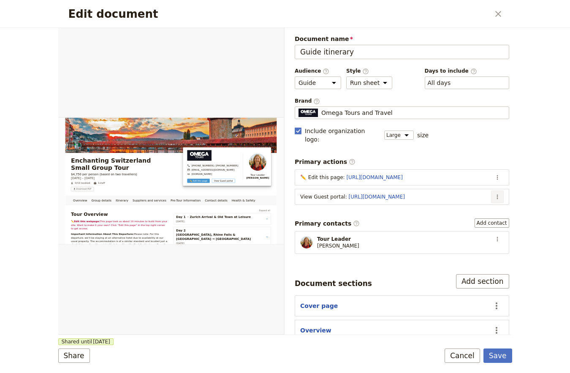
click at [491, 190] on button "​" at bounding box center [497, 196] width 13 height 13
click at [466, 206] on span "Edit action" at bounding box center [456, 207] width 68 height 8
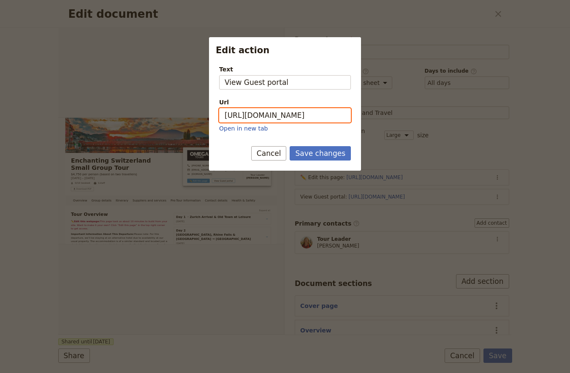
click at [273, 119] on input "https://trips.fieldbook.com/d/8RmC81w4rtVSGo7dMlb00" at bounding box center [285, 115] width 132 height 14
paste input "-7hCuKV7fxJU2FInVGki_"
type input "https://trips.fieldbook.com/d/-7hCuKV7fxJU2FInVGki_"
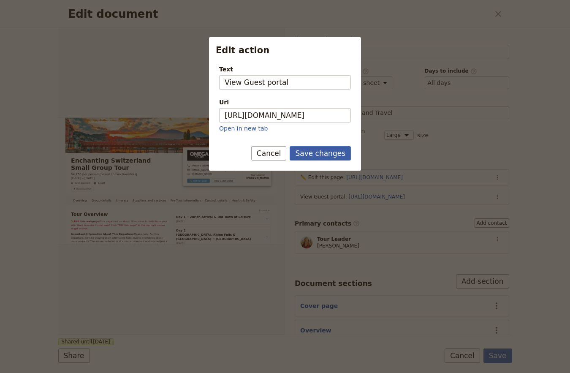
click at [324, 149] on button "Save changes" at bounding box center [320, 153] width 61 height 14
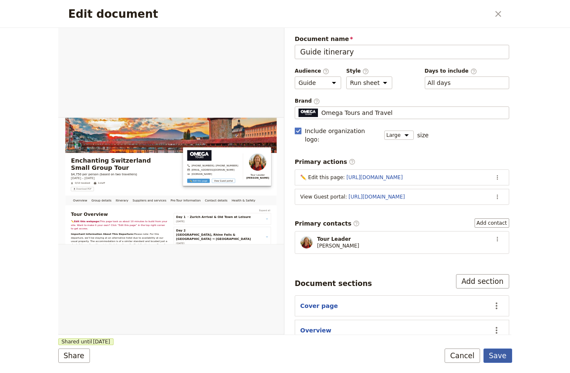
click at [491, 357] on button "Save" at bounding box center [497, 355] width 29 height 14
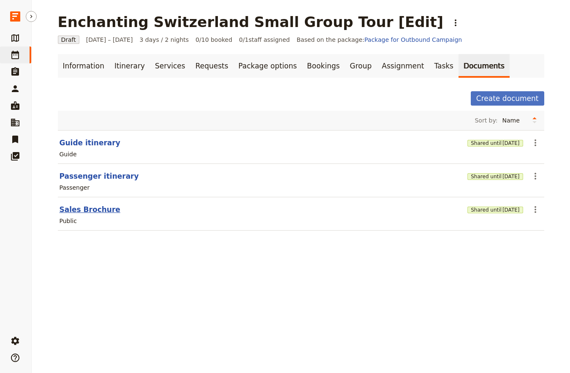
click at [90, 209] on button "Sales Brochure" at bounding box center [90, 209] width 61 height 10
select select "DEFAULT"
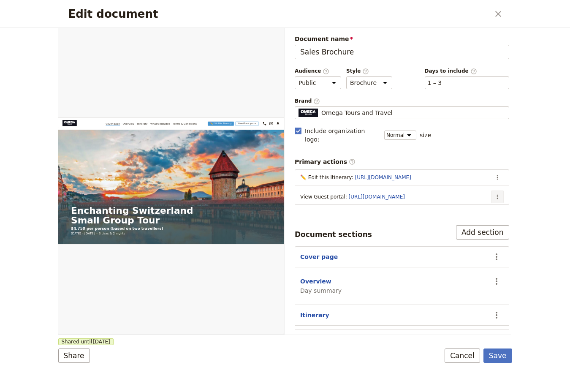
click at [494, 193] on icon "Actions" at bounding box center [497, 196] width 7 height 7
click at [469, 205] on span "Edit action" at bounding box center [456, 207] width 68 height 8
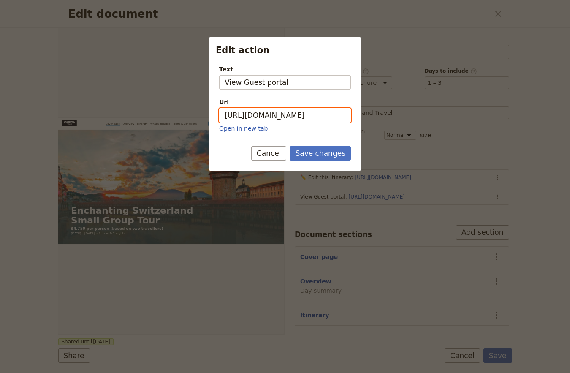
click at [305, 112] on input "https://trips.fieldbook.com/d/8RmC81w4rtVSGo7dMlb00" at bounding box center [285, 115] width 132 height 14
paste input "-7hCuKV7fxJU2FInVGki_"
type input "https://trips.fieldbook.com/d/-7hCuKV7fxJU2FInVGki_"
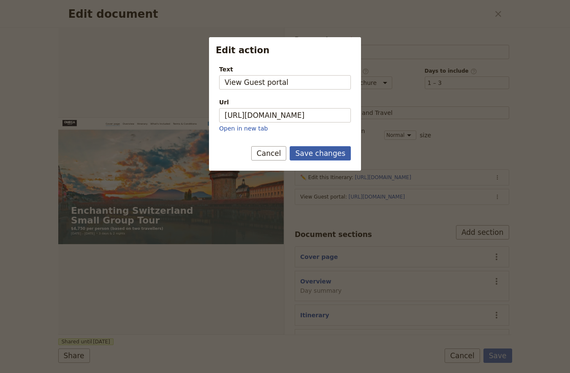
click at [317, 149] on button "Save changes" at bounding box center [320, 153] width 61 height 14
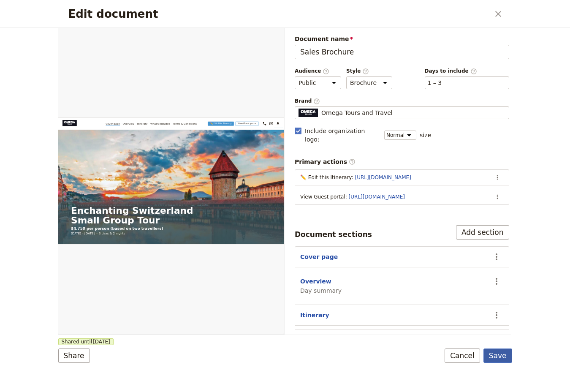
click at [498, 360] on button "Save" at bounding box center [497, 355] width 29 height 14
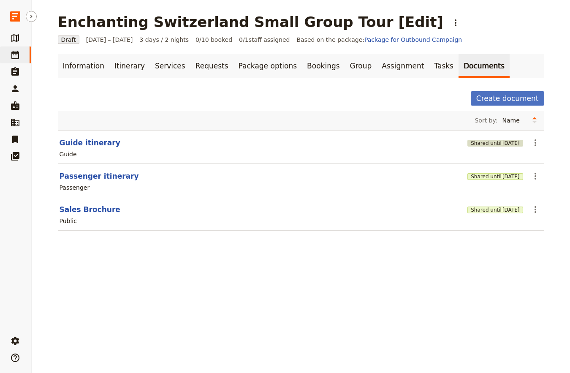
click at [502, 146] on span "4 Nov 2025" at bounding box center [510, 143] width 17 height 7
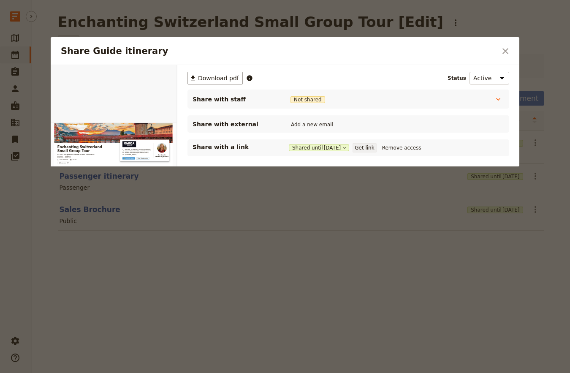
click at [371, 149] on button "Get link" at bounding box center [364, 147] width 24 height 9
click at [316, 311] on div at bounding box center [285, 186] width 570 height 373
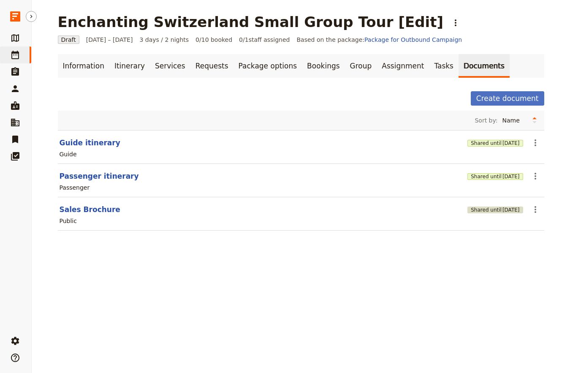
click at [483, 212] on button "Shared until 3 Nov 2025" at bounding box center [494, 209] width 55 height 7
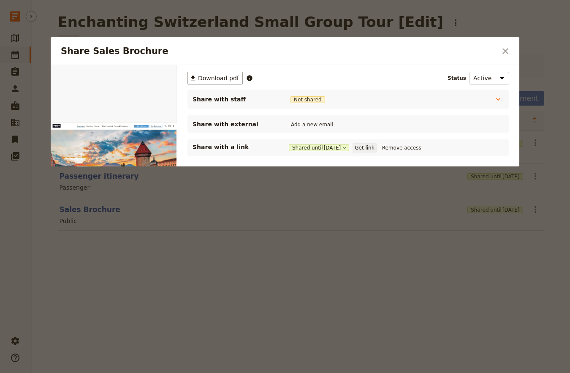
click at [375, 148] on button "Get link" at bounding box center [364, 147] width 24 height 9
click at [313, 246] on div at bounding box center [285, 186] width 570 height 373
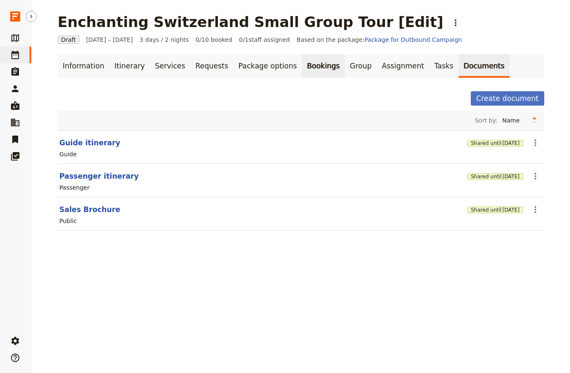
click at [302, 66] on link "Bookings" at bounding box center [323, 66] width 43 height 24
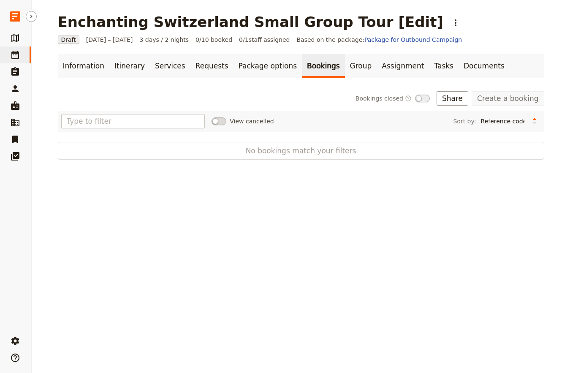
click at [302, 63] on link "Bookings" at bounding box center [323, 66] width 43 height 24
click at [450, 20] on icon "Actions" at bounding box center [455, 23] width 10 height 10
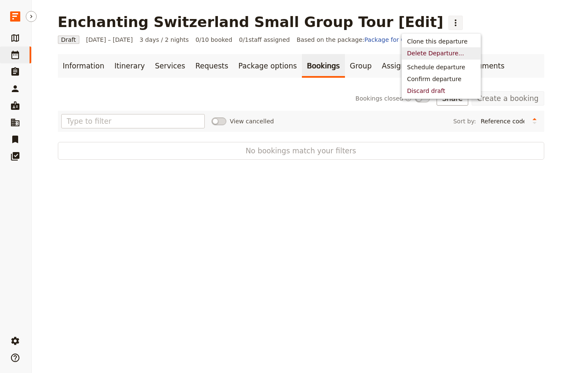
click at [422, 66] on span "Schedule departure" at bounding box center [436, 67] width 58 height 8
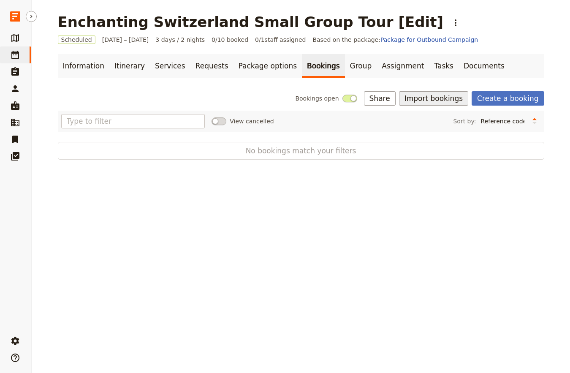
click at [452, 95] on button "Import bookings" at bounding box center [433, 98] width 69 height 14
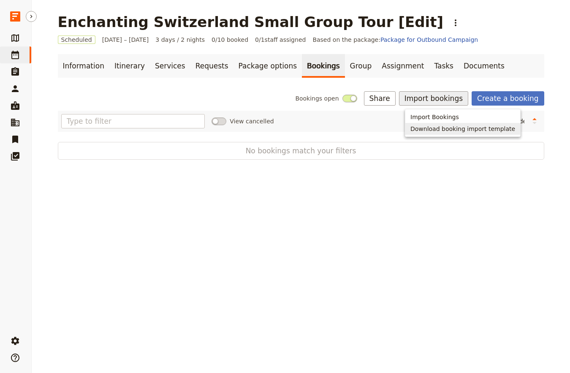
click at [435, 118] on span "Import Bookings" at bounding box center [434, 117] width 49 height 8
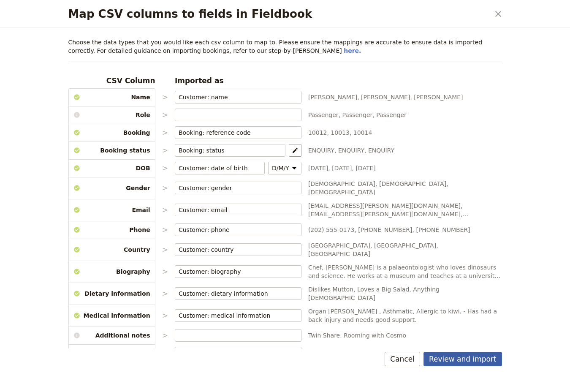
click at [449, 354] on button "Review and import" at bounding box center [462, 359] width 79 height 14
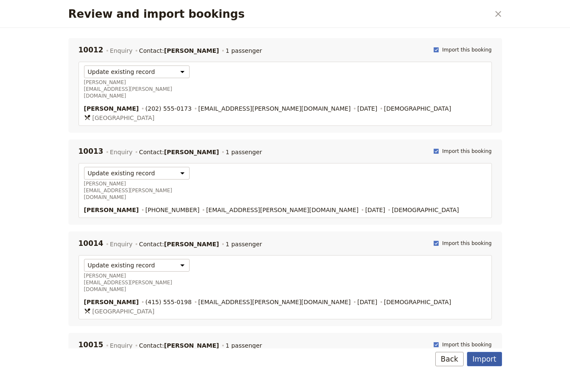
click at [476, 360] on button "Import" at bounding box center [484, 359] width 35 height 14
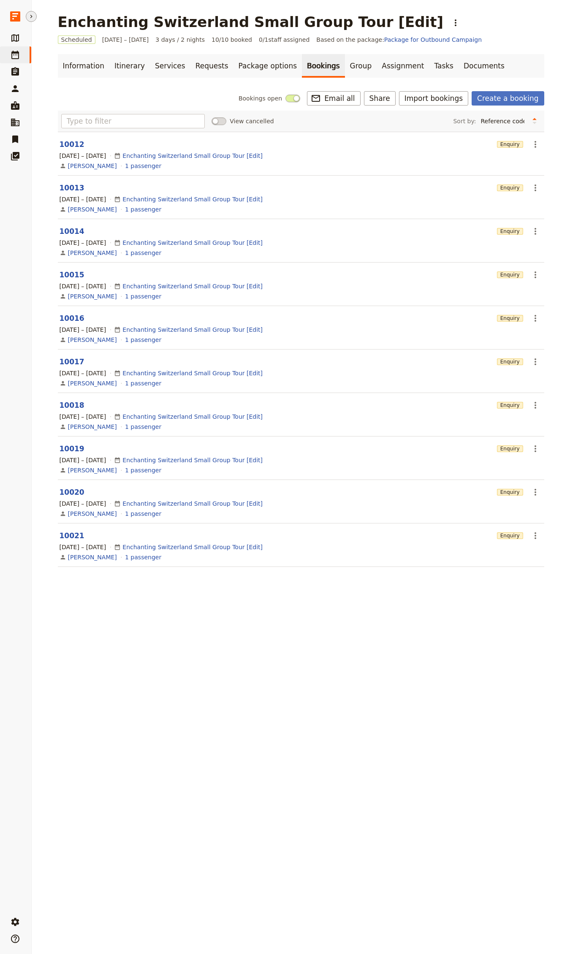
click at [33, 17] on icon "Hide menu" at bounding box center [31, 16] width 7 height 7
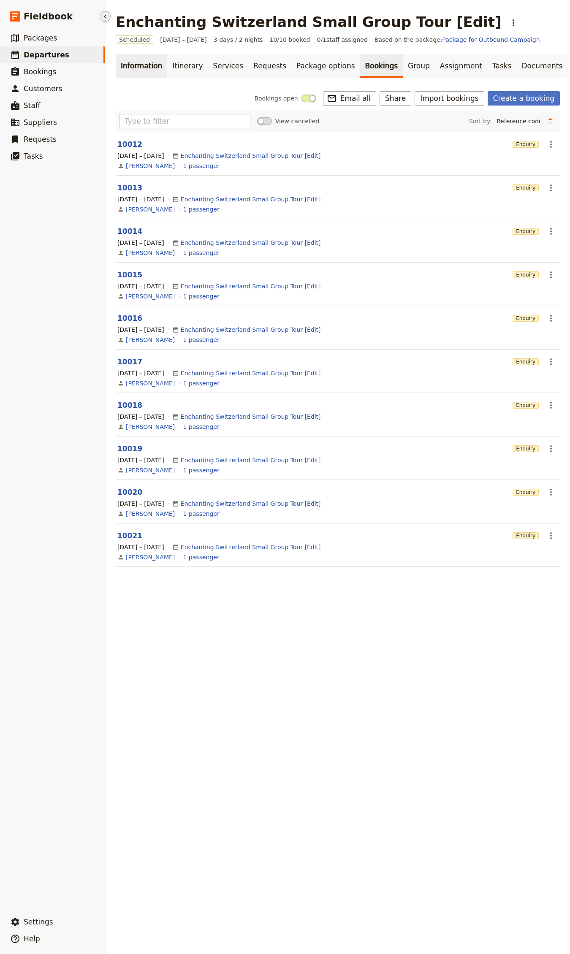
click at [153, 61] on link "Information" at bounding box center [141, 66] width 51 height 24
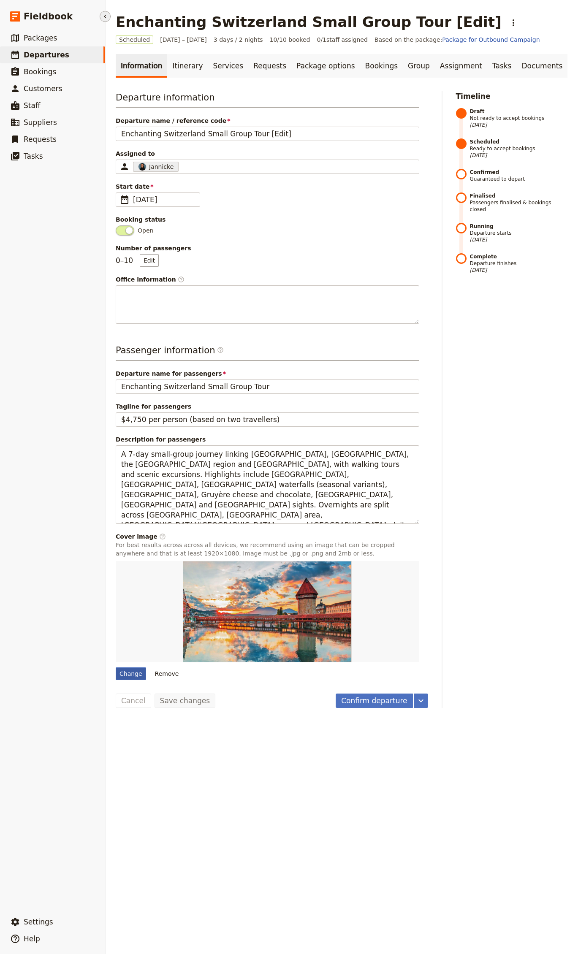
click at [121, 372] on div "Change" at bounding box center [131, 673] width 30 height 13
click at [116, 372] on input "Change" at bounding box center [115, 667] width 0 height 0
type input "C:\fakepath\ricardo-gomez-angel-58uZCE8zrdk-unsplash (1).jpg"
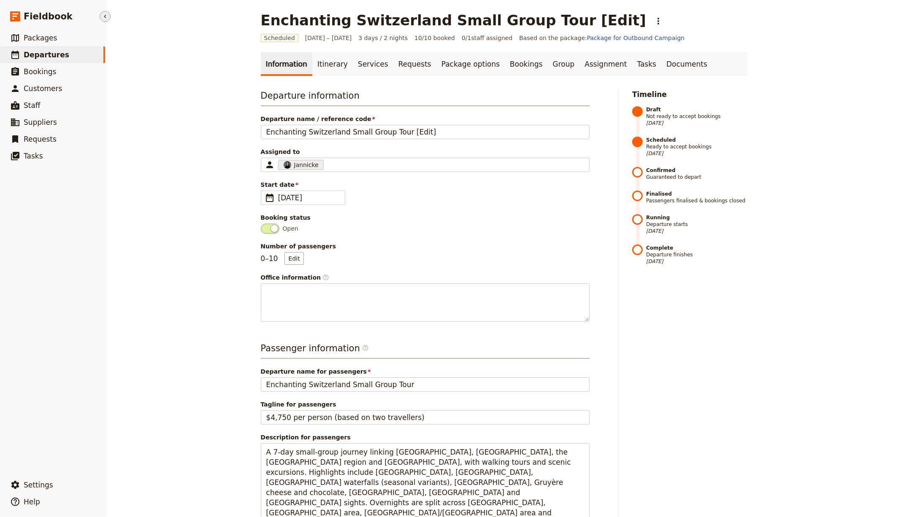
scroll to position [2, 0]
click at [331, 74] on link "Itinerary" at bounding box center [332, 64] width 41 height 24
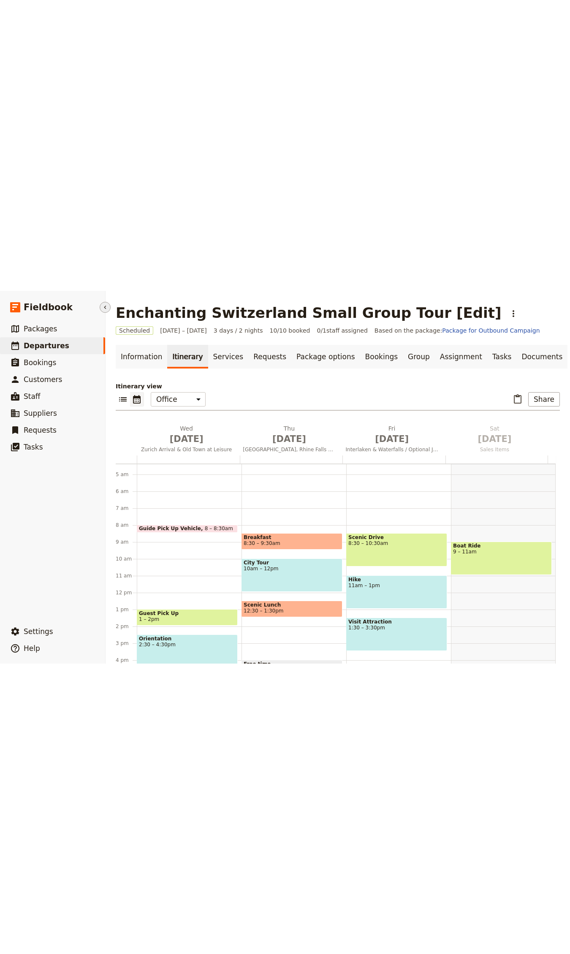
scroll to position [74, 0]
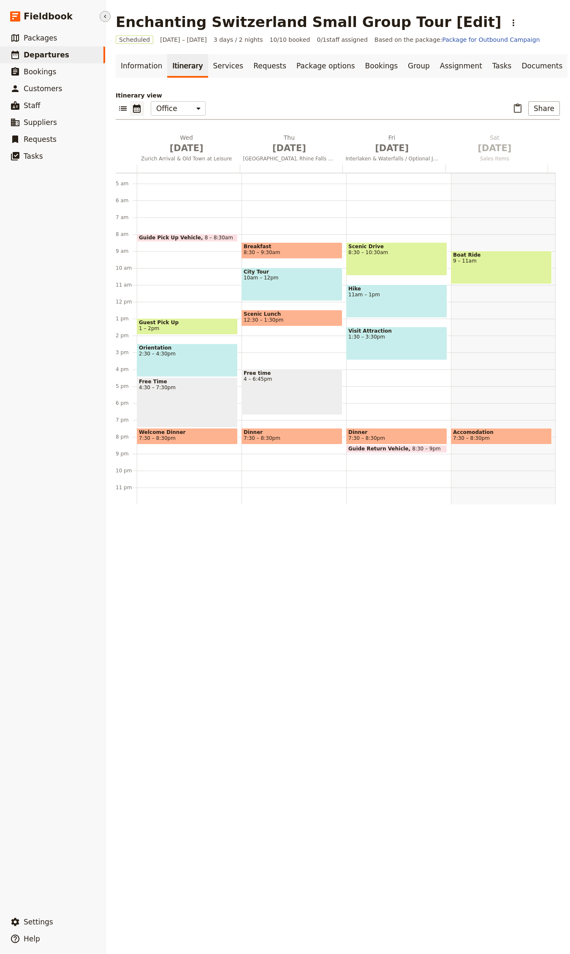
click at [65, 53] on link "​ Departures" at bounding box center [52, 54] width 105 height 17
select select "CREATED_AT"
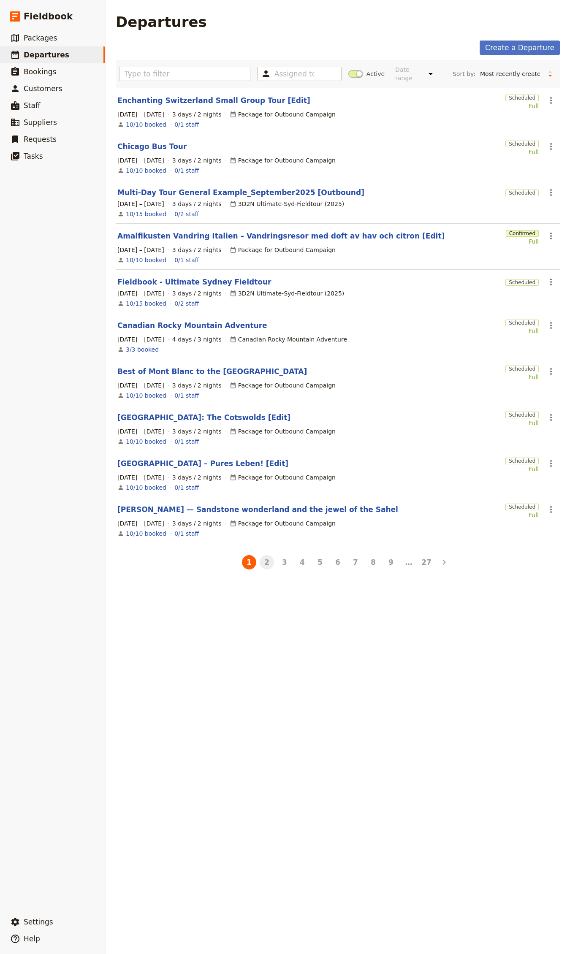
click at [262, 372] on button "2" at bounding box center [267, 562] width 14 height 14
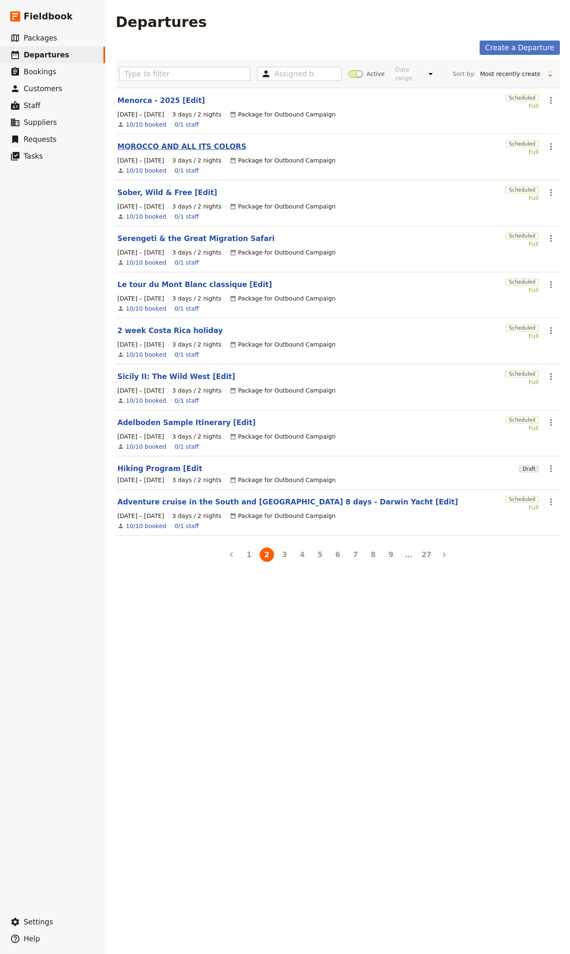
click at [177, 144] on link "MOROCCO AND ALL ITS COLORS" at bounding box center [181, 146] width 129 height 10
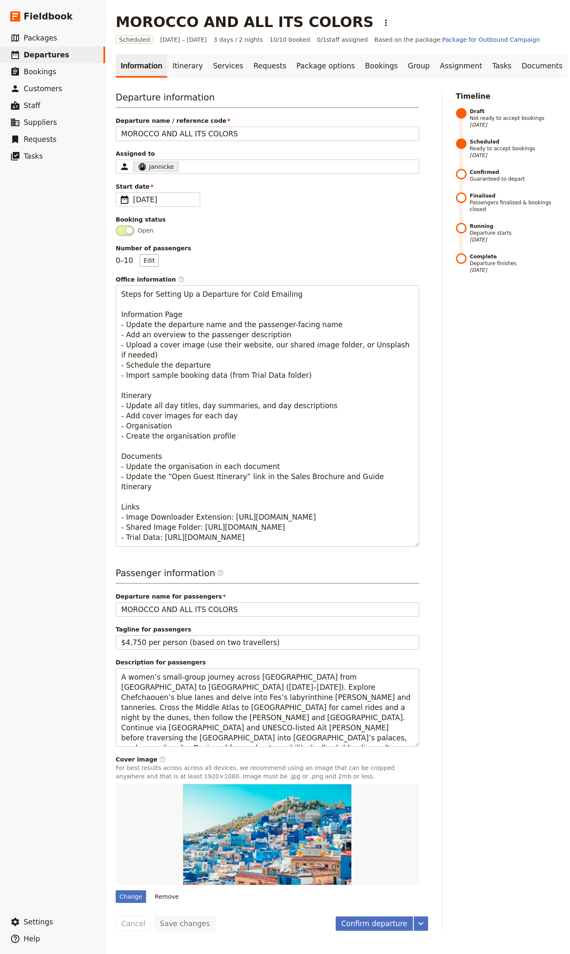
select select "CREATED_AT"
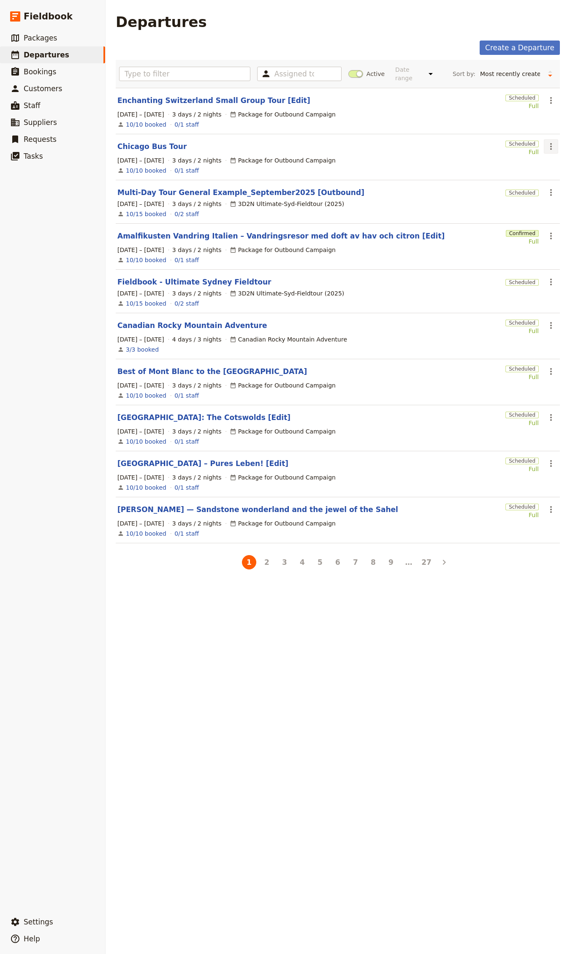
click at [550, 144] on icon "Actions" at bounding box center [551, 146] width 2 height 7
click at [520, 179] on span "Clone this departure" at bounding box center [506, 177] width 60 height 8
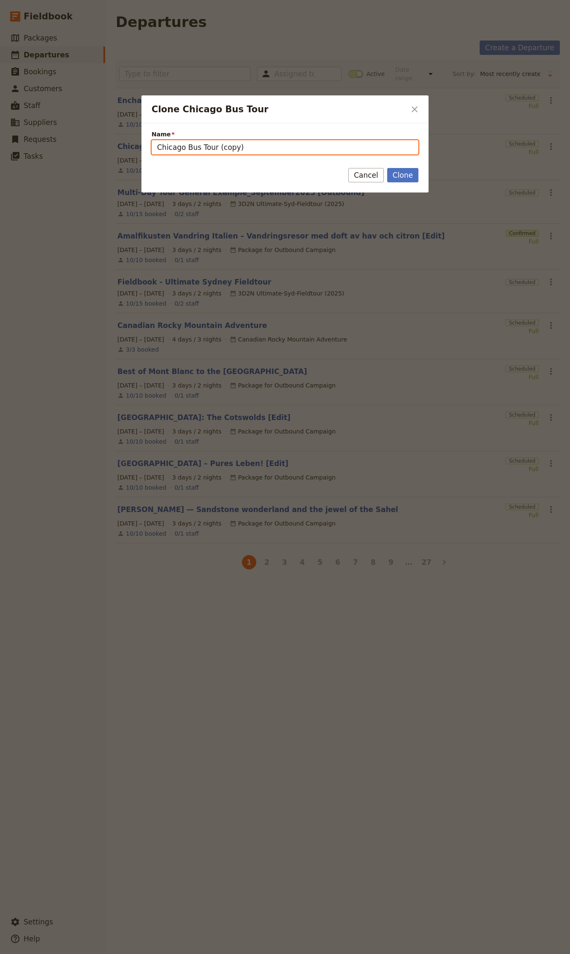
click at [237, 142] on input "Chicago Bus Tour (copy)" at bounding box center [285, 147] width 267 height 14
paste input "Multi Day Guided Hiking"
type input "Multi Day Guided Hiking"
click at [379, 172] on button "Cancel" at bounding box center [365, 175] width 35 height 14
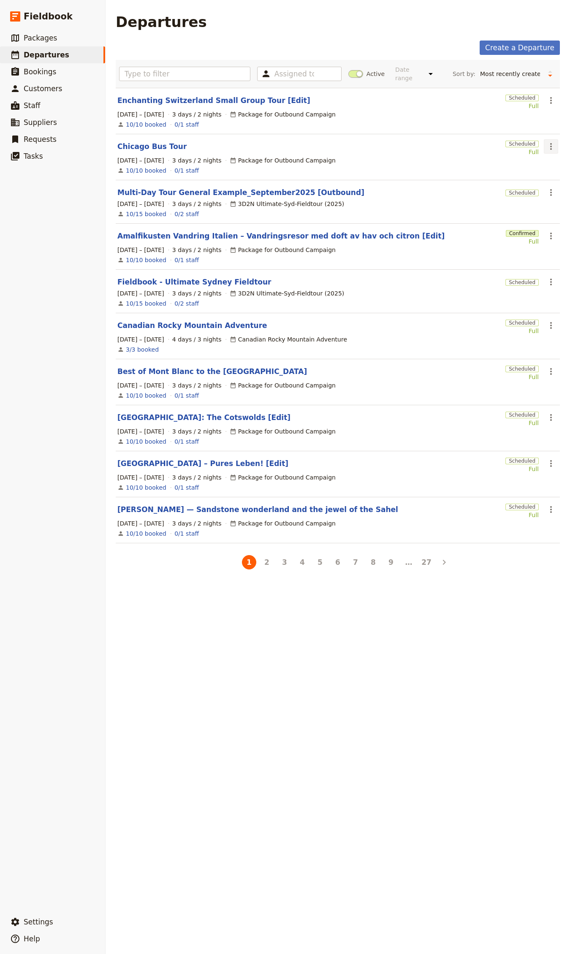
click at [544, 142] on button "​" at bounding box center [551, 146] width 14 height 14
click at [526, 177] on span "Clone this departure" at bounding box center [506, 177] width 60 height 8
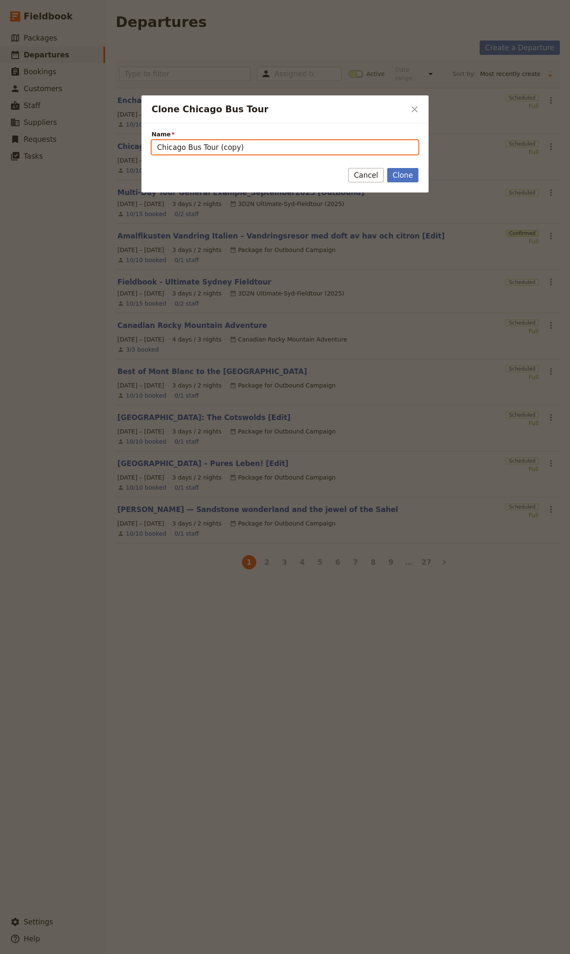
click at [294, 152] on input "Chicago Bus Tour (copy)" at bounding box center [285, 147] width 267 height 14
paste input "Multi Day Guided Hiking"
type input "Multi Day Guided Hiking"
click at [417, 174] on button "Clone" at bounding box center [402, 175] width 31 height 14
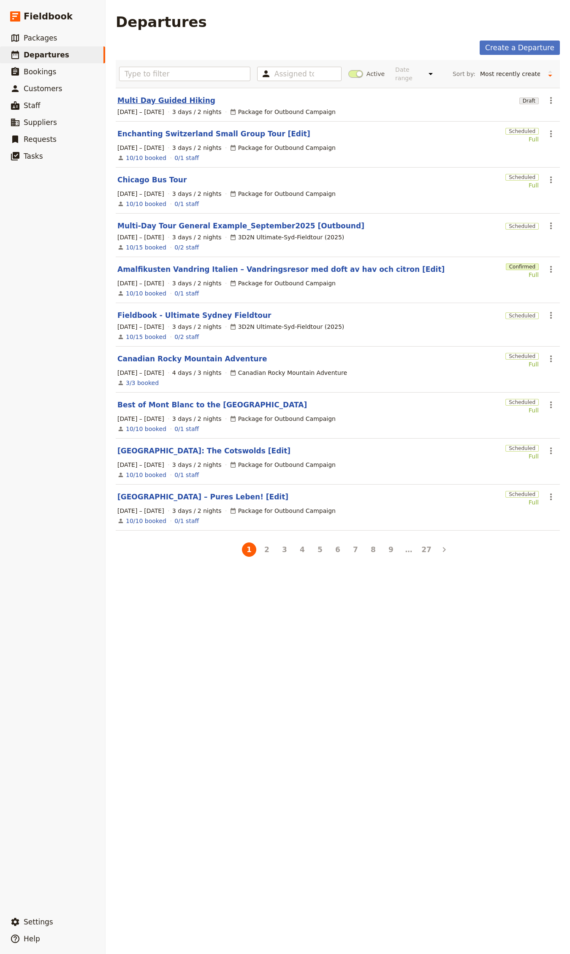
click at [162, 99] on link "Multi Day Guided Hiking" at bounding box center [166, 100] width 98 height 10
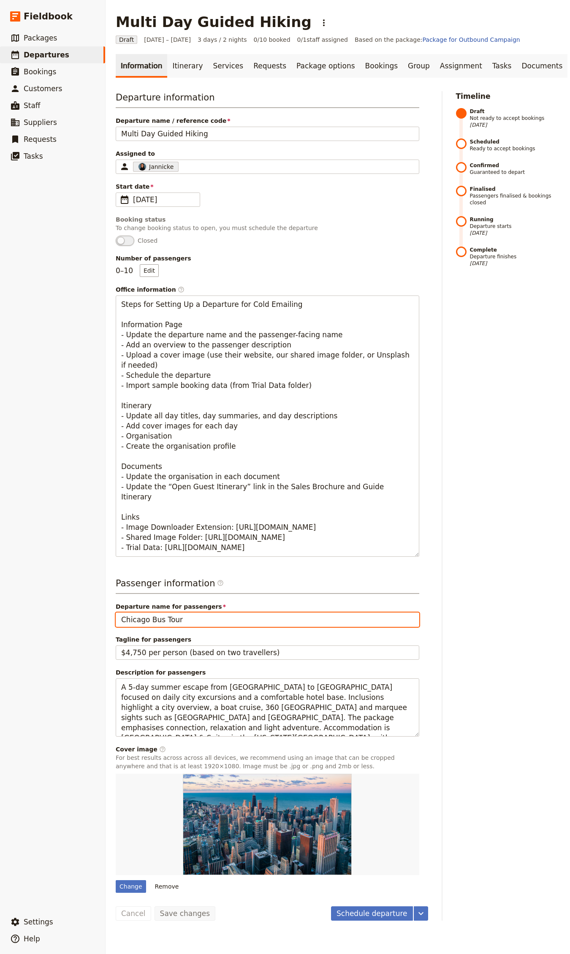
click at [196, 372] on input "Chicago Bus Tour" at bounding box center [267, 619] width 303 height 14
paste input "Multi Day Guided Hiking"
type input "Multi Day Guided Hiking"
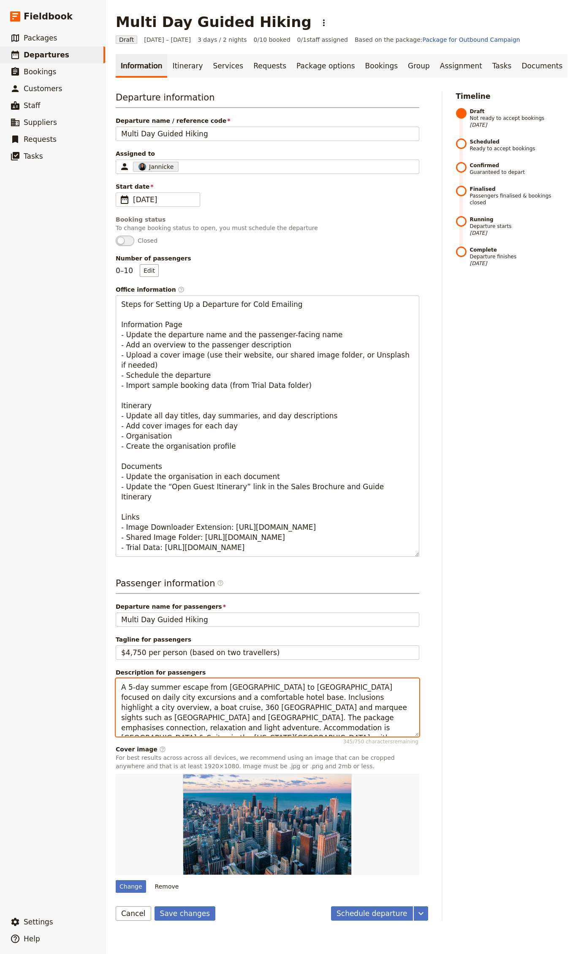
click at [181, 372] on textarea "A 5-day summer escape from Winnipeg to Chicago focused on daily city excursions…" at bounding box center [267, 707] width 303 height 59
paste textarea "Cabin-to-cabin guided hiking (2–7 days) through BC’s South Chilcotin Mountains,…"
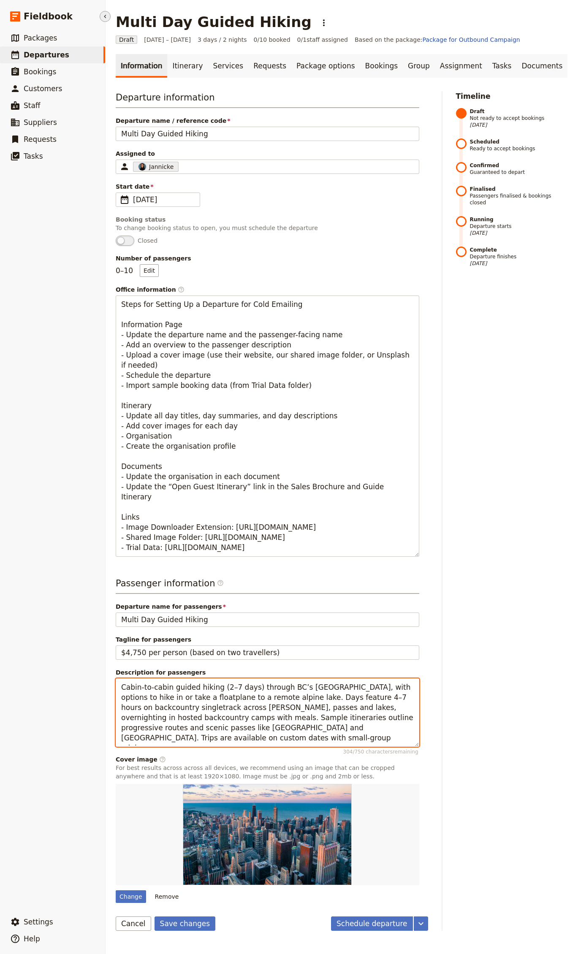
type textarea "Cabin-to-cabin guided hiking (2–7 days) through BC’s [GEOGRAPHIC_DATA], with op…"
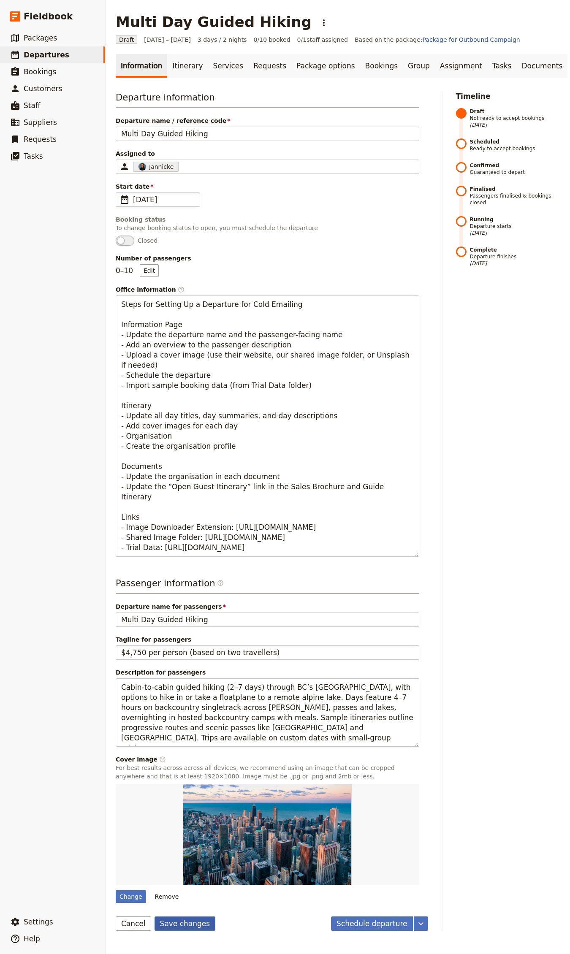
drag, startPoint x: 190, startPoint y: 920, endPoint x: 191, endPoint y: 909, distance: 11.0
click at [190, 372] on button "Save changes" at bounding box center [184, 923] width 61 height 14
click at [173, 59] on link "Itinerary" at bounding box center [187, 66] width 41 height 24
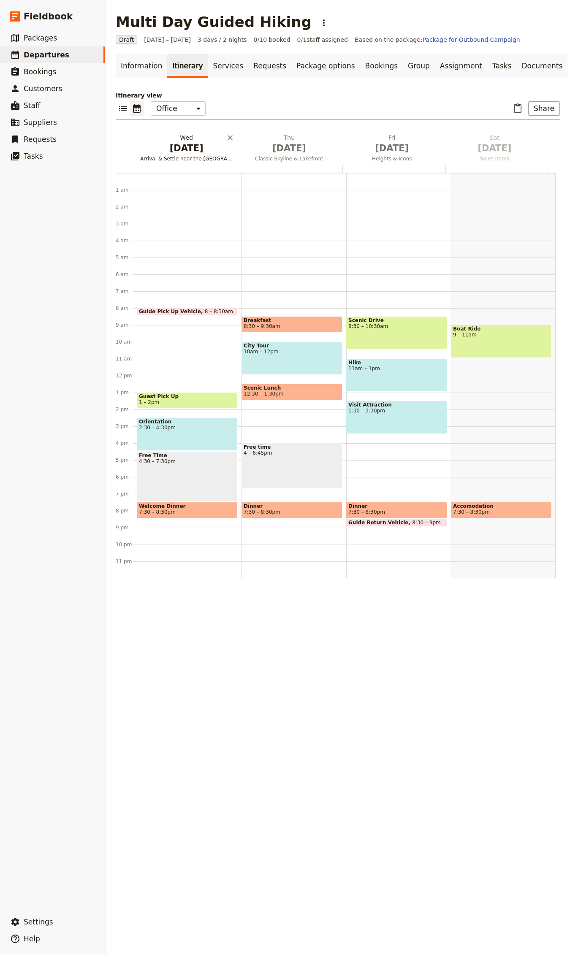
click at [195, 148] on span "Oct 1" at bounding box center [186, 148] width 92 height 13
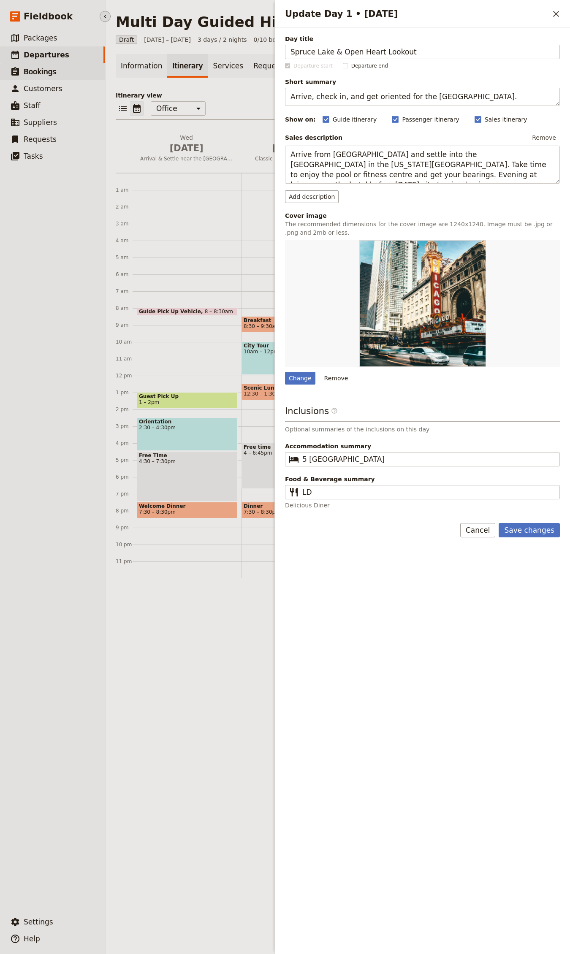
type input "Spruce Lake & Open Heart Lookout"
click at [356, 98] on textarea "Arrive, check in, and get oriented for the Windy City." at bounding box center [422, 97] width 275 height 18
paste textarea "Fly in, hike to Open Heart lookout, lakeside camp"
type textarea "Fly in, hike to Open Heart lookout, lakeside camp."
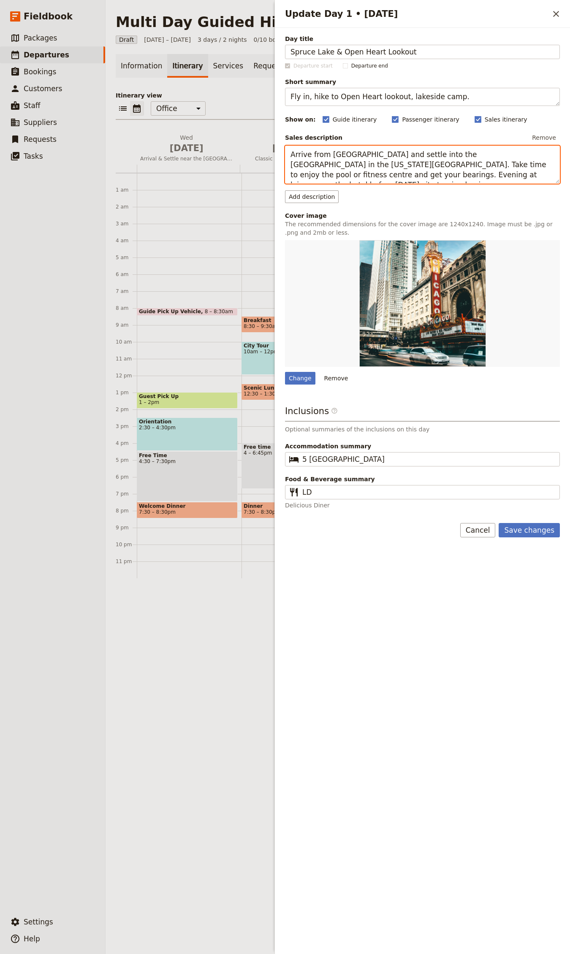
click at [447, 173] on textarea "Arrive from Winnipeg and settle into the Hampton Inn & Suites in the Illinois M…" at bounding box center [422, 165] width 275 height 38
paste textarea "Begin with a floatplane flight to Spruce Lake and hike rocky alpine terrain to …"
type textarea "Begin with a floatplane flight to [GEOGRAPHIC_DATA] and hike rocky alpine terra…"
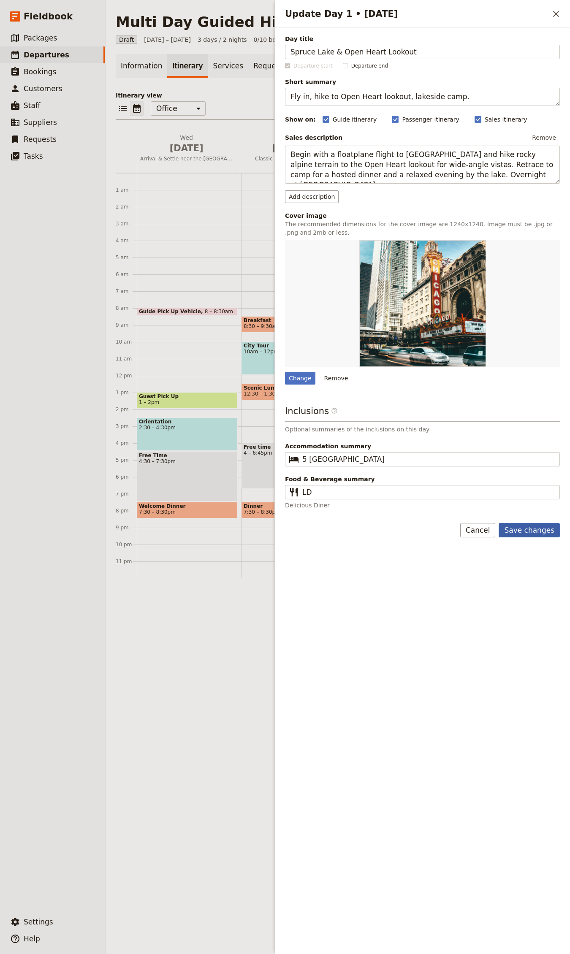
click at [543, 372] on button "Save changes" at bounding box center [528, 530] width 61 height 14
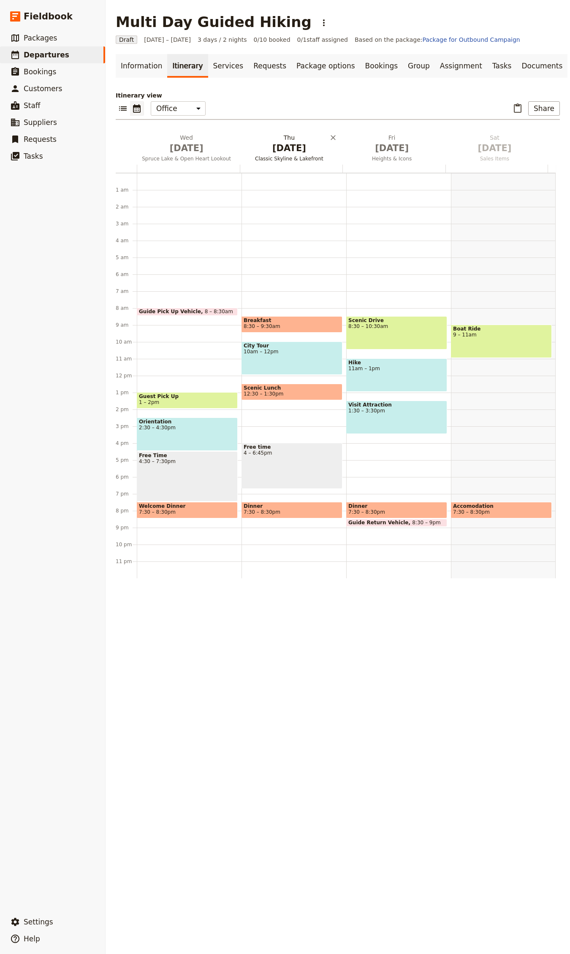
click at [285, 144] on span "Oct 2" at bounding box center [289, 148] width 92 height 13
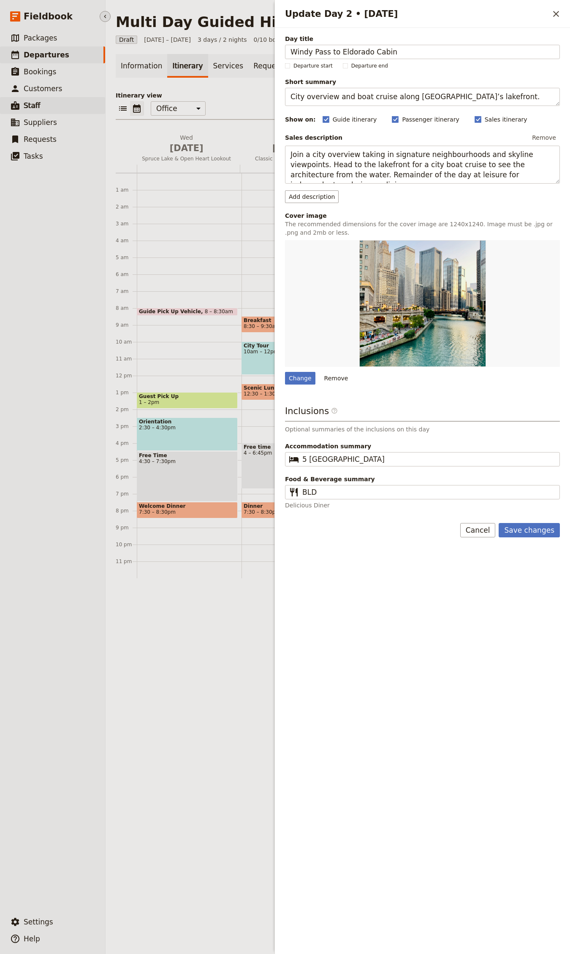
type input "Windy Pass to Eldorado Cabin"
click at [298, 99] on textarea "City overview and boat cruise along Chicago’s lakefront." at bounding box center [422, 97] width 275 height 18
paste textarea "limb Windy Pass; cross alpine basins to cabin"
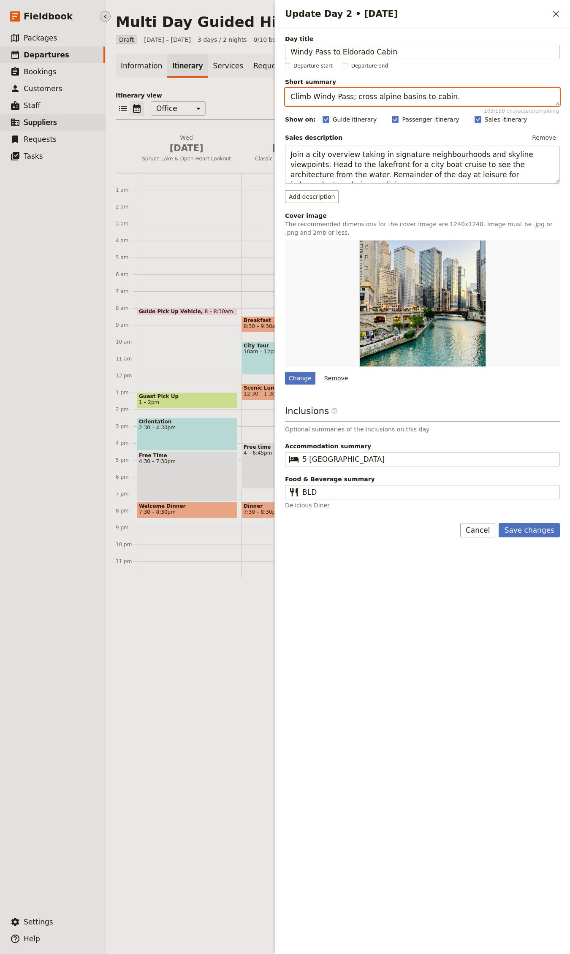
type textarea "Climb Windy Pass; cross alpine basins to cabin."
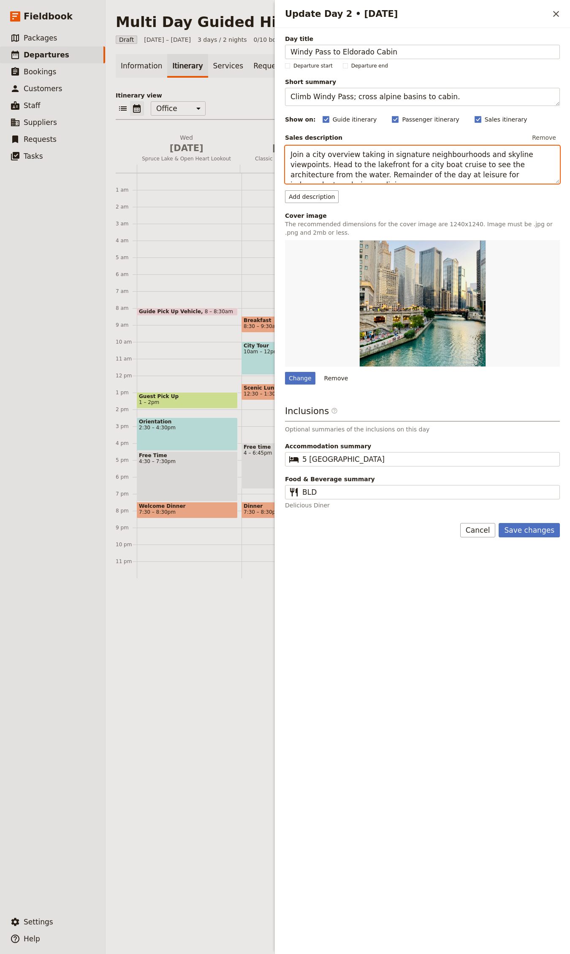
click at [344, 164] on textarea "Join a city overview taking in signature neighbourhoods and skyline viewpoints.…" at bounding box center [422, 165] width 275 height 38
paste textarea "Ascend roughly 650 m to Windy Pass for views to Cartable Mountain and Castle Pe…"
type textarea "Ascend roughly 650 m to Windy Pass for views to [GEOGRAPHIC_DATA] and [GEOGRAPH…"
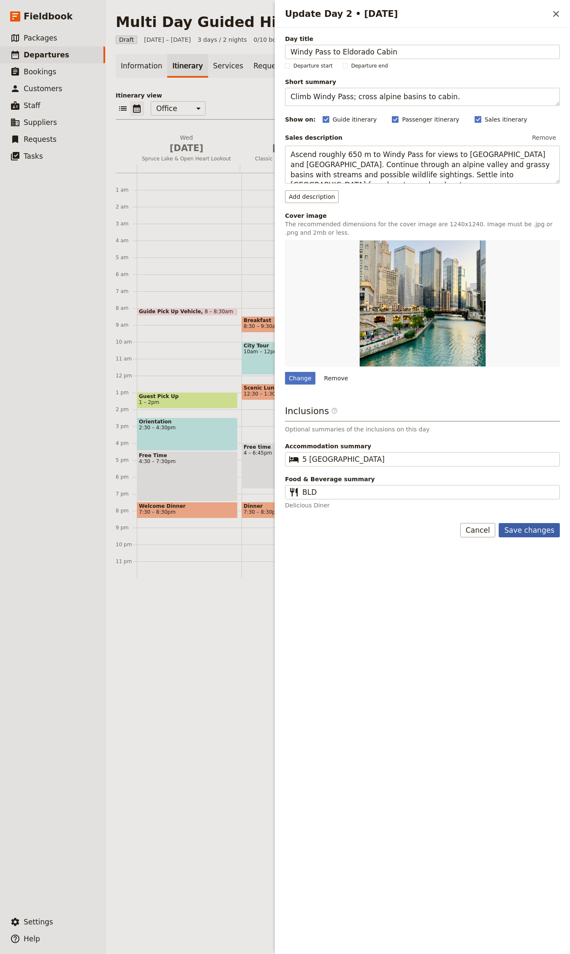
click at [513, 372] on button "Save changes" at bounding box center [528, 530] width 61 height 14
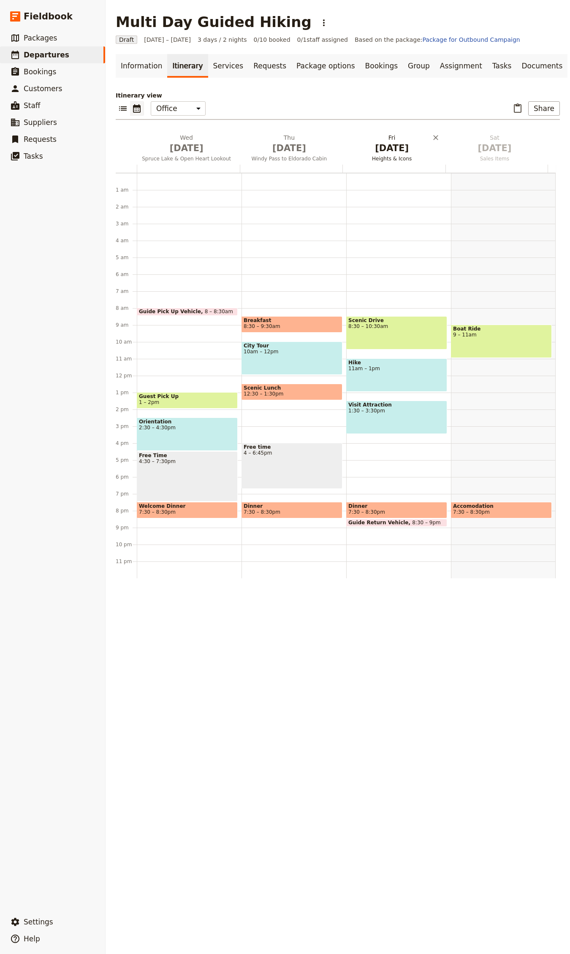
click at [394, 149] on span "Oct 3" at bounding box center [392, 148] width 92 height 13
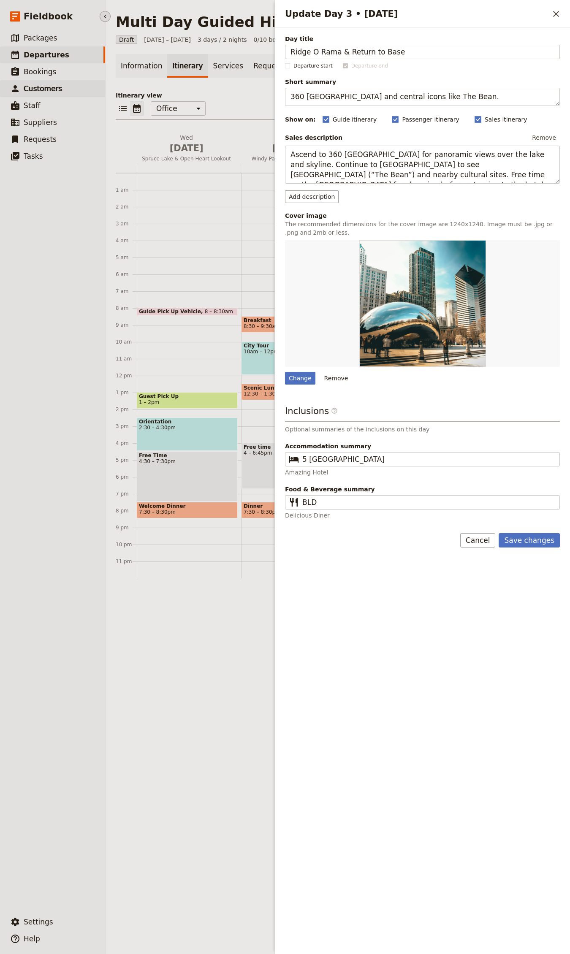
type input "Ridge O Rama & Return to Base"
click at [378, 97] on textarea "360 Chicago and central icons like The Bean." at bounding box center [422, 97] width 275 height 18
paste textarea "Camels Pass ridgeline panoramas; hike out to Tyaughton Lake"
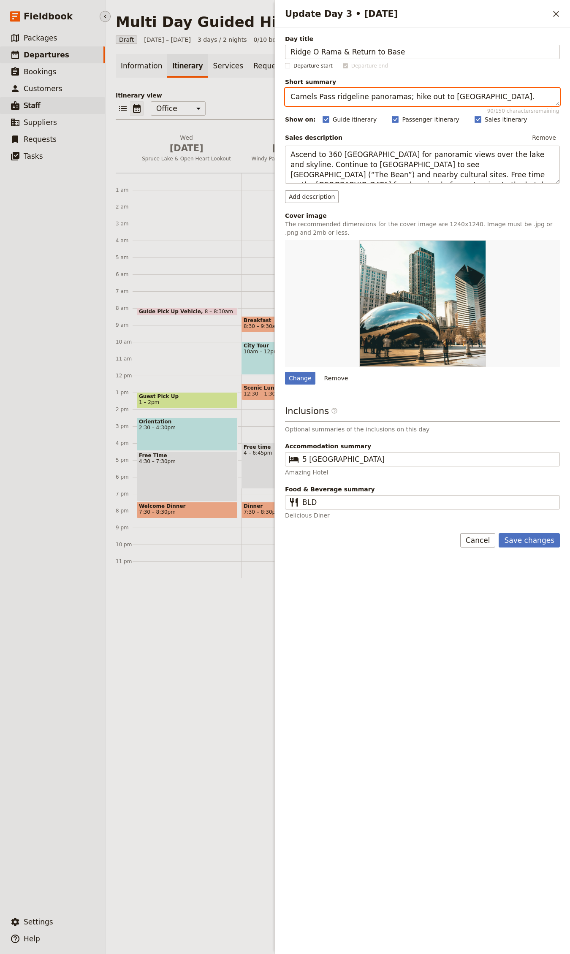
type textarea "Camels Pass ridgeline panoramas; hike out to Tyaughton Lake."
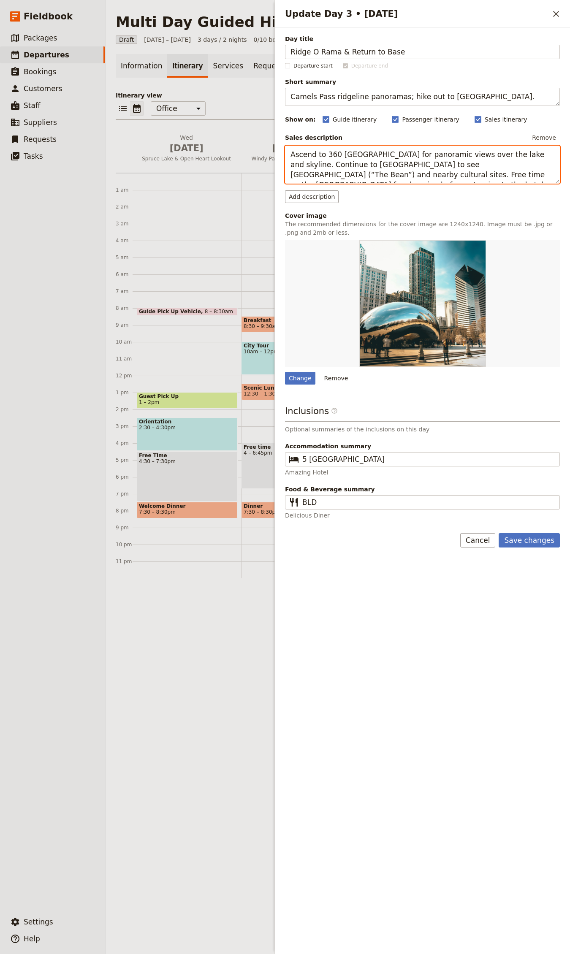
click at [387, 169] on textarea "Ascend to 360 Chicago for panoramic views over the lake and skyline. Continue t…" at bounding box center [422, 165] width 275 height 38
paste textarea "Climb Cabin Pass, then traverse to Camels Pass and along the sparsely vegetated…"
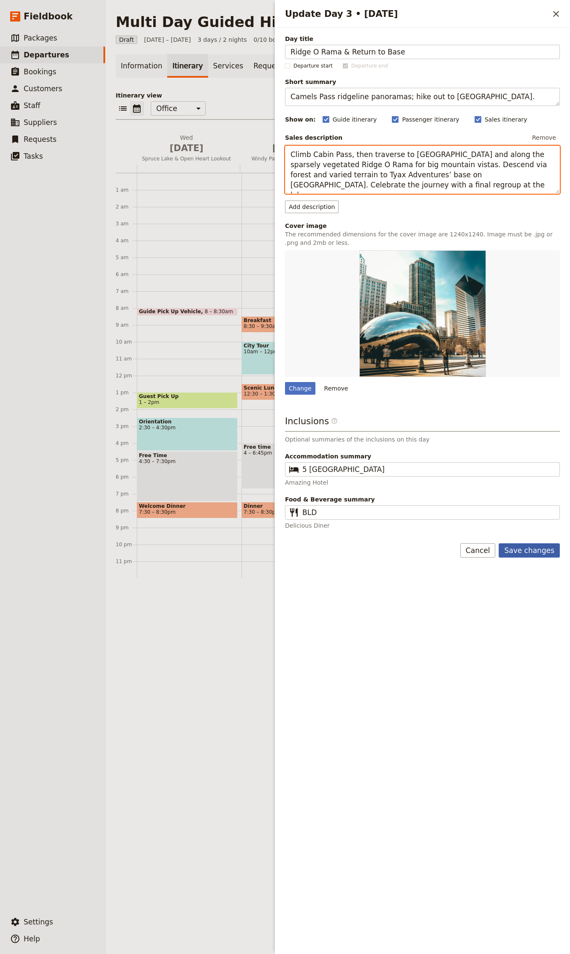
type textarea "Climb Cabin Pass, then traverse to [GEOGRAPHIC_DATA] and along the sparsely veg…"
click at [526, 372] on button "Save changes" at bounding box center [528, 550] width 61 height 14
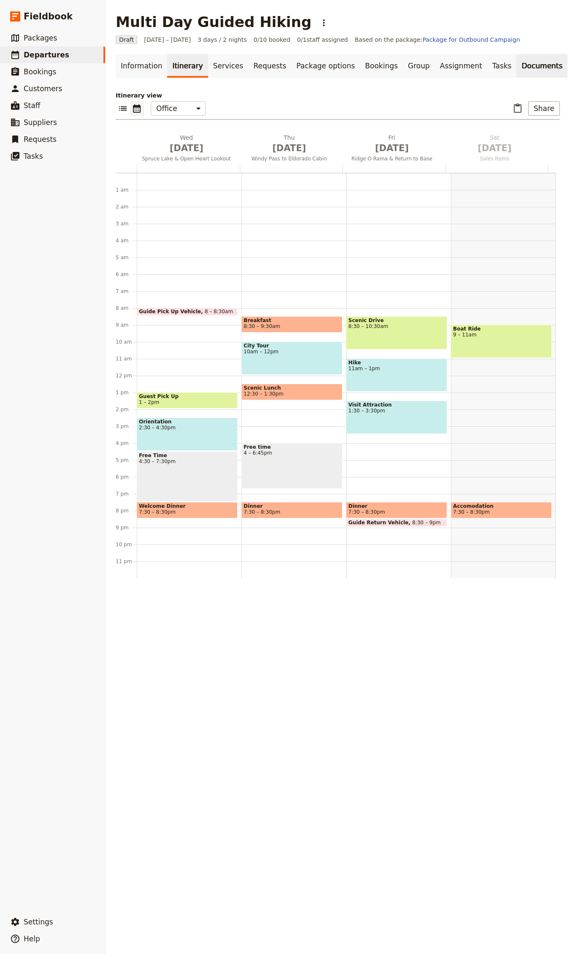
click at [516, 66] on link "Documents" at bounding box center [541, 66] width 51 height 24
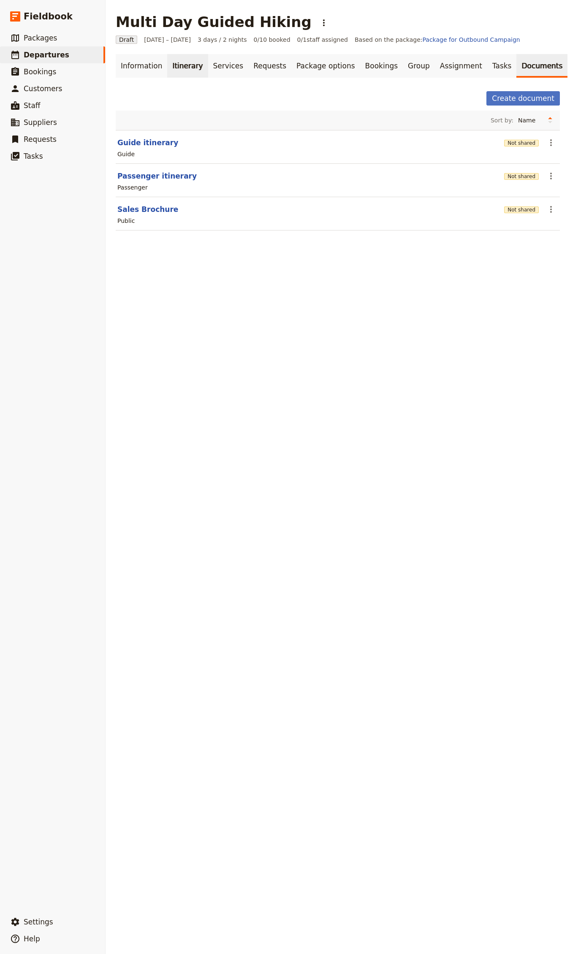
click at [174, 65] on link "Itinerary" at bounding box center [187, 66] width 41 height 24
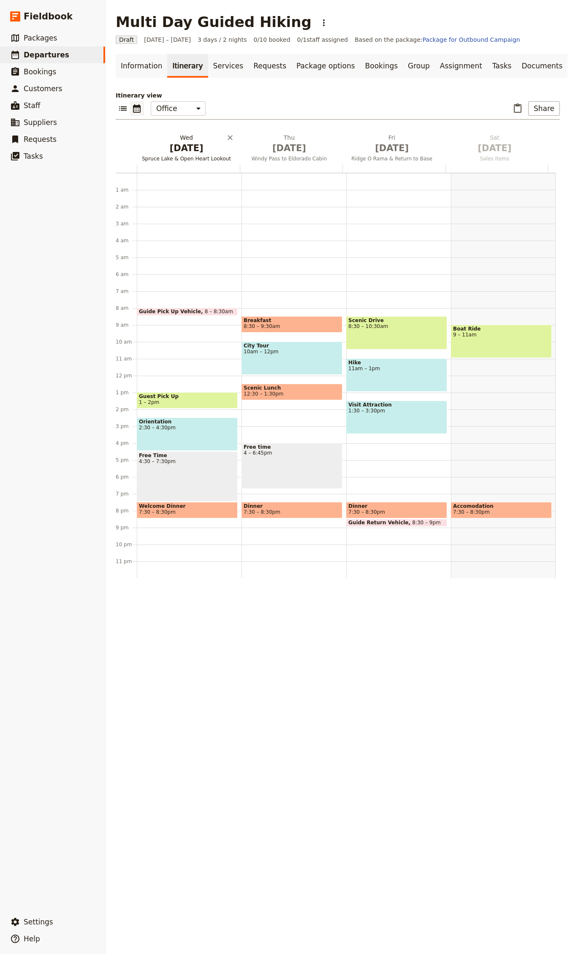
click at [181, 149] on span "Oct 1" at bounding box center [186, 148] width 92 height 13
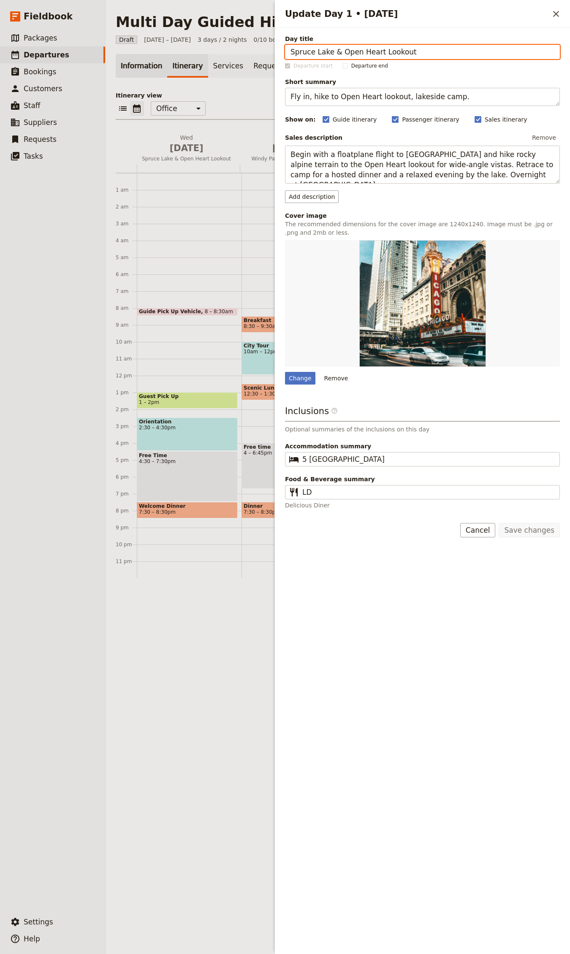
click at [150, 57] on link "Information" at bounding box center [141, 66] width 51 height 24
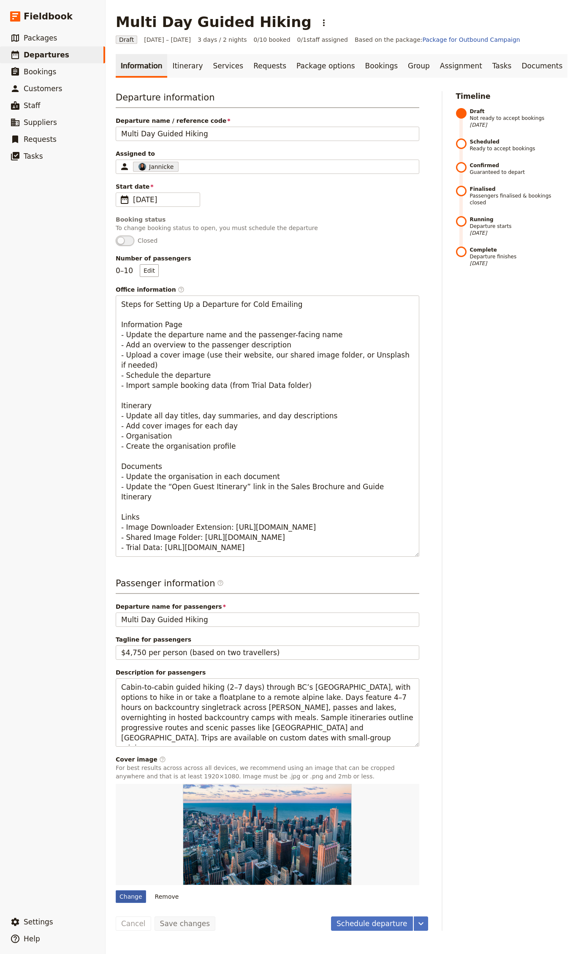
click at [130, 372] on div "Change" at bounding box center [131, 896] width 30 height 13
click at [116, 372] on input "Change" at bounding box center [115, 890] width 0 height 0
type input "C:\fakepath\PC+Andrew+Doran-+Hiking+around+Spruce+Lake,+close+to+Spruce+Camp.jpg"
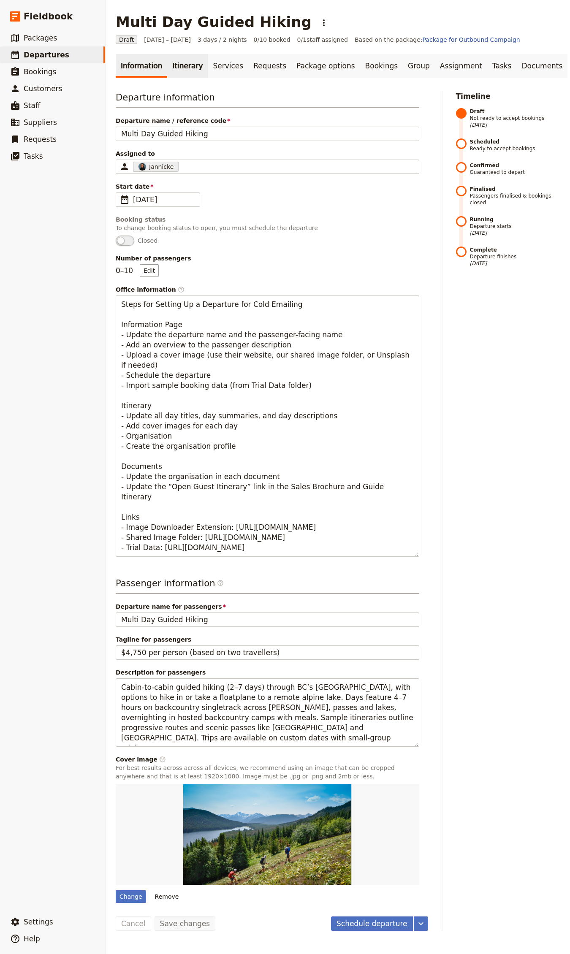
click at [175, 68] on link "Itinerary" at bounding box center [187, 66] width 41 height 24
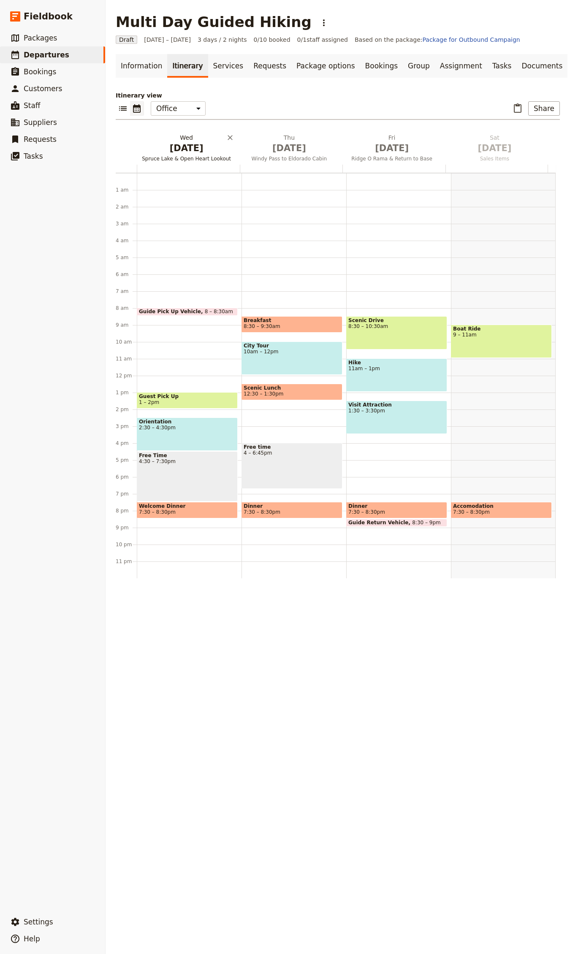
click at [194, 160] on span "Spruce Lake & Open Heart Lookout" at bounding box center [186, 158] width 99 height 7
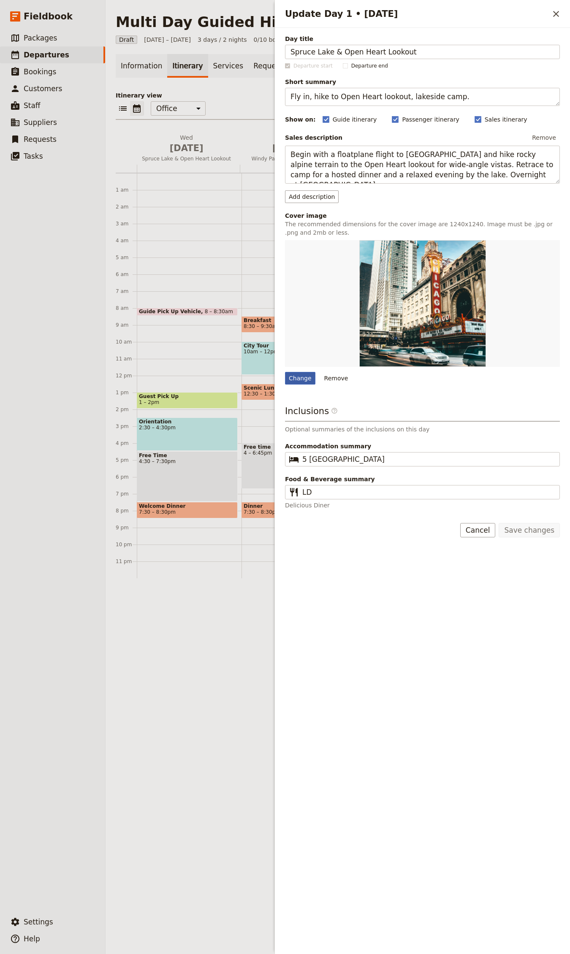
click at [301, 372] on div "Change" at bounding box center [300, 378] width 30 height 13
click at [285, 372] on input "Change" at bounding box center [284, 371] width 0 height 0
type input "C:\fakepath\DSC07723.jpg"
drag, startPoint x: 260, startPoint y: 125, endPoint x: 262, endPoint y: 140, distance: 15.7
click at [260, 125] on div "Itinerary view ​ ​ Office Guide Passenger Sales ​ Share Wed Oct 1 Spruce Lake &…" at bounding box center [338, 515] width 444 height 849
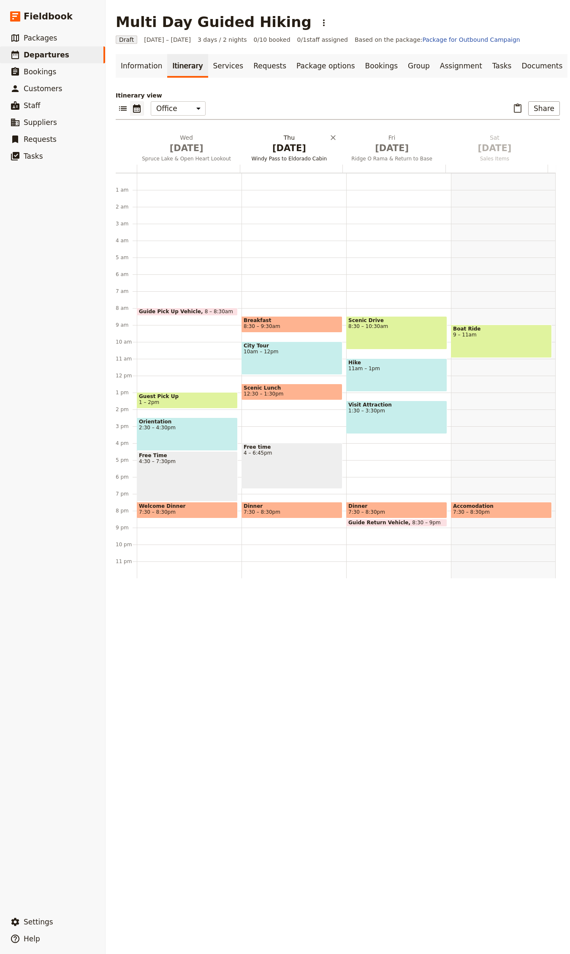
click at [262, 140] on h2 "Thu Oct 2 Windy Pass to Eldorado Cabin" at bounding box center [289, 143] width 92 height 21
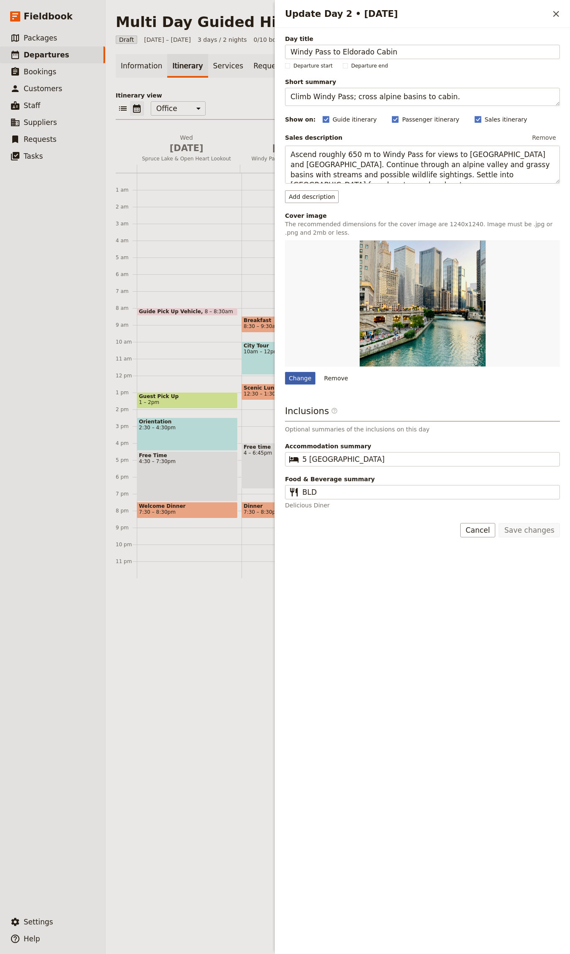
click at [301, 372] on div "Change" at bounding box center [300, 378] width 30 height 13
click at [285, 372] on input "Change" at bounding box center [284, 371] width 0 height 0
type input "C:\fakepath\DSC07553.jpg"
click at [248, 100] on div "Itinerary view ​ ​ Office Guide Passenger Sales ​ Share Wed Oct 1 Spruce Lake &…" at bounding box center [338, 515] width 444 height 849
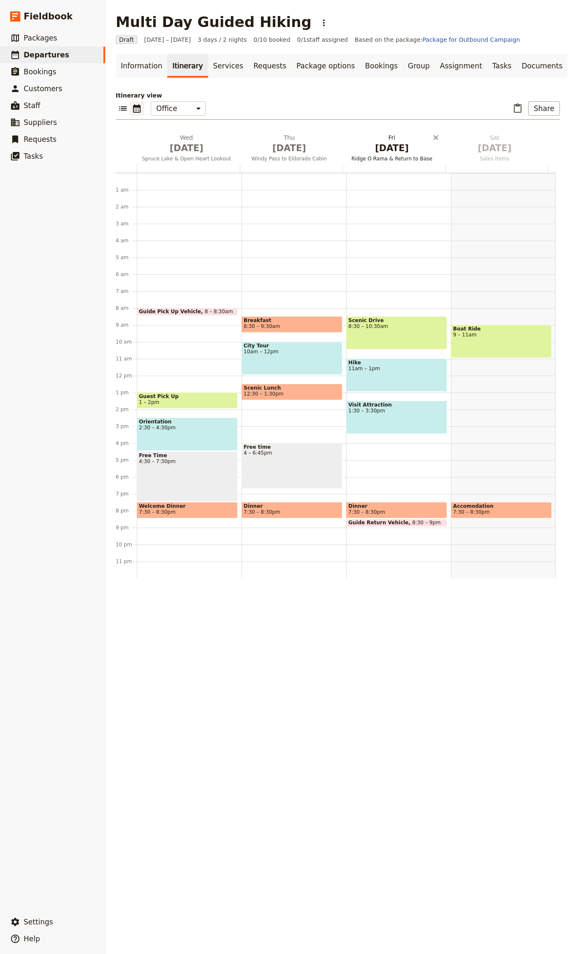
click at [369, 140] on h2 "Fri Oct 3 Ridge O Rama & Return to Base" at bounding box center [392, 143] width 92 height 21
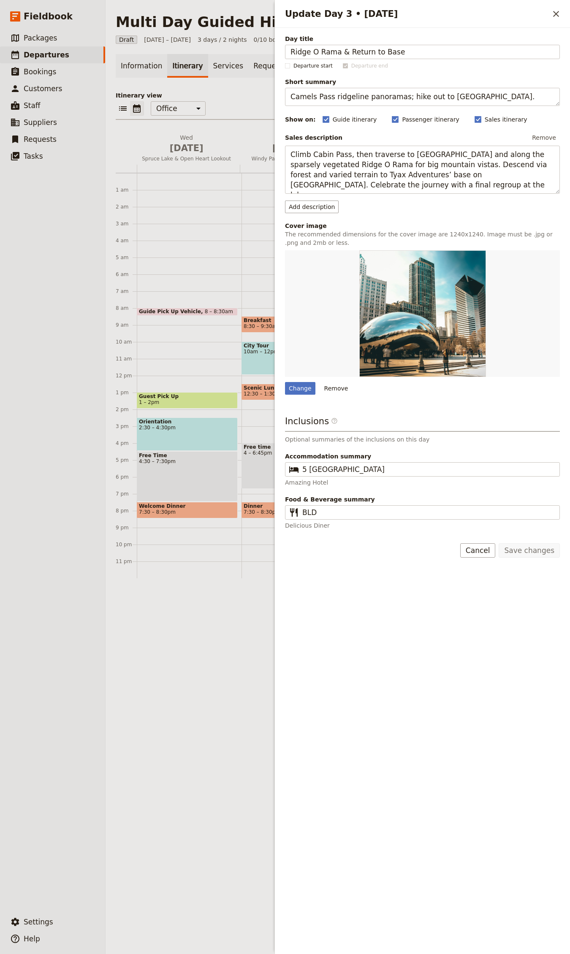
click at [298, 372] on div "Day title Ridge O Rama & Return to Base Departure start Departure end Short sum…" at bounding box center [422, 282] width 275 height 495
click at [300, 372] on div "Change" at bounding box center [300, 388] width 30 height 13
click at [285, 372] on input "Change" at bounding box center [284, 382] width 0 height 0
type input "C:\fakepath\DSC08101.jpg"
click at [236, 98] on p "Itinerary view" at bounding box center [338, 95] width 444 height 8
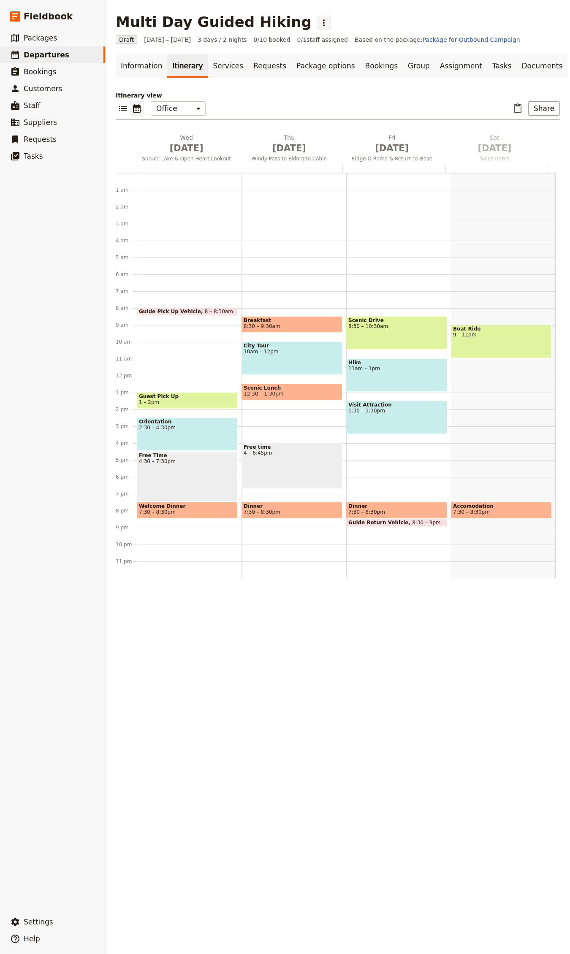
click at [317, 24] on button "​" at bounding box center [324, 23] width 14 height 14
click at [321, 64] on span "Schedule departure" at bounding box center [328, 67] width 58 height 8
click at [367, 68] on link "Bookings" at bounding box center [381, 66] width 43 height 24
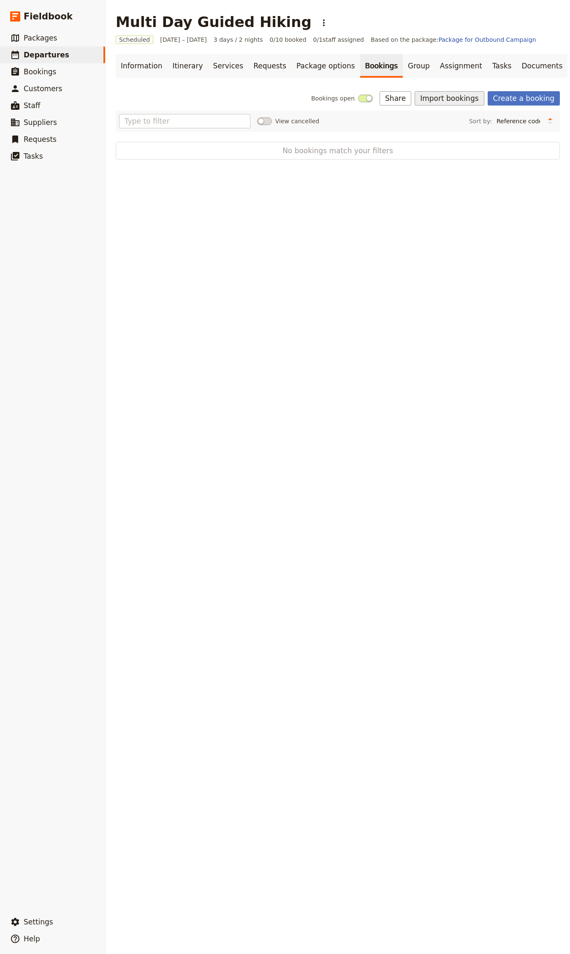
click at [447, 94] on button "Import bookings" at bounding box center [448, 98] width 69 height 14
click at [447, 117] on span "Import Bookings" at bounding box center [446, 117] width 49 height 8
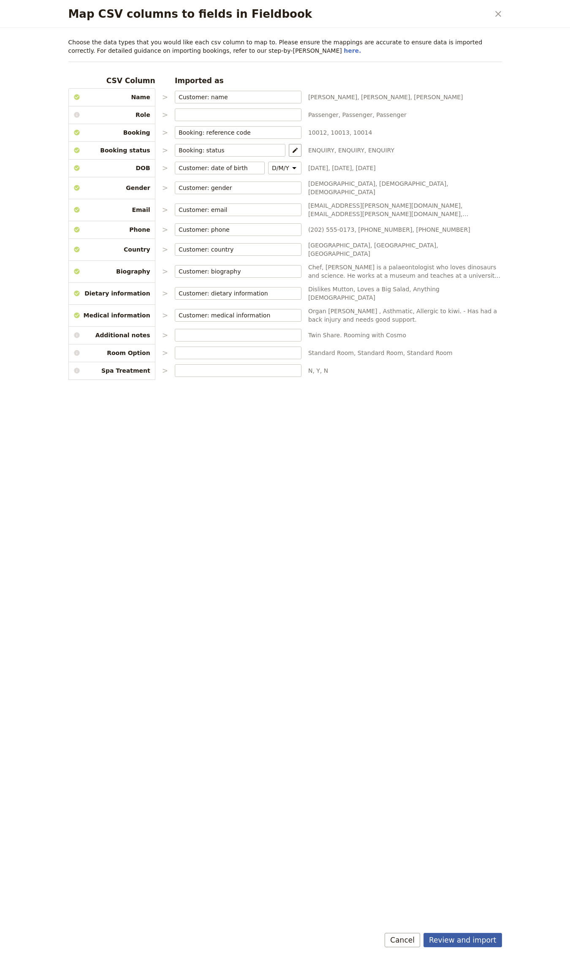
drag, startPoint x: 452, startPoint y: 932, endPoint x: 456, endPoint y: 940, distance: 9.8
click at [452, 372] on div "Review and import Cancel" at bounding box center [285, 941] width 454 height 24
click at [456, 372] on button "Review and import" at bounding box center [462, 940] width 79 height 14
select select "655d56b39948720cb8e55355"
select select "655d57ca9948720cb8e553ec"
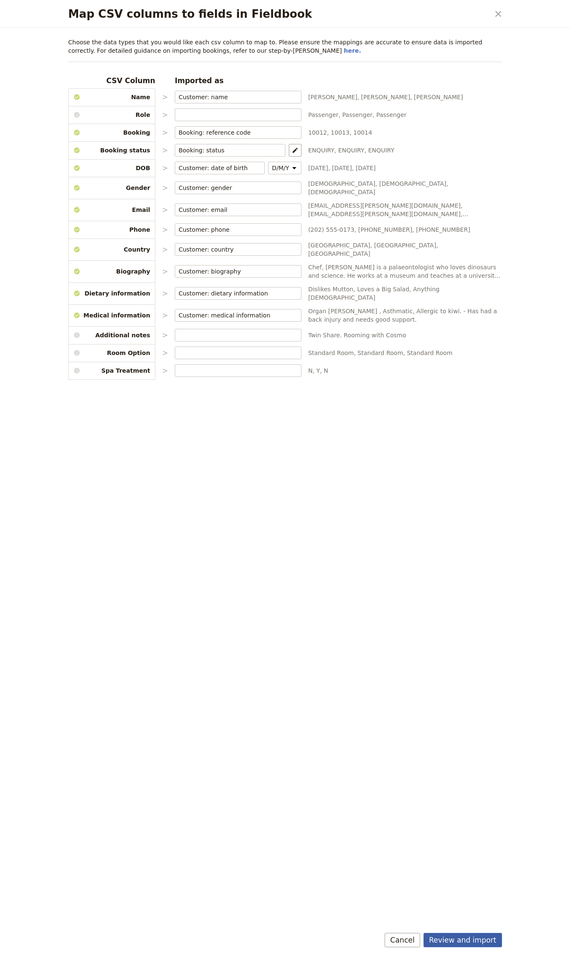
select select "655d57fa9948720cb8e553f3"
select select "655d58079948720cb8e553fa"
select select "655d584c9948720cb8e55401"
select select "655d58679948720cb8e5540d"
select select "650e6b6659641ed5ee156647"
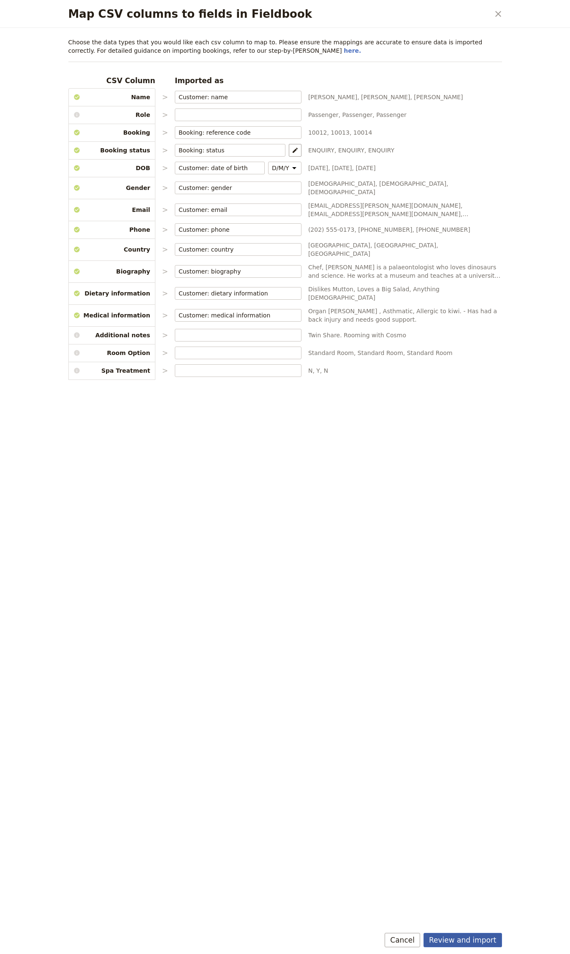
select select "650e6b4b59641ed5ee156605"
select select "650e2104408bbede5b0c60fd"
select select "650e1d73408bbede5b0c60a6"
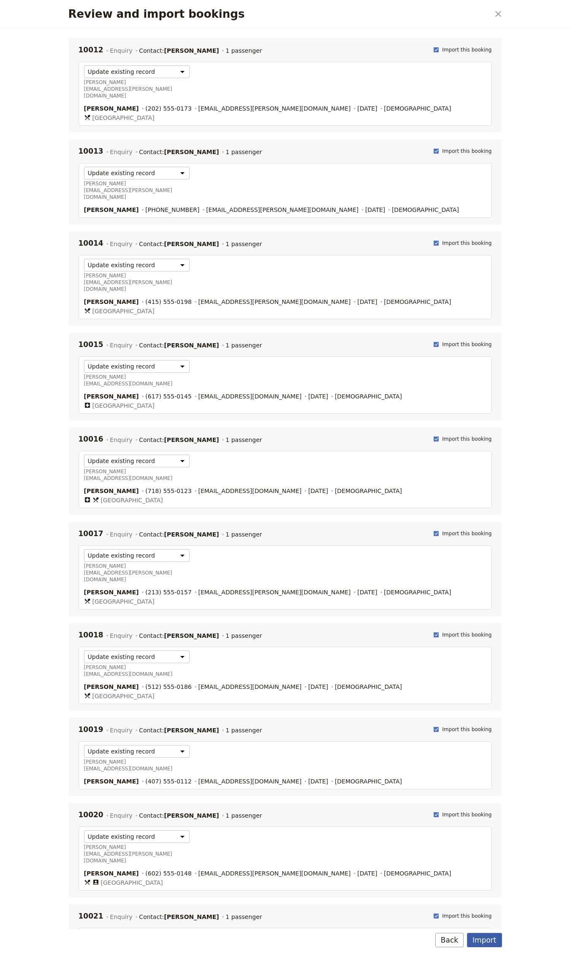
click at [487, 372] on button "Import" at bounding box center [484, 940] width 35 height 14
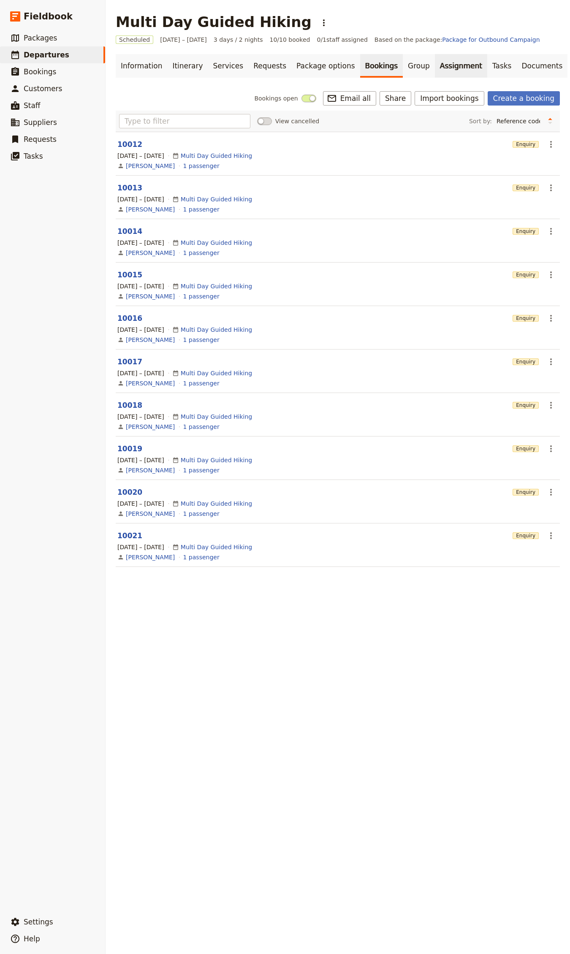
click at [435, 63] on link "Assignment" at bounding box center [461, 66] width 52 height 24
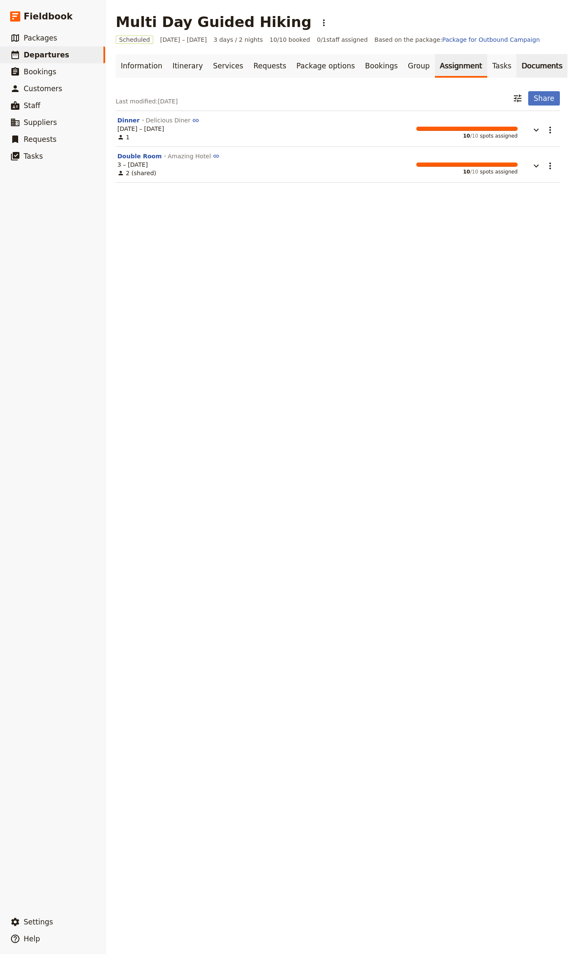
drag, startPoint x: 385, startPoint y: 61, endPoint x: 492, endPoint y: 54, distance: 107.9
click at [403, 61] on link "Group" at bounding box center [419, 66] width 32 height 24
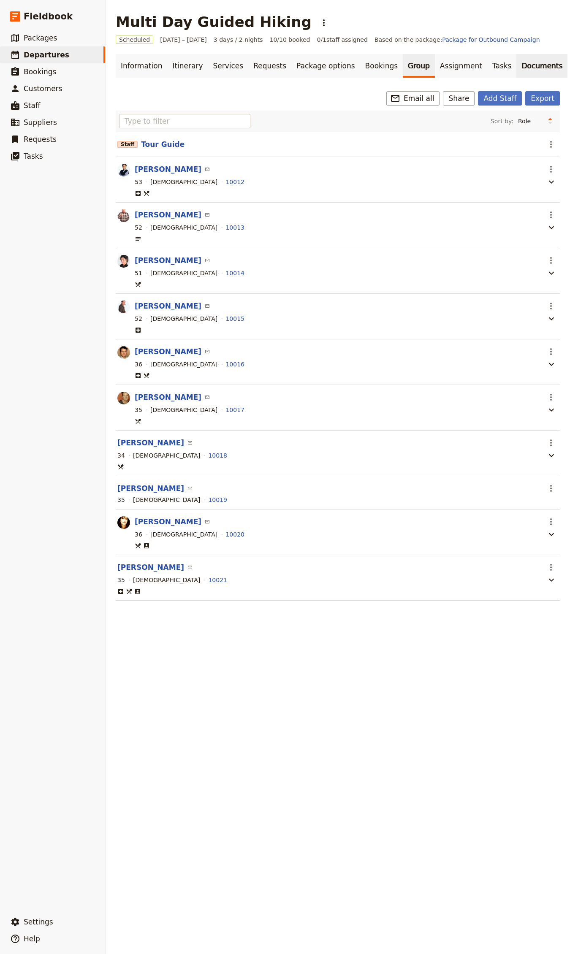
click at [516, 54] on link "Documents" at bounding box center [541, 66] width 51 height 24
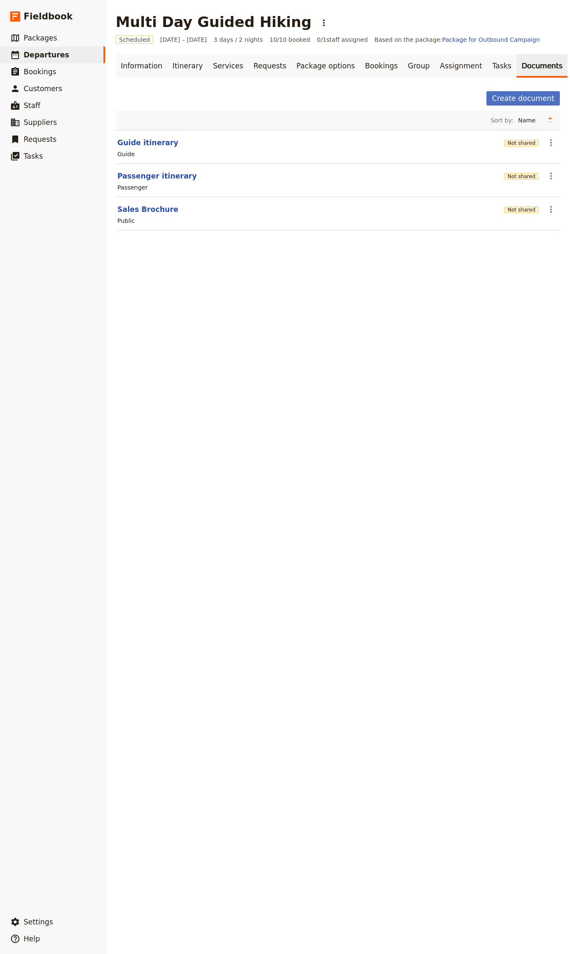
click at [116, 142] on section "Guide itinerary Not shared ​ Guide" at bounding box center [338, 147] width 444 height 34
click at [158, 148] on button "Guide itinerary" at bounding box center [147, 143] width 61 height 10
select select "STAFF"
select select "RUN_SHEET"
select select "LARGE"
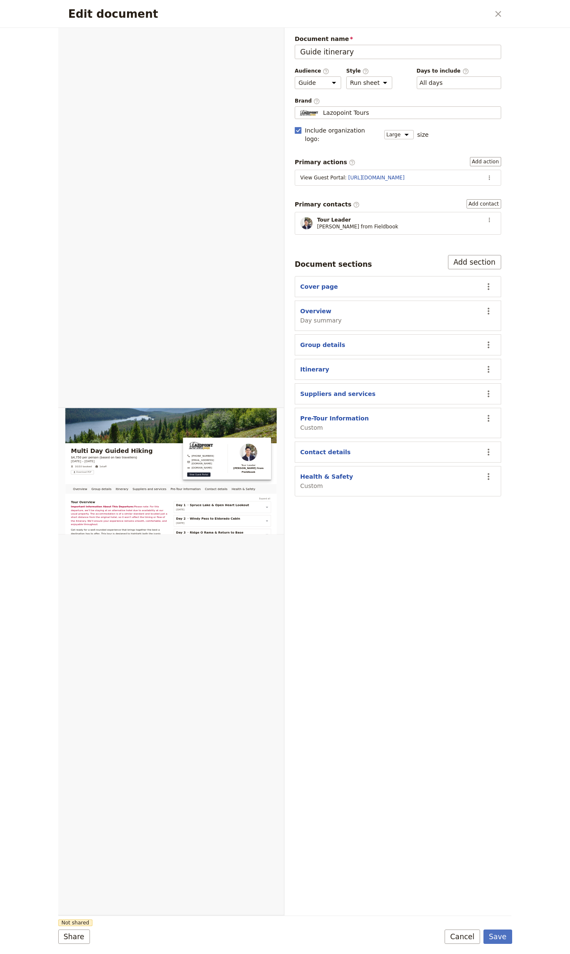
click at [334, 103] on span "Brand ​" at bounding box center [398, 100] width 206 height 7
click at [298, 106] on input "Lazopoint Tours" at bounding box center [298, 106] width 0 height 0
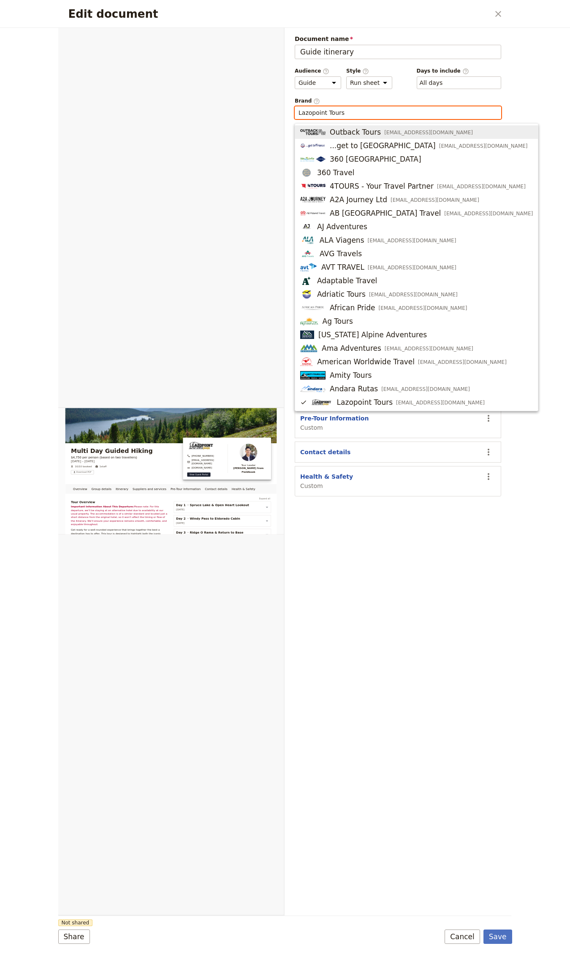
click at [334, 114] on input "Lazopoint Tours" at bounding box center [397, 112] width 199 height 8
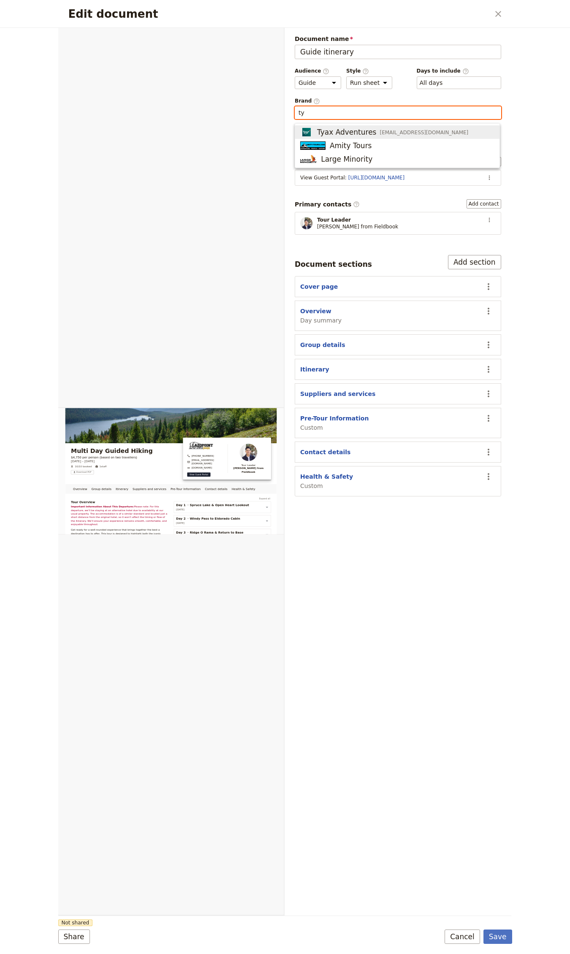
click at [357, 134] on span "Tyax Adventures" at bounding box center [346, 132] width 59 height 10
type input "Tyax Adventures"
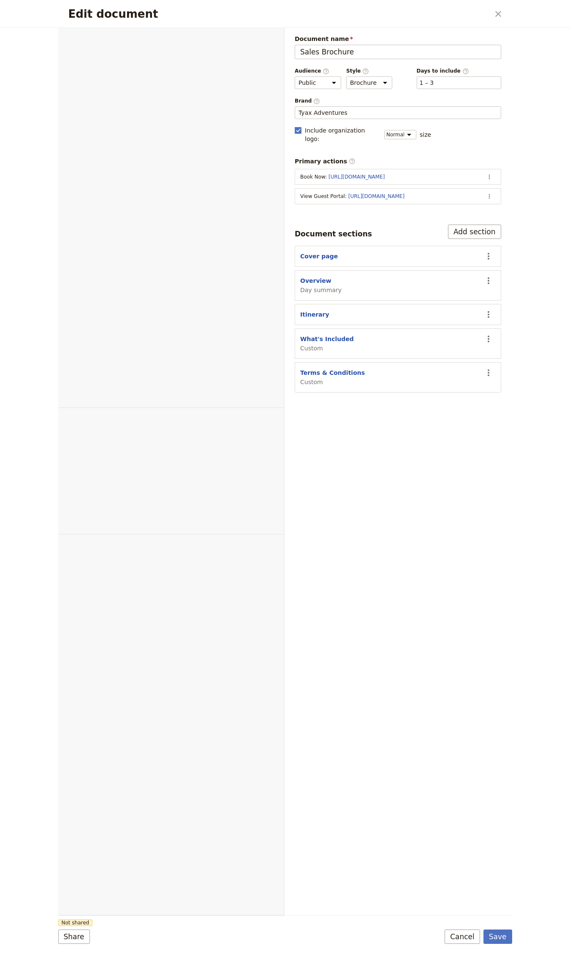
select select "DEFAULT"
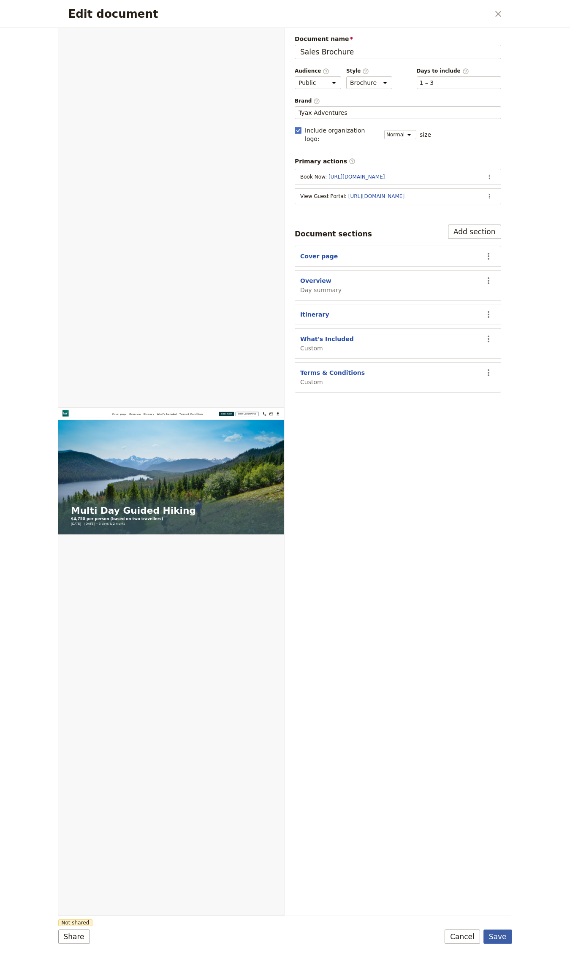
type input "Tyax Adventures"
drag, startPoint x: 496, startPoint y: 936, endPoint x: 522, endPoint y: 931, distance: 25.8
click at [496, 936] on button "Save" at bounding box center [497, 936] width 29 height 14
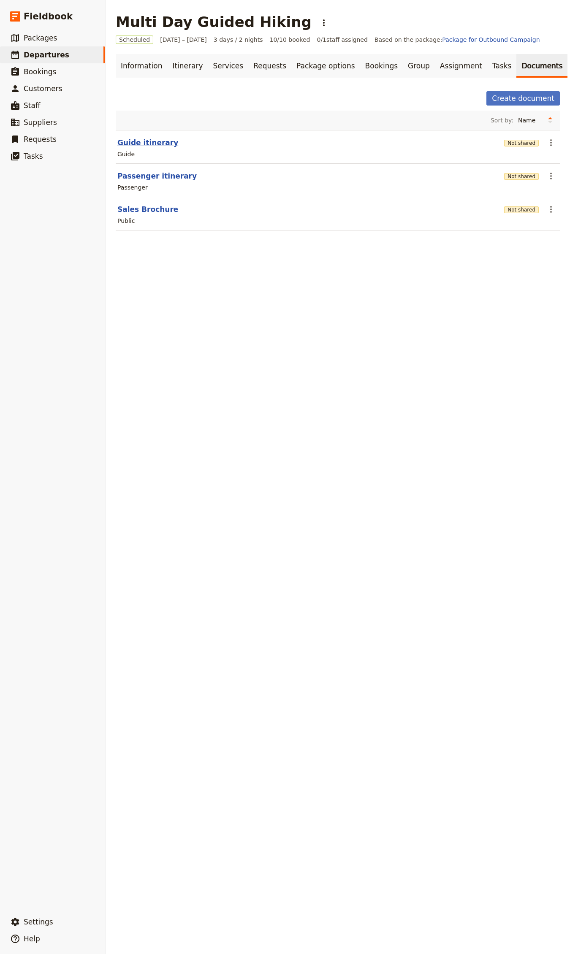
click at [157, 136] on section "Guide itinerary Not shared ​ Guide" at bounding box center [338, 147] width 444 height 34
click at [155, 141] on button "Guide itinerary" at bounding box center [147, 143] width 61 height 10
select select "STAFF"
select select "RUN_SHEET"
select select "LARGE"
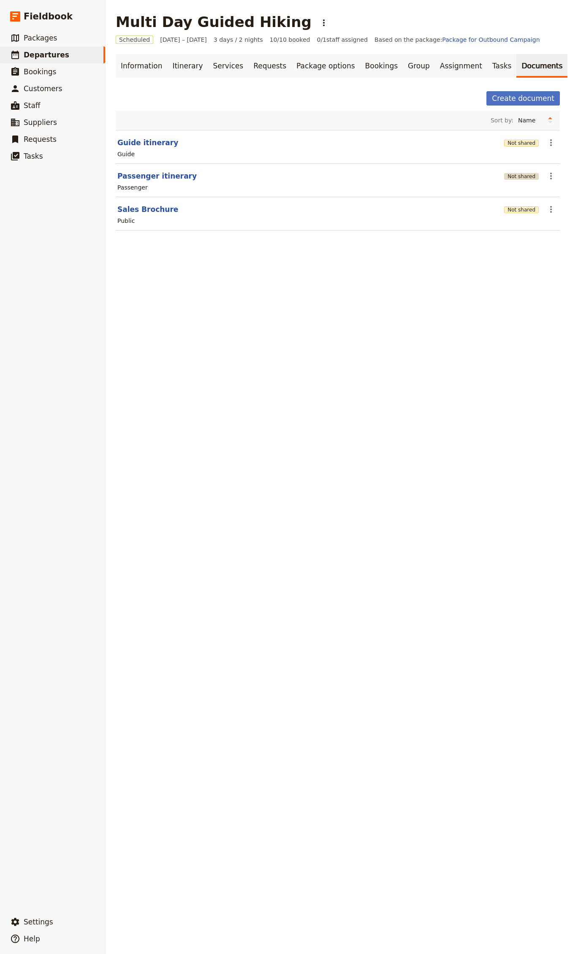
drag, startPoint x: 498, startPoint y: 173, endPoint x: 512, endPoint y: 175, distance: 13.3
click at [504, 173] on div "Not shared" at bounding box center [521, 176] width 35 height 8
click at [519, 176] on button "Not shared" at bounding box center [521, 176] width 35 height 7
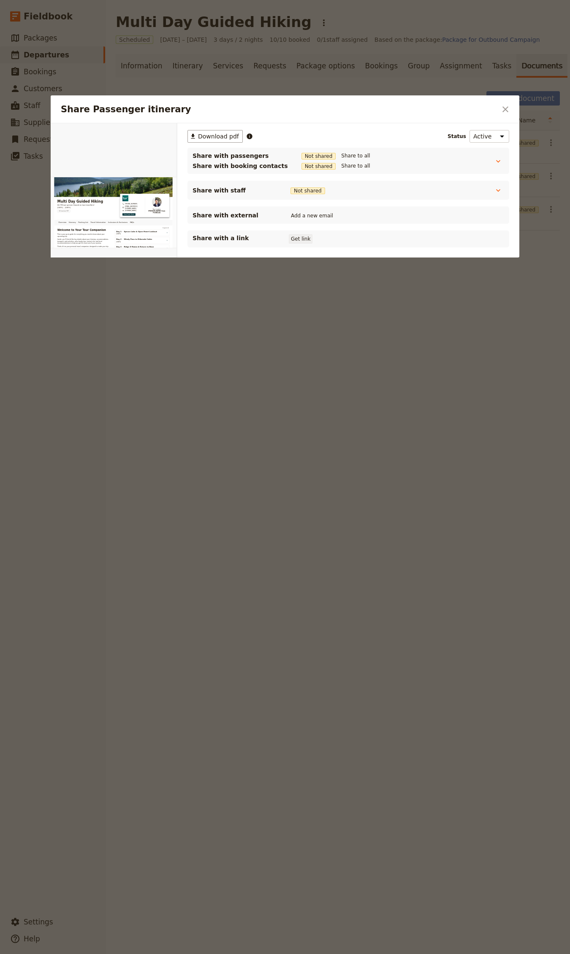
click at [289, 241] on button "Get link" at bounding box center [301, 238] width 24 height 9
click at [392, 539] on div at bounding box center [285, 477] width 570 height 954
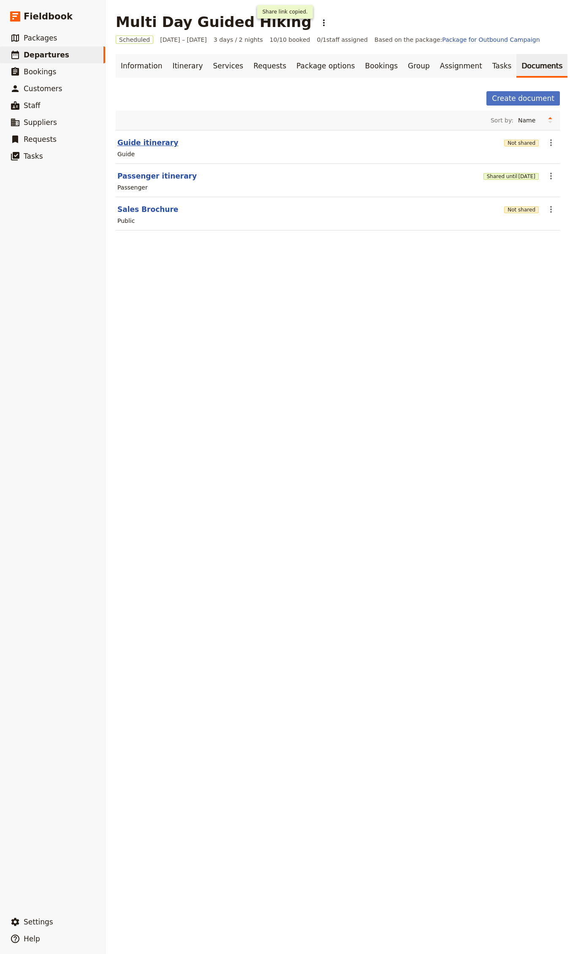
click at [160, 145] on button "Guide itinerary" at bounding box center [147, 143] width 61 height 10
select select "STAFF"
select select "RUN_SHEET"
select select "LARGE"
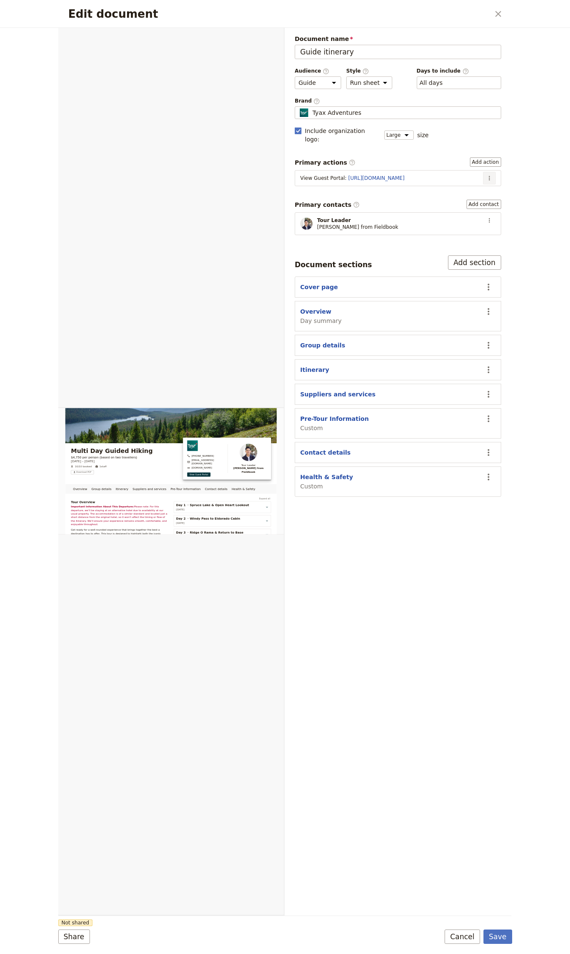
click at [490, 175] on icon "Actions" at bounding box center [489, 178] width 7 height 7
click at [461, 191] on span "Edit action" at bounding box center [462, 188] width 32 height 8
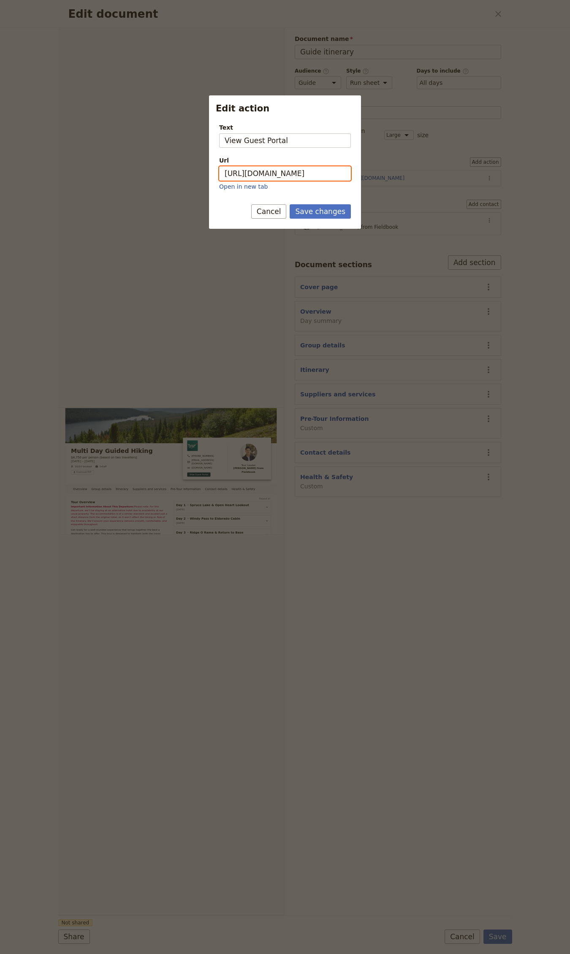
click at [296, 174] on input "[URL][DOMAIN_NAME]" at bounding box center [285, 173] width 132 height 14
paste input "9v0WpKdHOBLQssNZu2mPW"
type input "[URL][DOMAIN_NAME]"
click at [328, 209] on button "Save changes" at bounding box center [320, 211] width 61 height 14
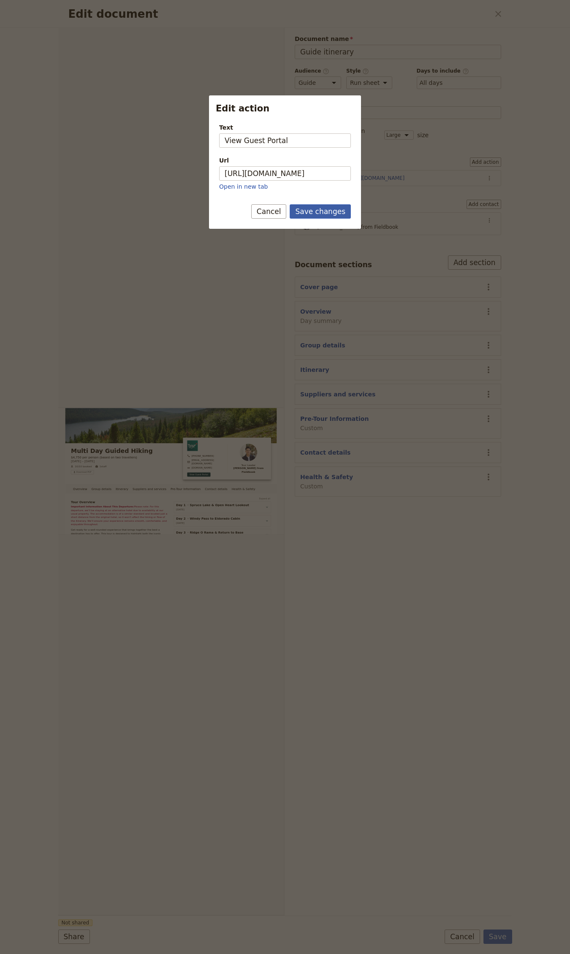
scroll to position [0, 0]
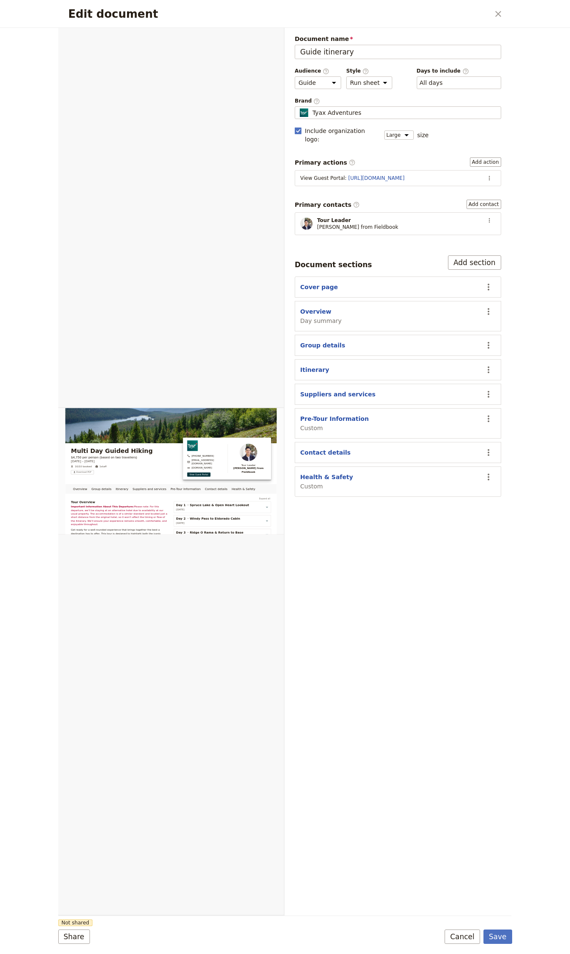
click at [490, 950] on form "Overview Group details Itinerary Suppliers and services Pre-Tour Information Co…" at bounding box center [285, 491] width 454 height 926
drag, startPoint x: 493, startPoint y: 942, endPoint x: 480, endPoint y: 918, distance: 26.6
click at [494, 942] on button "Save" at bounding box center [497, 936] width 29 height 14
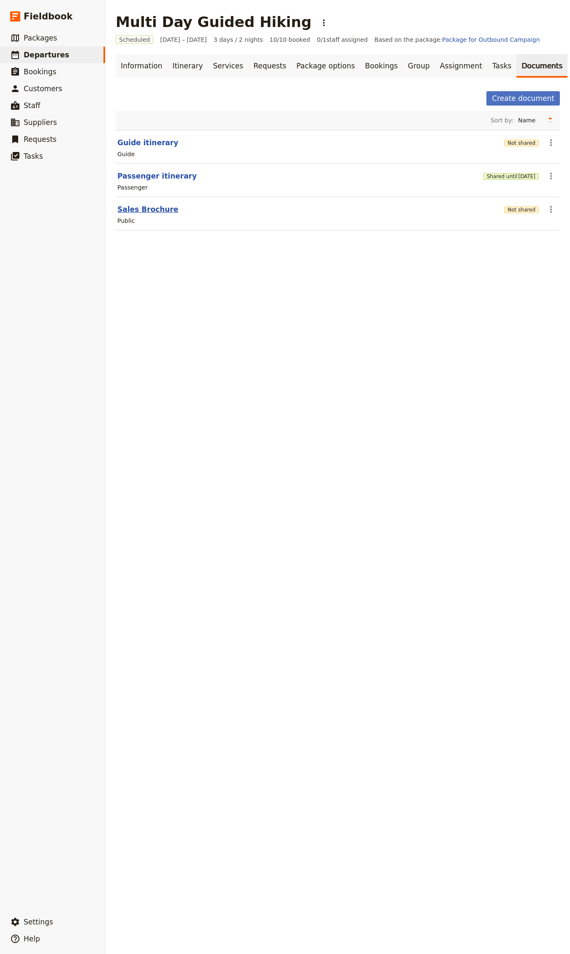
click at [142, 214] on button "Sales Brochure" at bounding box center [147, 209] width 61 height 10
select select "DEFAULT"
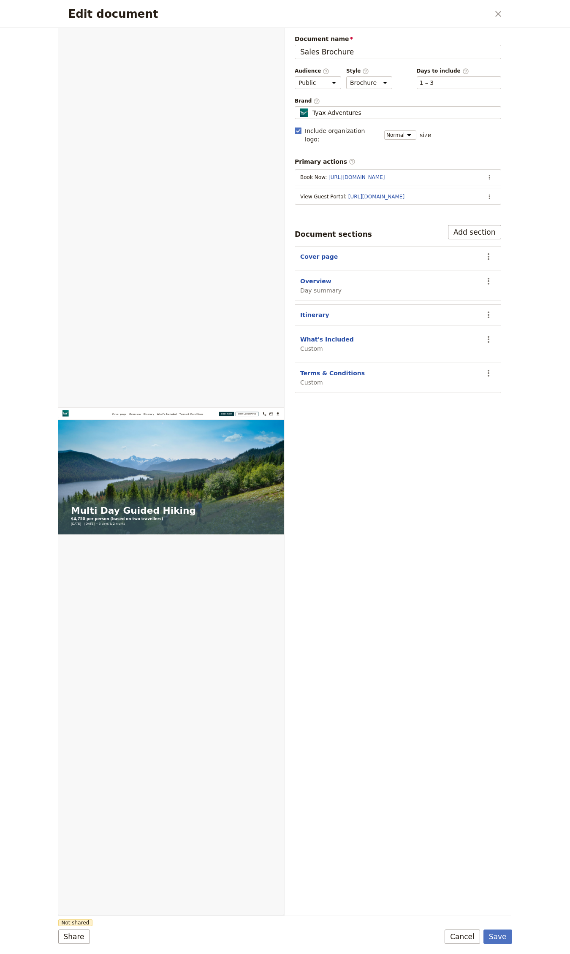
click at [495, 190] on button "​" at bounding box center [489, 196] width 13 height 13
click at [465, 206] on span "Edit action" at bounding box center [455, 207] width 68 height 8
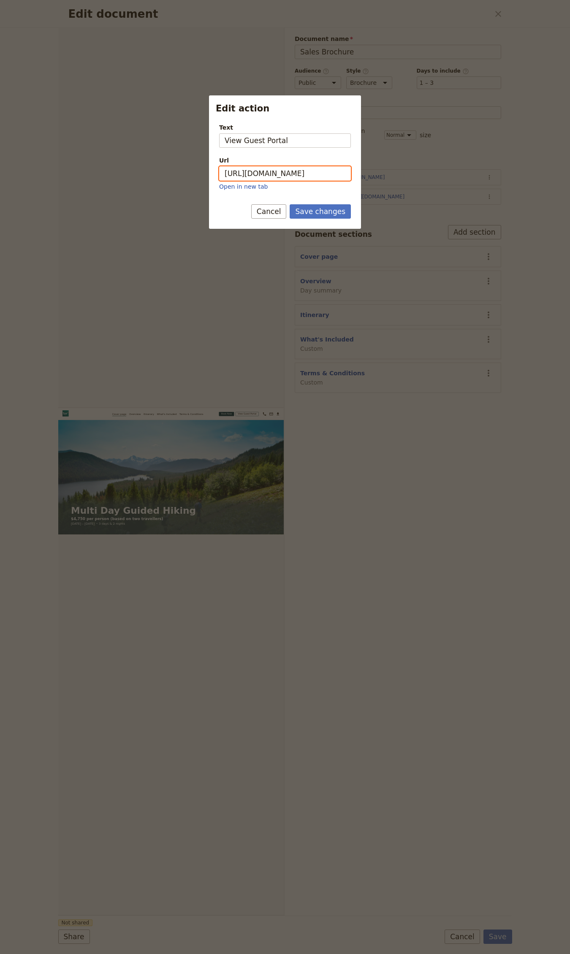
click at [300, 175] on input "[URL][DOMAIN_NAME]" at bounding box center [285, 173] width 132 height 14
paste input "9v0WpKdHOBLQssNZu2mPW"
type input "[URL][DOMAIN_NAME]"
click at [322, 213] on button "Save changes" at bounding box center [320, 211] width 61 height 14
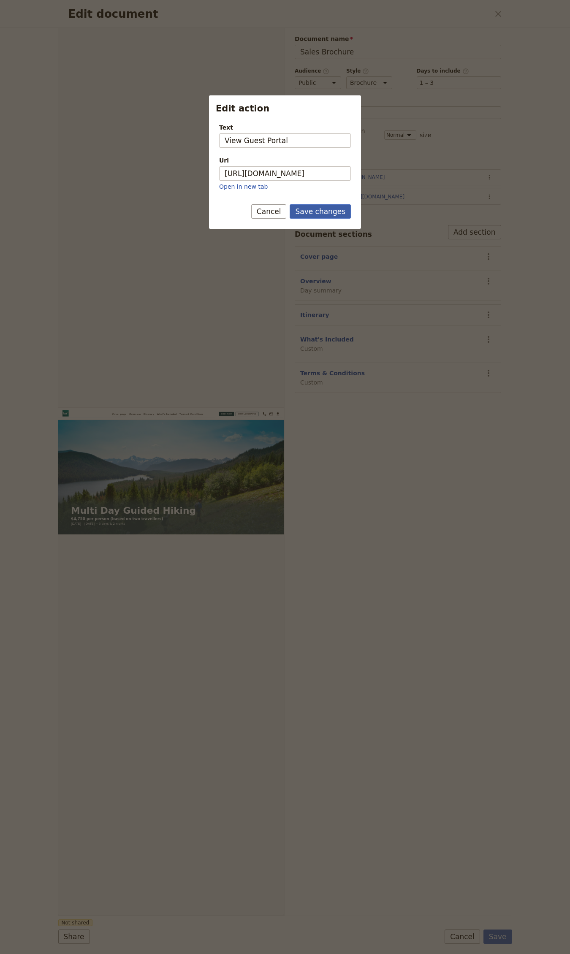
scroll to position [0, 0]
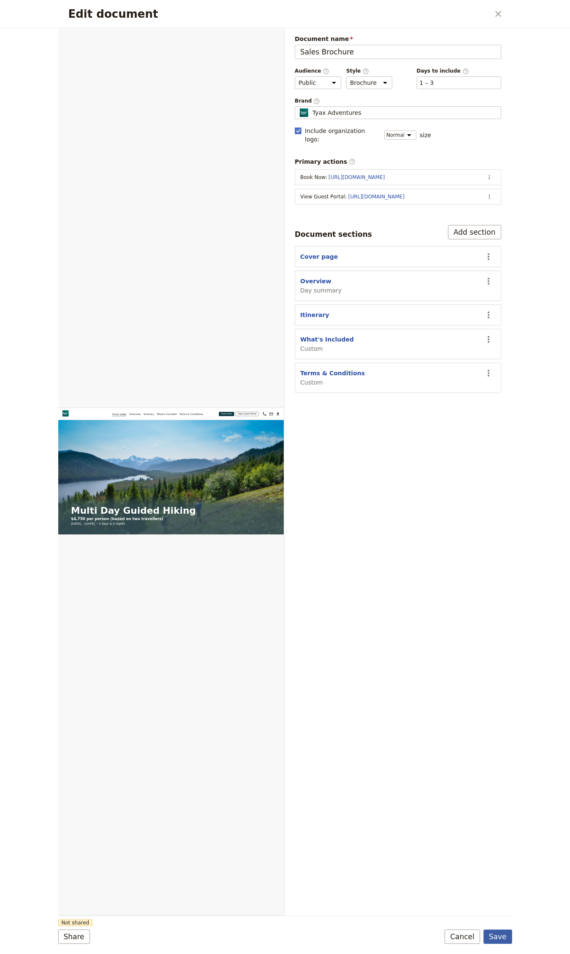
click at [505, 935] on button "Save" at bounding box center [497, 936] width 29 height 14
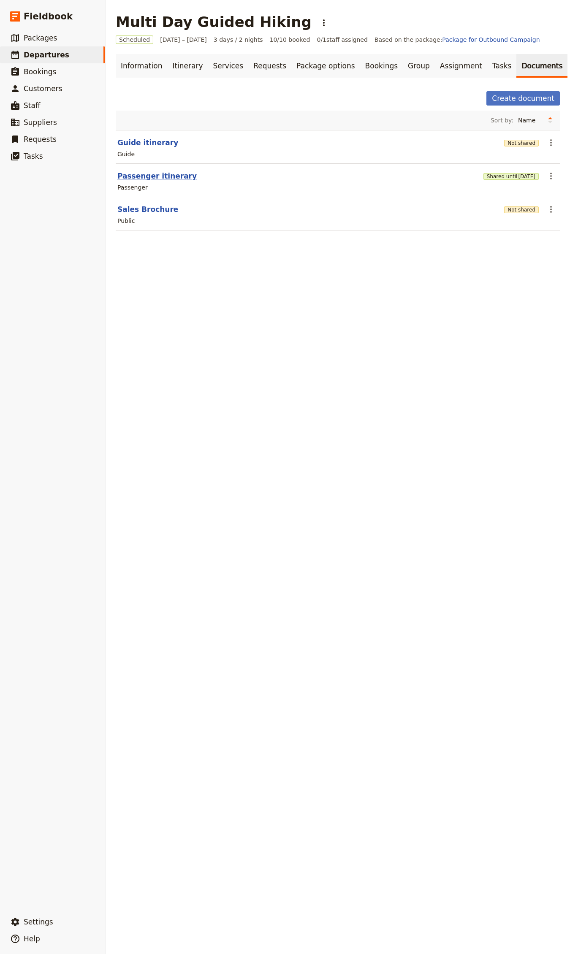
click at [158, 173] on button "Passenger itinerary" at bounding box center [156, 176] width 79 height 10
select select "PASSENGER"
select select "RUN_SHEET"
select select "LARGE"
click at [508, 143] on button "Not shared" at bounding box center [521, 143] width 35 height 7
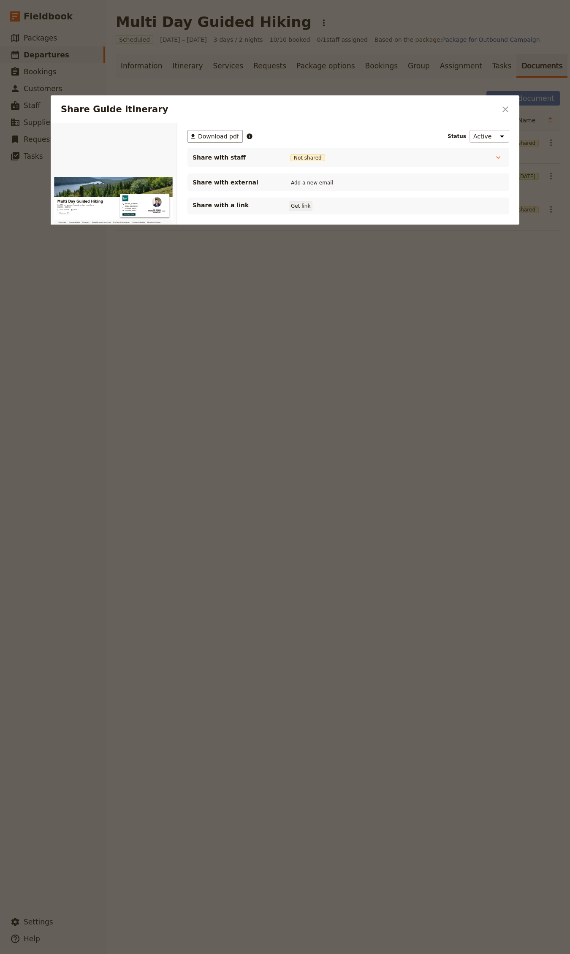
click at [303, 202] on button "Get link" at bounding box center [301, 205] width 24 height 9
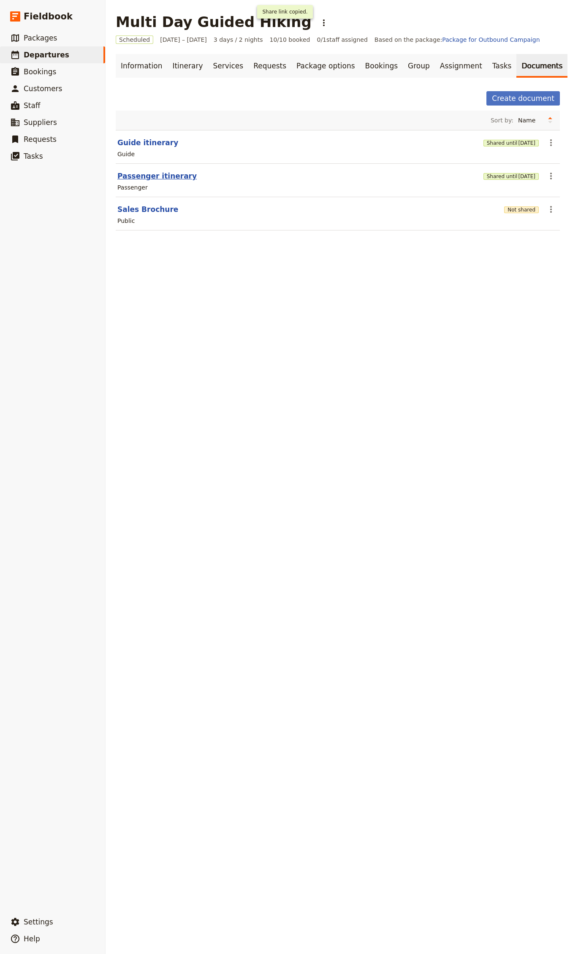
click at [141, 175] on button "Passenger itinerary" at bounding box center [156, 176] width 79 height 10
select select "PASSENGER"
select select "RUN_SHEET"
select select "LARGE"
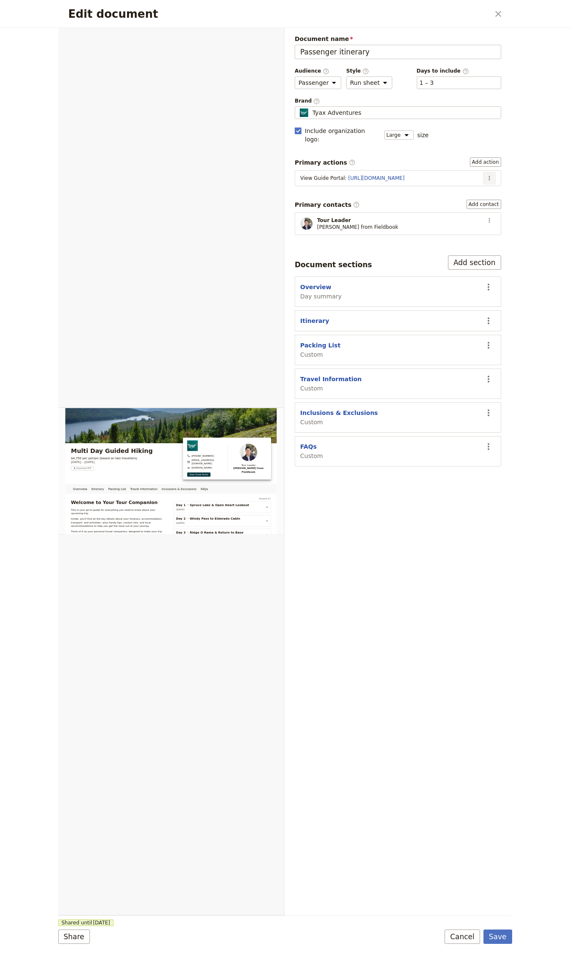
click at [493, 172] on button "​" at bounding box center [489, 178] width 13 height 13
click at [479, 187] on span "Edit action" at bounding box center [468, 188] width 44 height 8
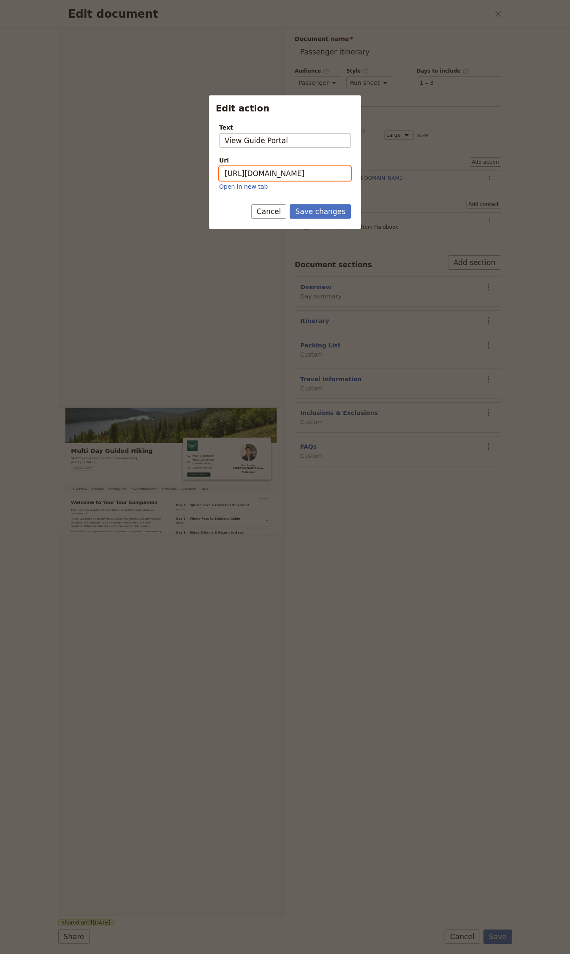
click at [341, 172] on input "[URL][DOMAIN_NAME]" at bounding box center [285, 173] width 132 height 14
paste input "EiJeiki9hEpyjuOgtPP9y"
type input "[URL][DOMAIN_NAME]"
click at [326, 213] on button "Save changes" at bounding box center [320, 211] width 61 height 14
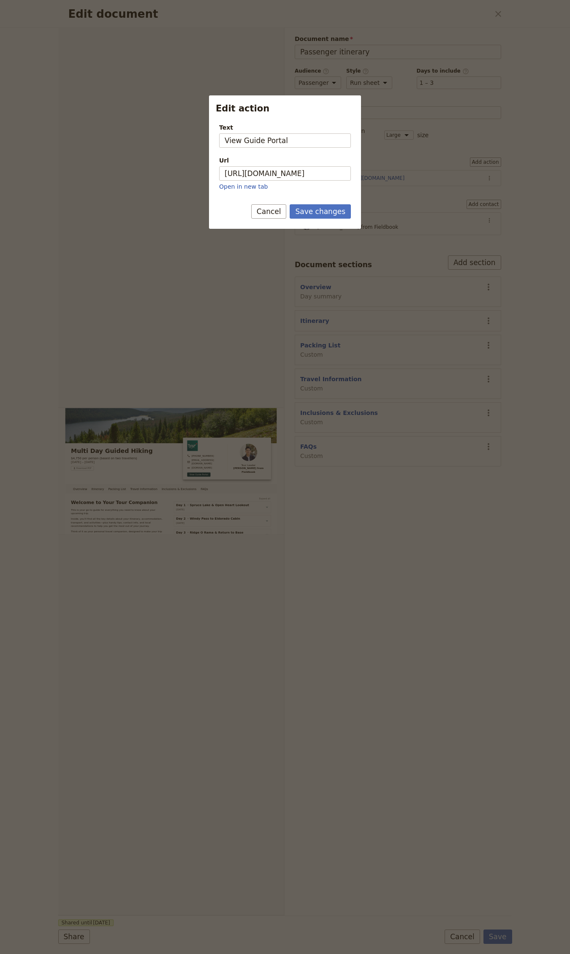
scroll to position [0, 0]
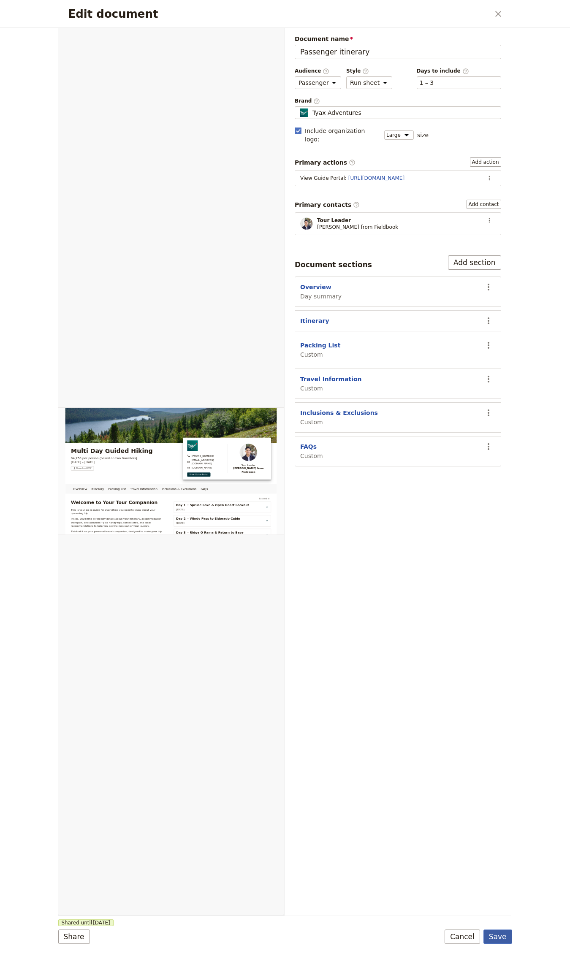
click at [504, 930] on button "Save" at bounding box center [497, 936] width 29 height 14
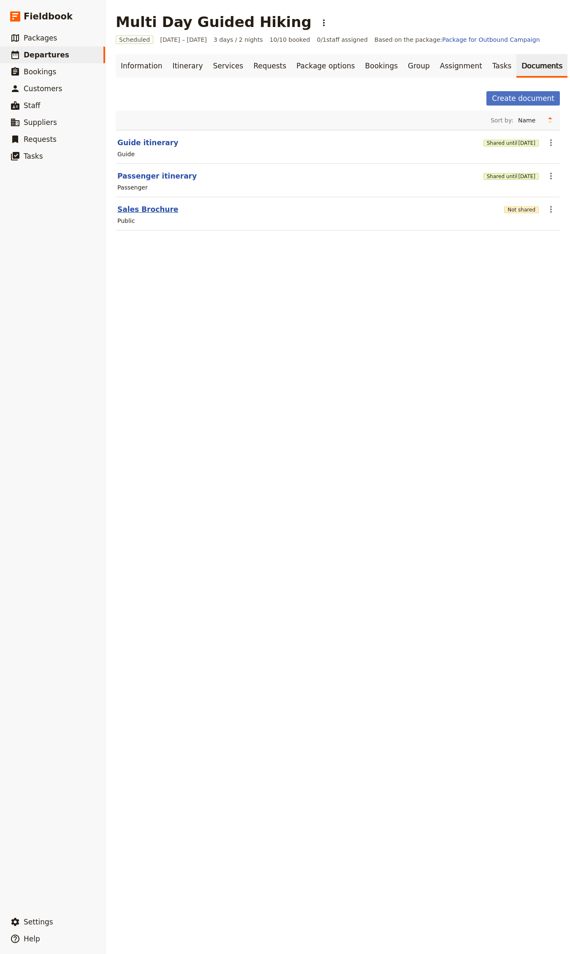
click at [127, 206] on button "Sales Brochure" at bounding box center [147, 209] width 61 height 10
select select "DEFAULT"
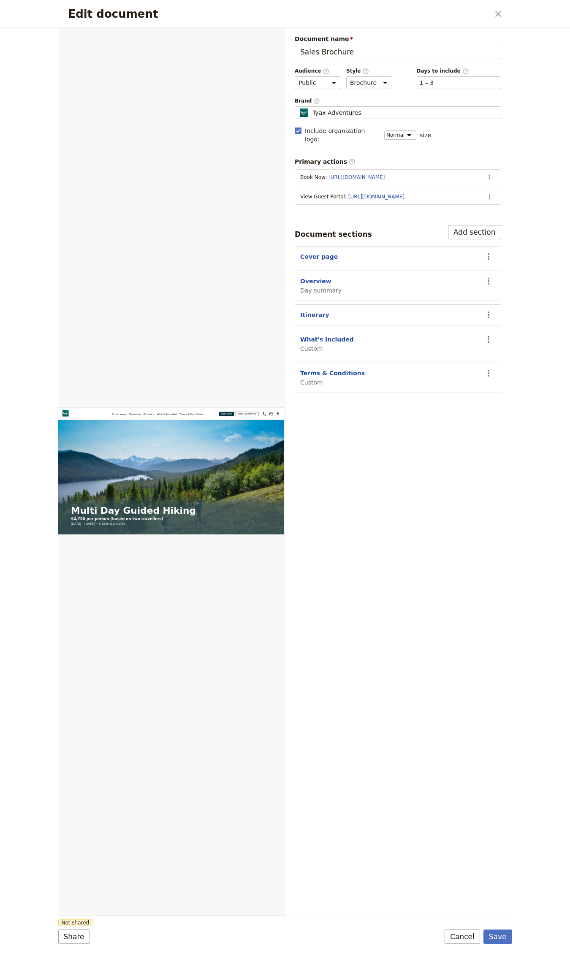
click at [404, 194] on link "[URL][DOMAIN_NAME]" at bounding box center [376, 197] width 56 height 6
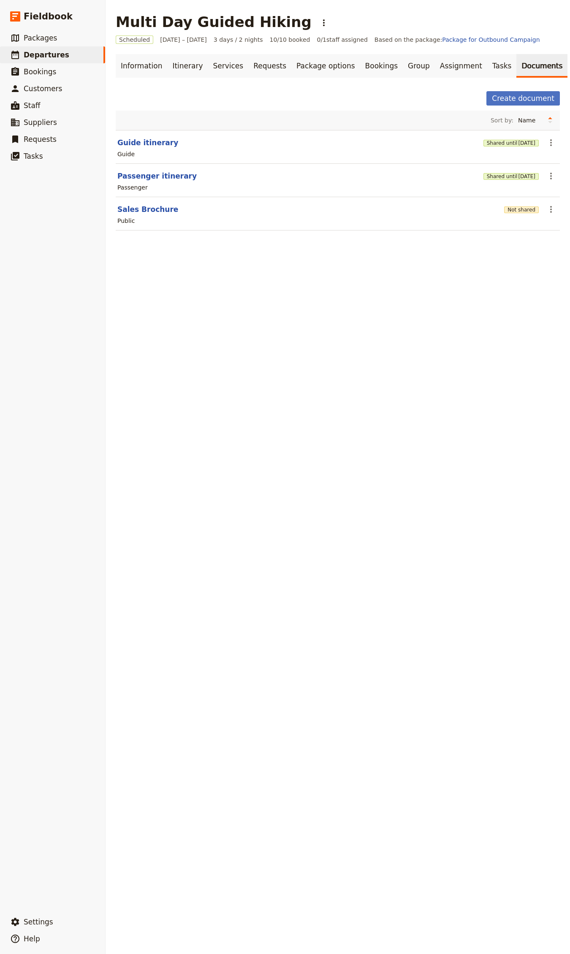
click at [517, 202] on section "Sales Brochure Not shared ​ Public" at bounding box center [338, 213] width 444 height 33
click at [517, 211] on button "Not shared" at bounding box center [521, 209] width 35 height 7
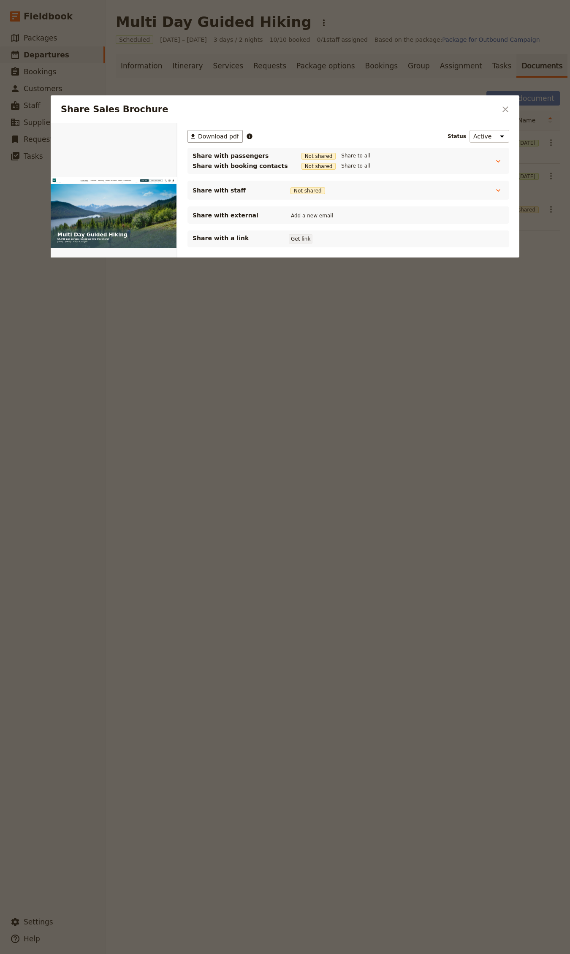
drag, startPoint x: 294, startPoint y: 239, endPoint x: 9, endPoint y: 215, distance: 286.3
click at [293, 239] on button "Get link" at bounding box center [301, 238] width 24 height 9
click at [209, 400] on div at bounding box center [285, 477] width 570 height 954
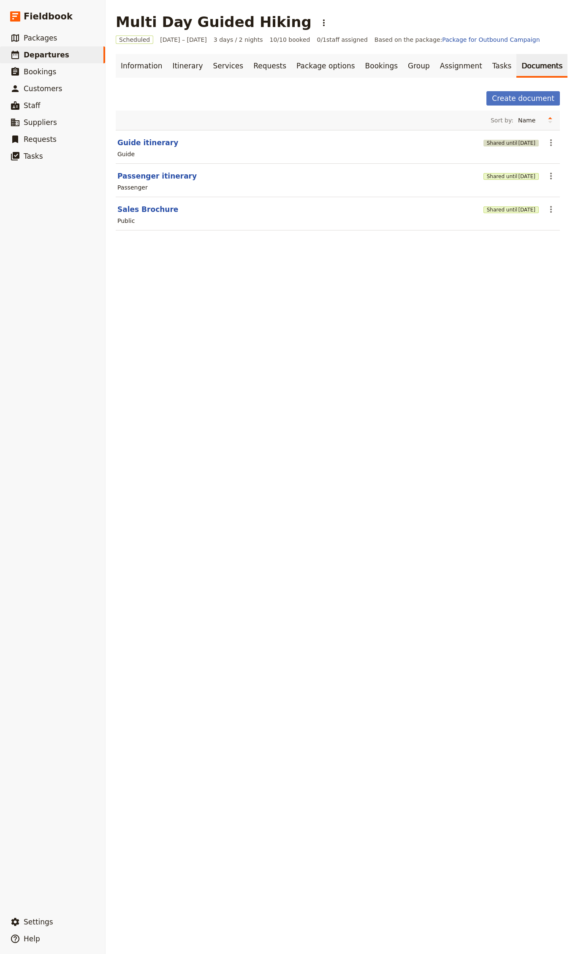
click at [487, 141] on button "Shared until [DATE]" at bounding box center [510, 143] width 55 height 7
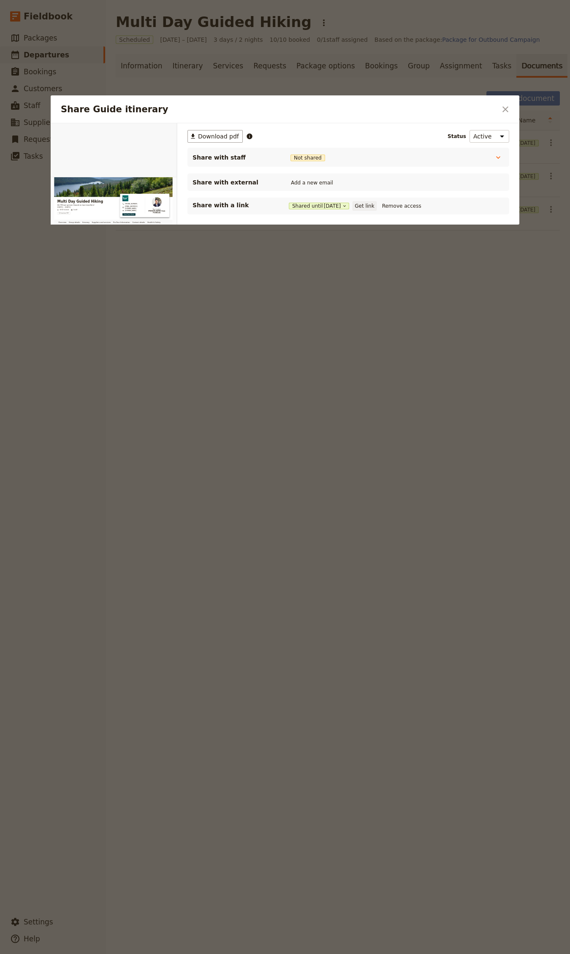
click at [375, 208] on button "Get link" at bounding box center [364, 205] width 24 height 9
click at [239, 369] on div at bounding box center [285, 477] width 570 height 954
